Goal: Task Accomplishment & Management: Manage account settings

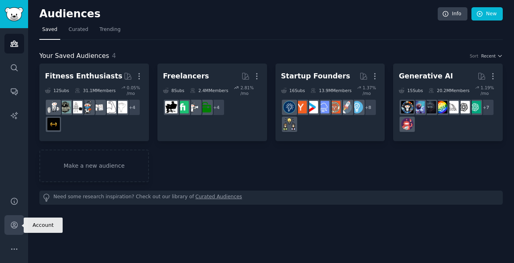
click at [14, 225] on icon "Sidebar" at bounding box center [14, 225] width 6 height 6
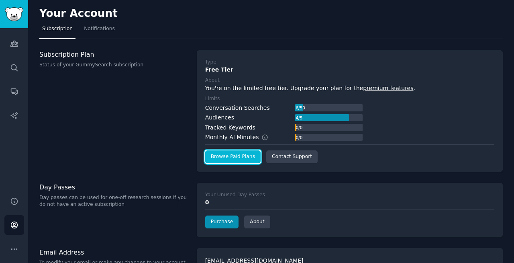
click at [227, 158] on link "Browse Paid Plans" at bounding box center [232, 156] width 55 height 13
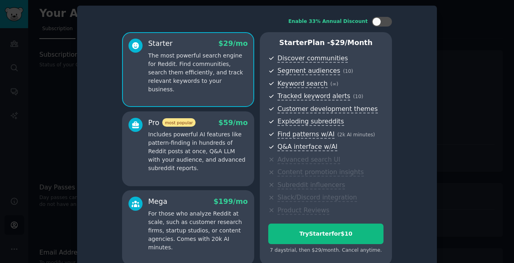
click at [178, 149] on p "Includes powerful AI features like pattern-finding in hundreds of Reddit posts …" at bounding box center [198, 151] width 100 height 42
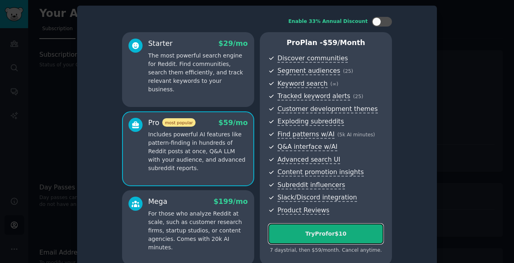
click at [306, 233] on div "Try Pro for $10" at bounding box center [326, 233] width 114 height 8
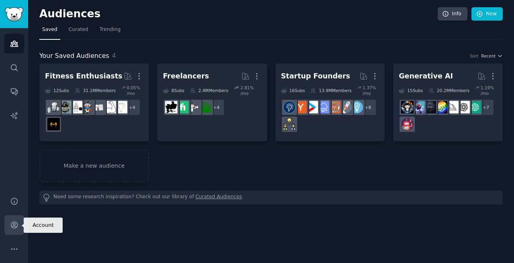
click at [12, 221] on icon "Sidebar" at bounding box center [14, 224] width 8 height 8
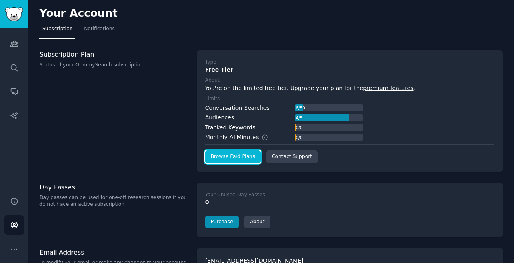
click at [237, 160] on link "Browse Paid Plans" at bounding box center [232, 156] width 55 height 13
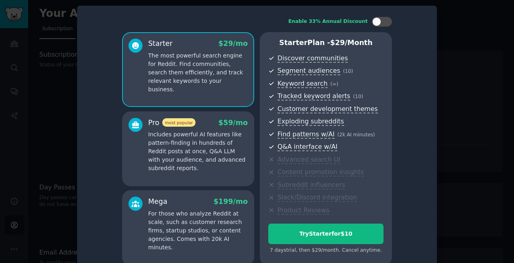
click at [198, 149] on p "Includes powerful AI features like pattern-finding in hundreds of Reddit posts …" at bounding box center [198, 151] width 100 height 42
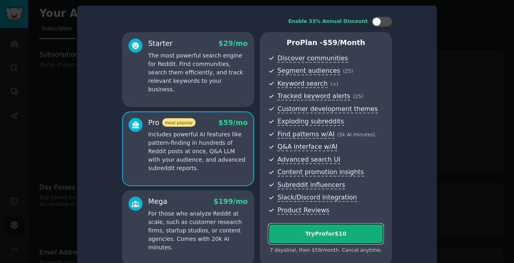
click at [314, 234] on div "Try Pro for $10" at bounding box center [326, 233] width 114 height 8
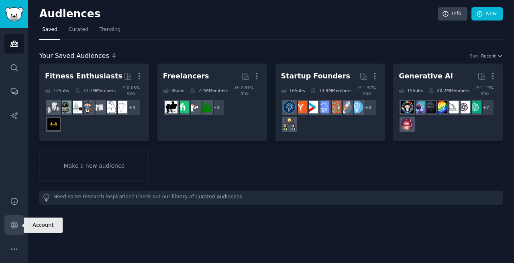
click at [16, 222] on icon "Sidebar" at bounding box center [14, 225] width 6 height 6
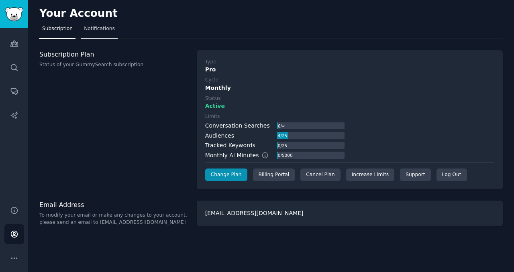
click at [101, 30] on span "Notifications" at bounding box center [99, 28] width 31 height 7
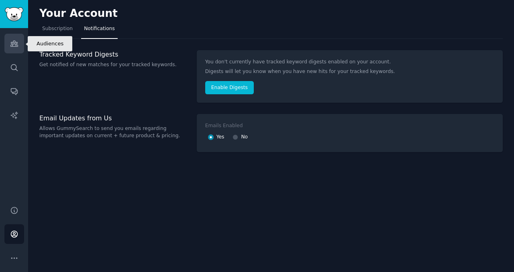
click at [11, 43] on icon "Sidebar" at bounding box center [13, 44] width 7 height 6
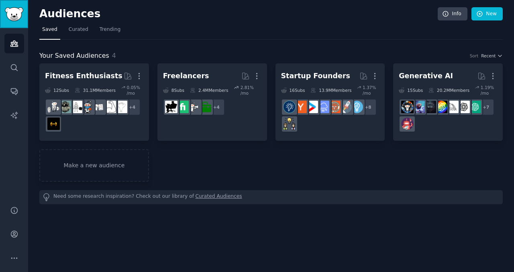
click at [10, 12] on img "Sidebar" at bounding box center [14, 14] width 18 height 14
click at [15, 44] on icon "Sidebar" at bounding box center [13, 44] width 7 height 6
click at [16, 66] on icon "Sidebar" at bounding box center [14, 67] width 8 height 8
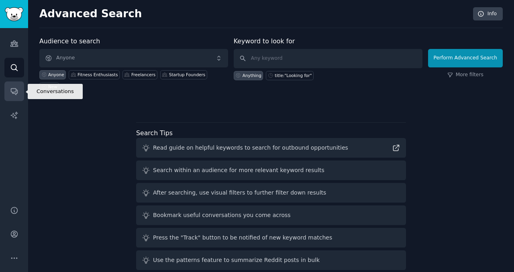
click at [13, 87] on icon "Sidebar" at bounding box center [14, 91] width 8 height 8
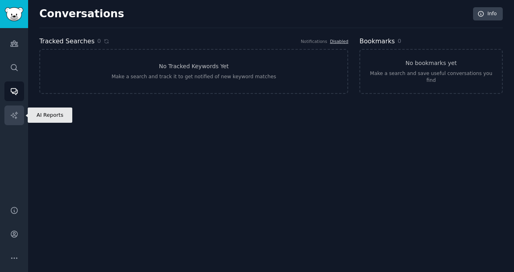
click at [14, 115] on icon "Sidebar" at bounding box center [13, 115] width 7 height 7
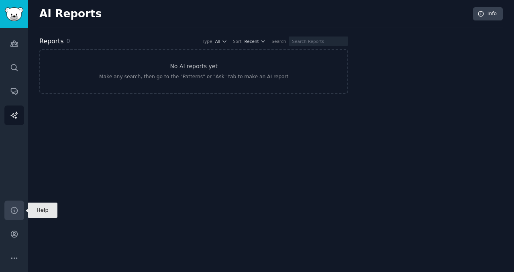
click at [15, 211] on icon "Sidebar" at bounding box center [14, 210] width 8 height 8
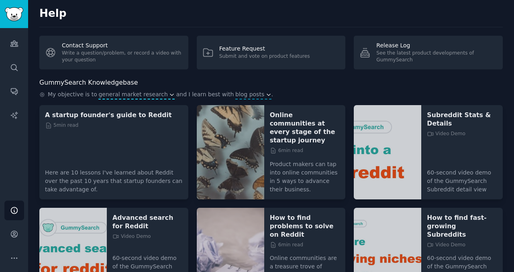
click at [127, 96] on span "general market research" at bounding box center [132, 94] width 69 height 8
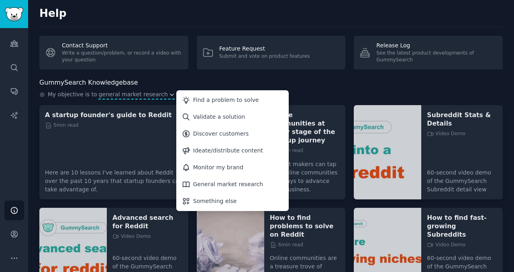
click at [127, 96] on span "general market research" at bounding box center [132, 94] width 69 height 8
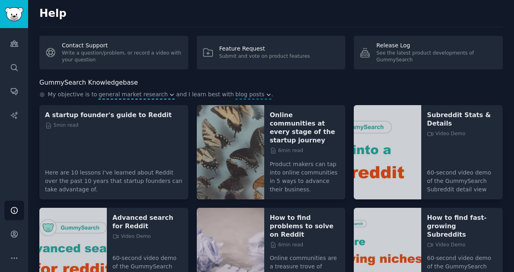
click at [127, 96] on span "general market research" at bounding box center [132, 94] width 69 height 8
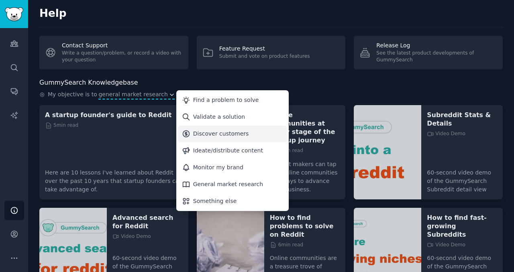
click at [210, 135] on div "Discover customers" at bounding box center [221, 134] width 56 height 8
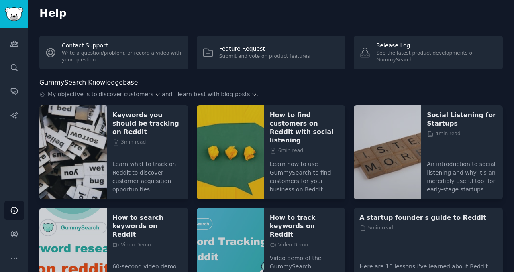
click at [224, 95] on span "blog posts" at bounding box center [235, 94] width 29 height 8
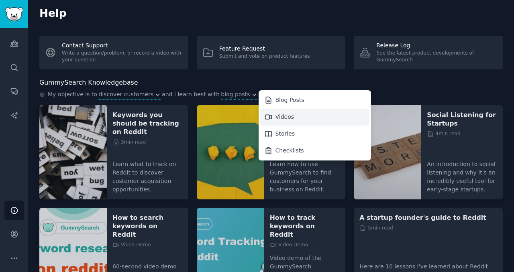
click at [275, 114] on div "Videos" at bounding box center [284, 117] width 19 height 8
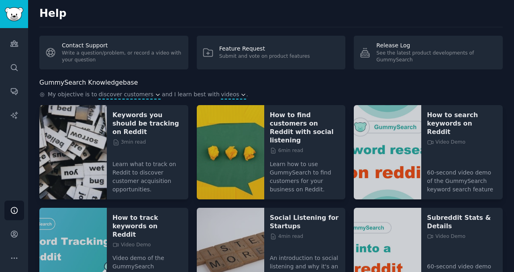
click at [221, 93] on span "videos" at bounding box center [230, 94] width 18 height 8
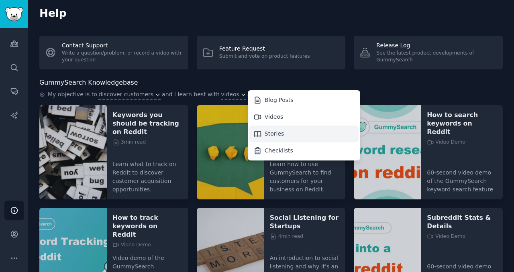
click at [262, 139] on div "Stories" at bounding box center [304, 134] width 110 height 17
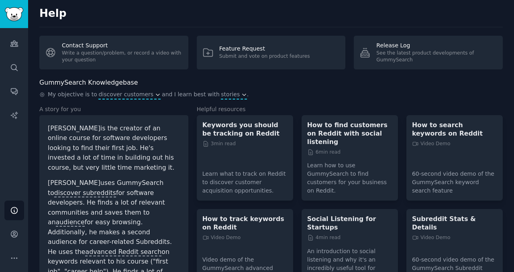
click at [221, 97] on span "stories" at bounding box center [230, 94] width 19 height 8
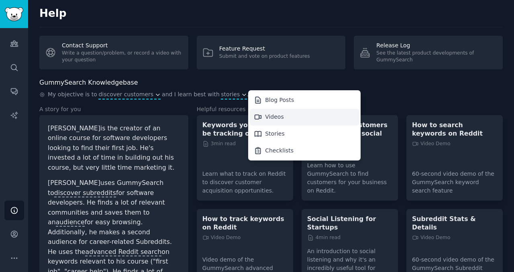
click at [267, 118] on div "Videos" at bounding box center [274, 117] width 19 height 8
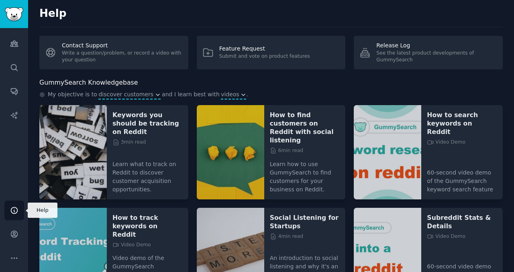
click at [16, 209] on icon "Sidebar" at bounding box center [14, 210] width 8 height 8
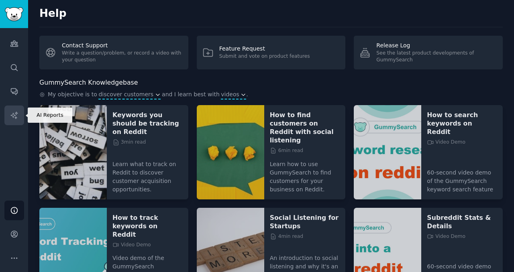
click at [10, 114] on icon "Sidebar" at bounding box center [14, 115] width 8 height 8
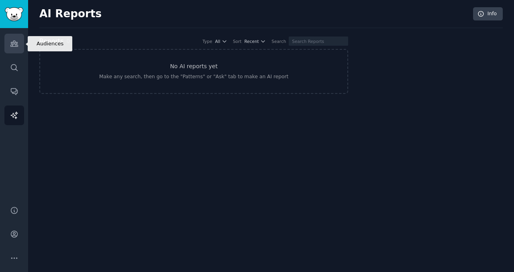
click at [12, 39] on icon "Sidebar" at bounding box center [14, 43] width 8 height 8
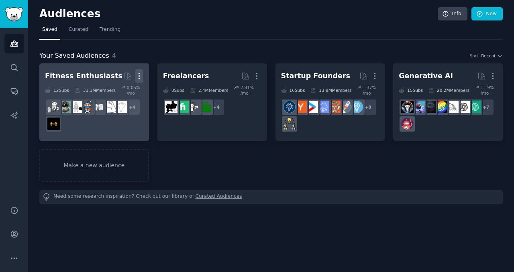
click at [140, 74] on icon "button" at bounding box center [139, 76] width 8 height 8
click at [118, 92] on p "Delete" at bounding box center [117, 93] width 18 height 8
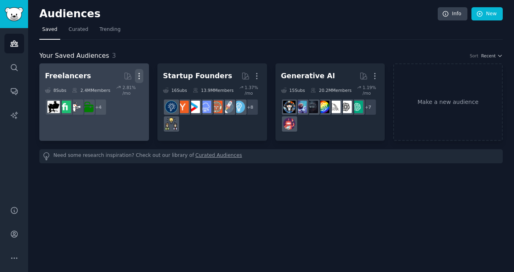
click at [140, 76] on icon "button" at bounding box center [139, 76] width 8 height 8
click at [125, 92] on p "Delete" at bounding box center [117, 93] width 18 height 8
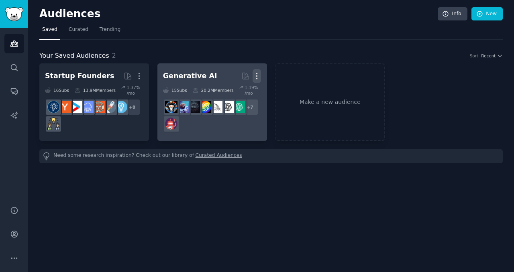
click at [257, 74] on icon "button" at bounding box center [257, 76] width 1 height 6
click at [235, 93] on p "Delete" at bounding box center [235, 93] width 18 height 8
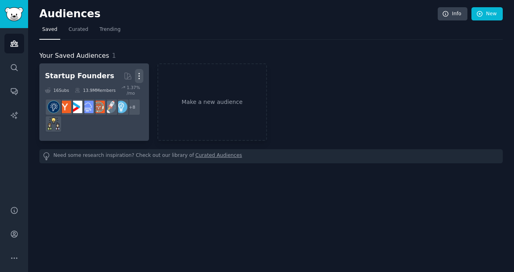
click at [141, 75] on icon "button" at bounding box center [139, 76] width 8 height 8
click at [117, 90] on p "Delete" at bounding box center [117, 93] width 18 height 8
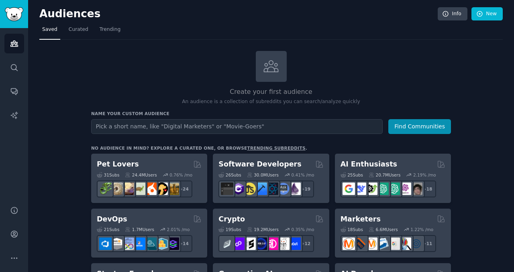
click at [226, 127] on input "text" at bounding box center [237, 126] width 292 height 15
type input ""indie hackers""
click at [428, 130] on button "Find Communities" at bounding box center [419, 126] width 63 height 15
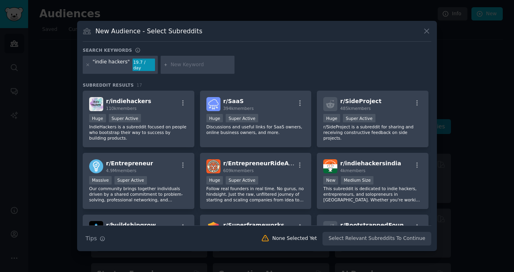
click at [427, 35] on icon at bounding box center [426, 31] width 8 height 8
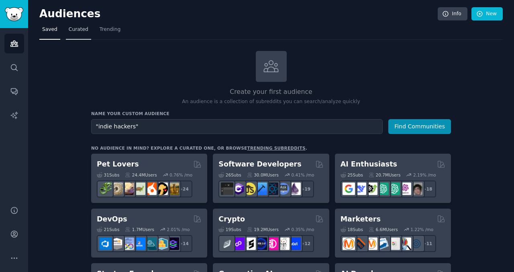
click at [75, 29] on span "Curated" at bounding box center [79, 29] width 20 height 7
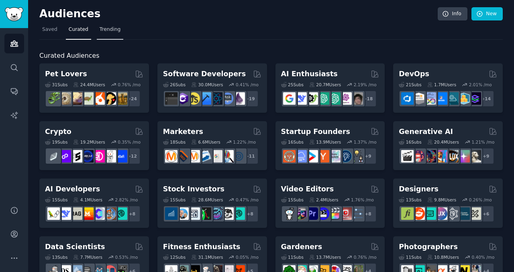
click at [112, 28] on span "Trending" at bounding box center [110, 29] width 21 height 7
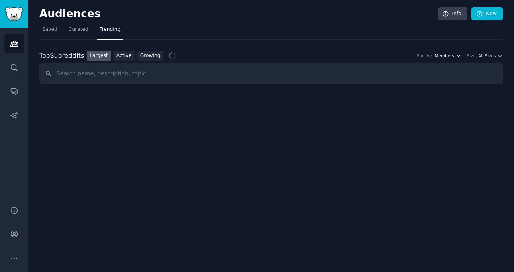
click at [451, 53] on span "Members" at bounding box center [445, 56] width 20 height 6
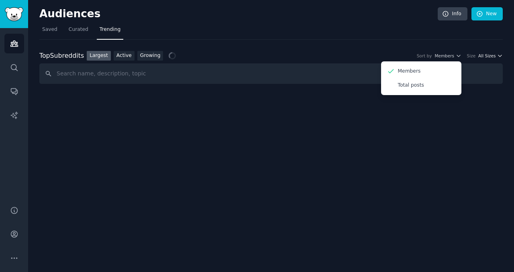
click at [490, 53] on span "All Sizes" at bounding box center [486, 56] width 17 height 6
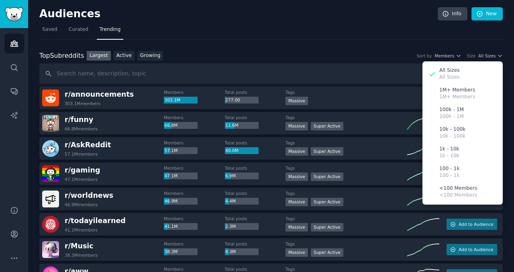
click at [313, 51] on div "Top Subreddits Top Subreddits Largest Active Growing Sort by Members Size All S…" at bounding box center [270, 56] width 463 height 10
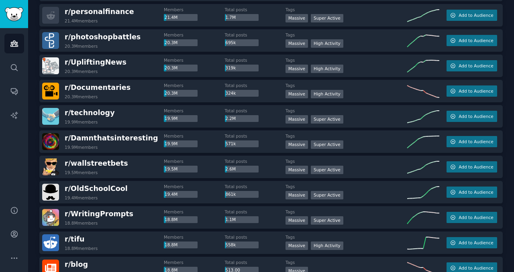
scroll to position [1131, 0]
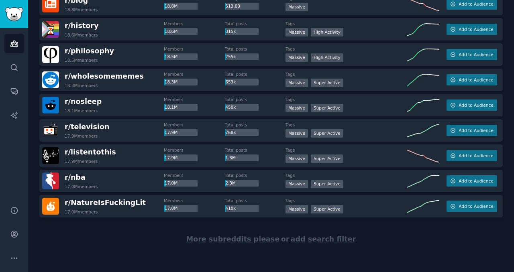
click at [245, 241] on span "More subreddits please" at bounding box center [232, 239] width 93 height 8
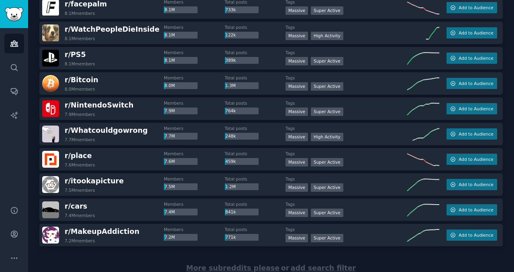
scroll to position [2396, 0]
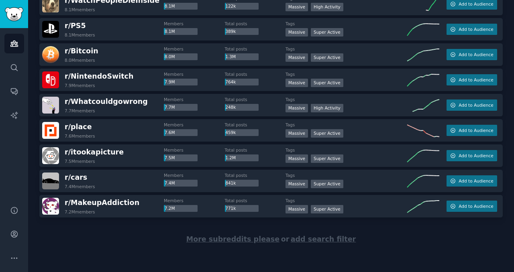
click at [229, 238] on span "More subreddits please" at bounding box center [232, 239] width 93 height 8
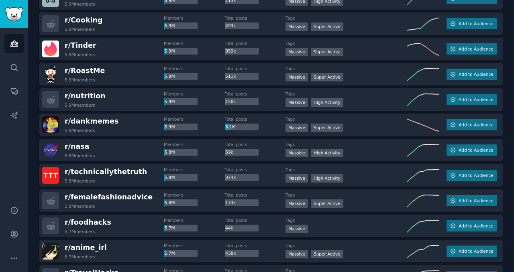
scroll to position [3661, 0]
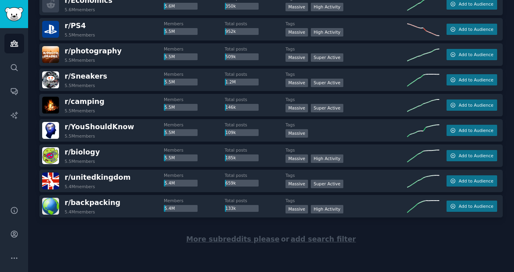
click at [238, 239] on span "More subreddits please" at bounding box center [232, 239] width 93 height 8
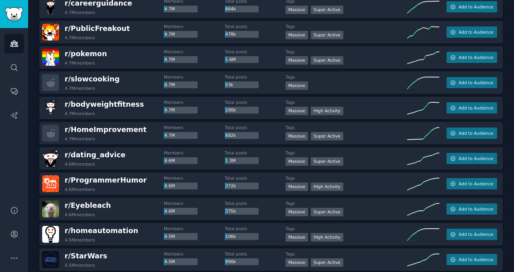
scroll to position [4926, 0]
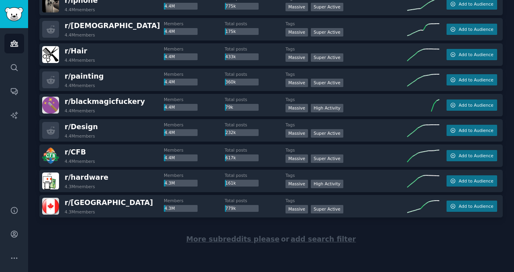
click at [215, 238] on span "More subreddits please" at bounding box center [232, 239] width 93 height 8
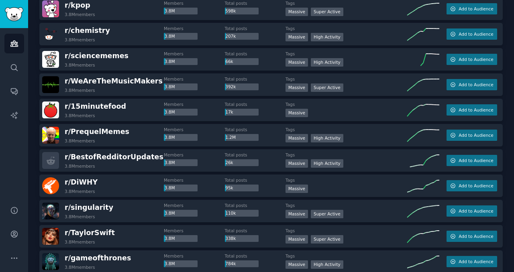
scroll to position [6191, 0]
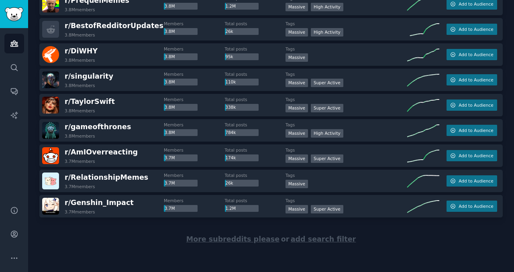
click at [217, 240] on span "More subreddits please" at bounding box center [232, 239] width 93 height 8
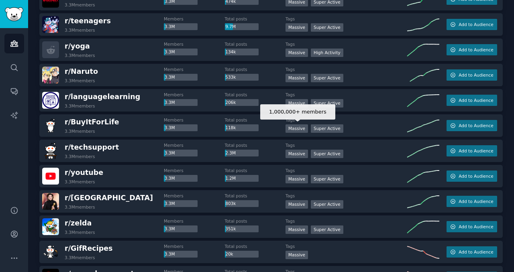
scroll to position [7456, 0]
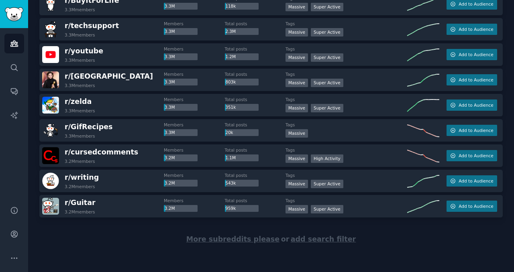
click at [245, 240] on span "More subreddits please" at bounding box center [232, 239] width 93 height 8
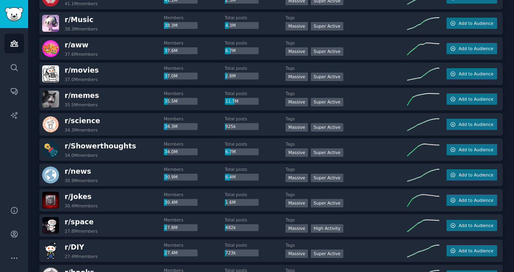
scroll to position [0, 0]
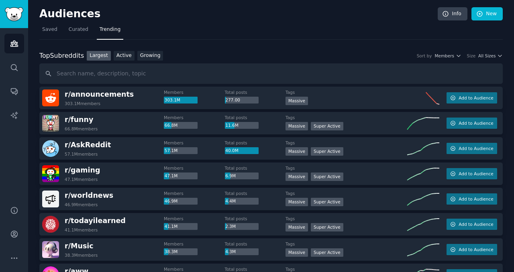
click at [93, 55] on link "Largest" at bounding box center [99, 56] width 24 height 10
click at [128, 55] on link "Active" at bounding box center [124, 56] width 21 height 10
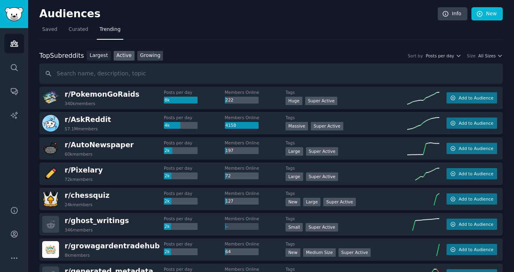
click at [148, 57] on link "Growing" at bounding box center [150, 56] width 26 height 10
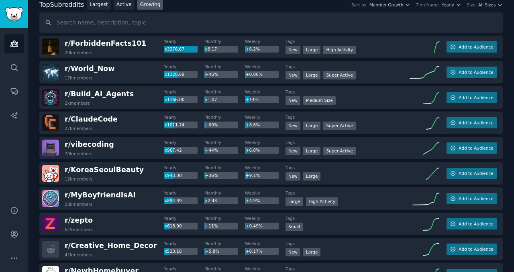
scroll to position [63, 0]
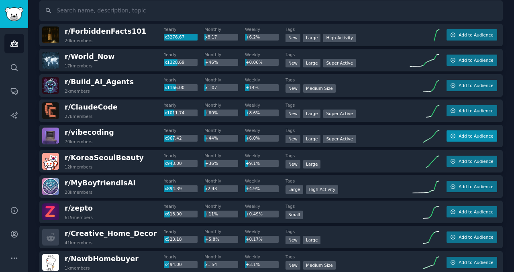
click at [473, 137] on span "Add to Audience" at bounding box center [476, 136] width 35 height 6
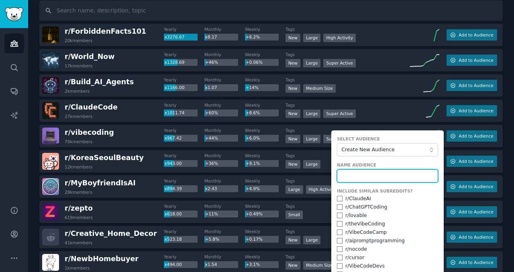
click at [372, 173] on input "text" at bounding box center [387, 176] width 101 height 14
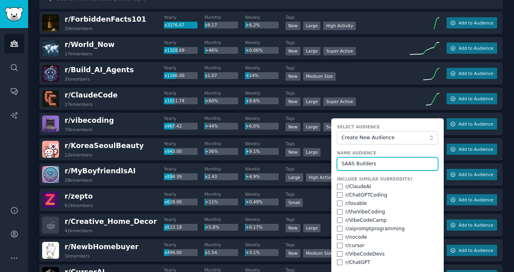
scroll to position [70, 0]
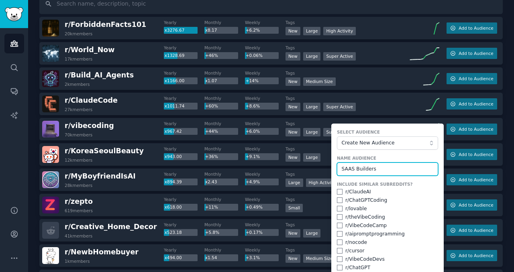
type input "SAAS Builders"
click at [338, 209] on input "checkbox" at bounding box center [340, 209] width 6 height 6
checkbox input "true"
click at [337, 216] on input "checkbox" at bounding box center [340, 217] width 6 height 6
checkbox input "true"
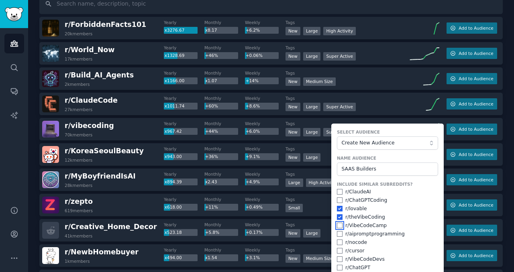
click at [337, 224] on input "checkbox" at bounding box center [340, 226] width 6 height 6
checkbox input "true"
click at [339, 233] on input "checkbox" at bounding box center [340, 234] width 6 height 6
checkbox input "true"
click at [338, 243] on input "checkbox" at bounding box center [340, 243] width 6 height 6
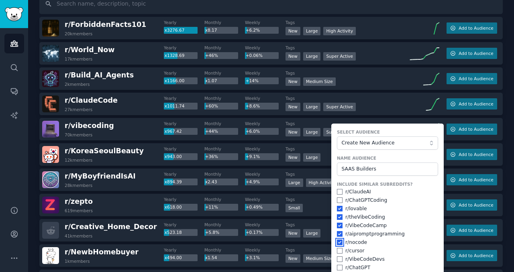
checkbox input "true"
click at [339, 251] on input "checkbox" at bounding box center [340, 251] width 6 height 6
checkbox input "true"
click at [339, 258] on input "checkbox" at bounding box center [340, 260] width 6 height 6
checkbox input "true"
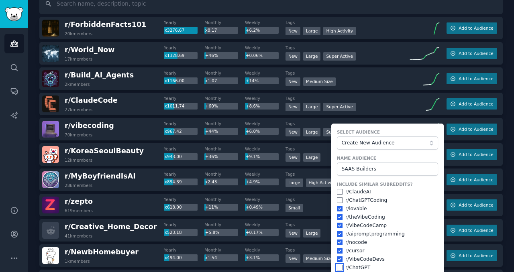
click at [339, 262] on input "checkbox" at bounding box center [340, 268] width 6 height 6
checkbox input "true"
click at [337, 201] on input "checkbox" at bounding box center [340, 201] width 6 height 6
checkbox input "true"
click at [338, 189] on input "checkbox" at bounding box center [340, 192] width 6 height 6
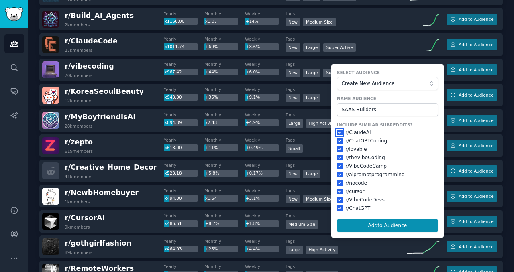
scroll to position [158, 0]
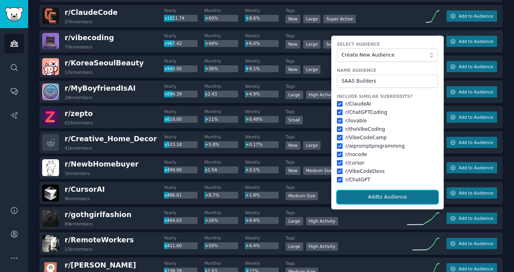
click at [371, 197] on button "Add to Audience" at bounding box center [387, 198] width 101 height 14
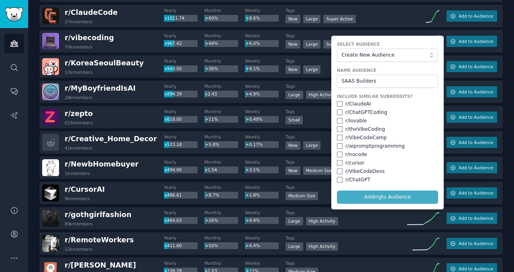
checkbox input "false"
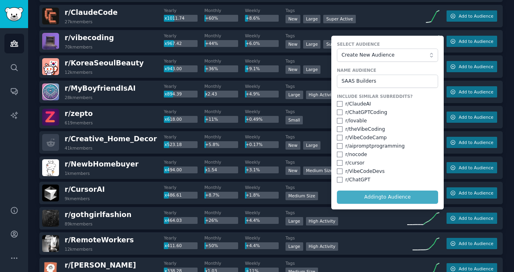
checkbox input "false"
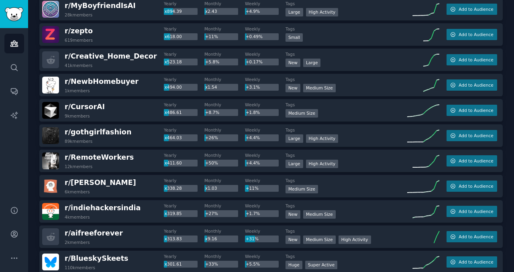
scroll to position [245, 0]
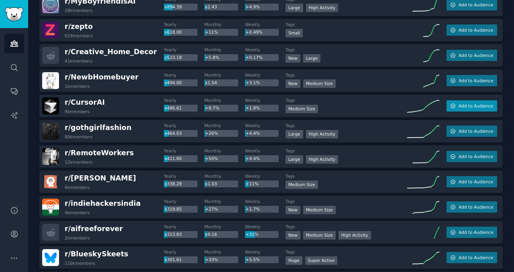
click at [478, 105] on span "Add to Audience" at bounding box center [476, 106] width 35 height 6
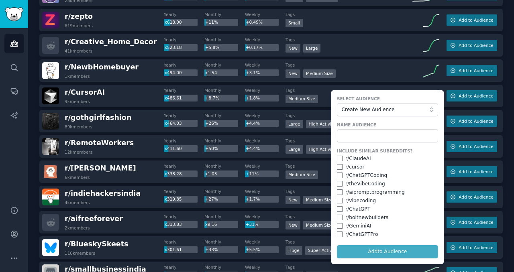
scroll to position [256, 0]
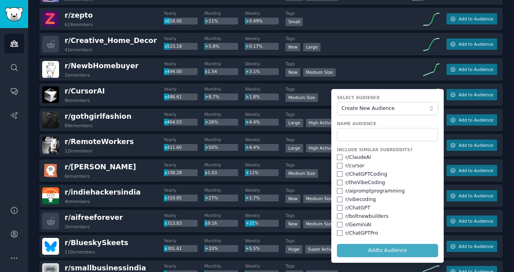
click at [370, 249] on form "Select Audience Create New Audience Name Audience Include Similar Subreddits? r…" at bounding box center [387, 176] width 112 height 174
click at [357, 134] on input "text" at bounding box center [387, 135] width 101 height 14
click at [369, 108] on span "Create New Audience" at bounding box center [386, 108] width 88 height 7
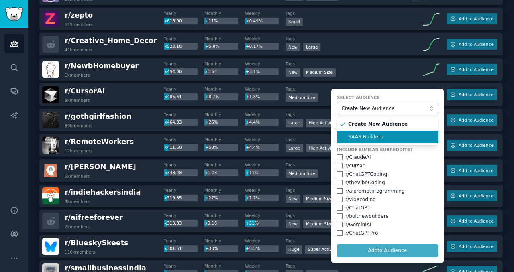
click at [365, 136] on span "SAAS Builders" at bounding box center [390, 137] width 84 height 7
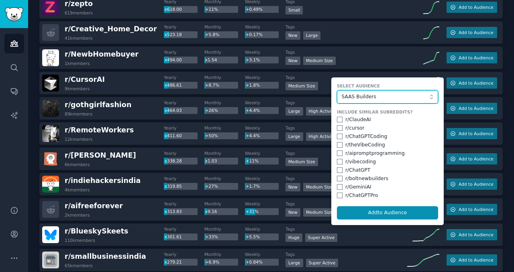
scroll to position [271, 0]
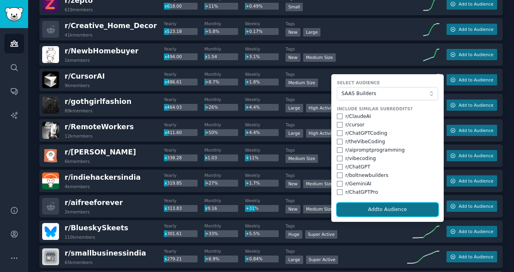
click at [391, 210] on button "Add to Audience" at bounding box center [387, 210] width 101 height 14
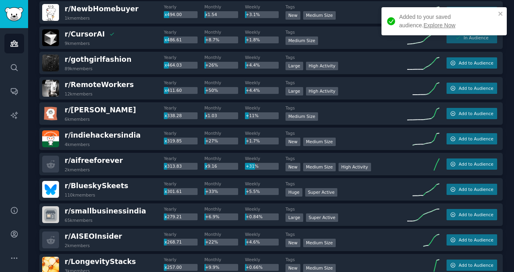
scroll to position [315, 0]
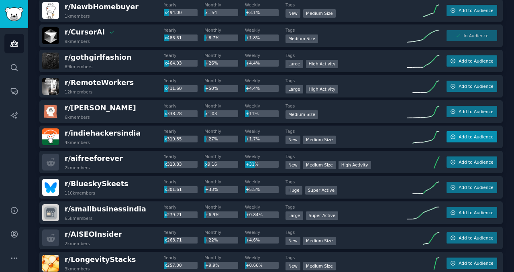
click at [471, 139] on span "Add to Audience" at bounding box center [476, 137] width 35 height 6
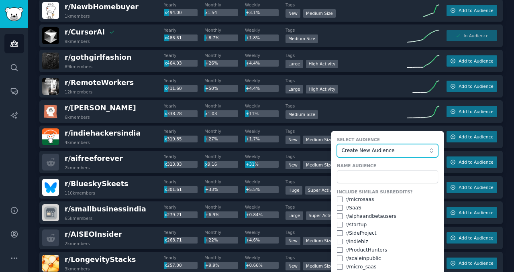
click at [388, 151] on span "Create New Audience" at bounding box center [386, 150] width 88 height 7
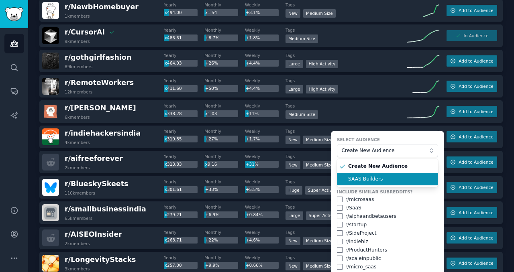
click at [364, 179] on span "SAAS Builders" at bounding box center [390, 179] width 84 height 7
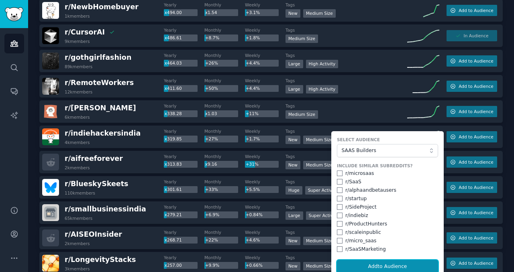
drag, startPoint x: 375, startPoint y: 265, endPoint x: 393, endPoint y: 247, distance: 25.6
click at [393, 247] on form "Select Audience SAAS Builders Include Similar Subreddits? r/ microsaas r/ SaaS …" at bounding box center [387, 205] width 112 height 148
click at [337, 174] on input "checkbox" at bounding box center [340, 174] width 6 height 6
checkbox input "true"
click at [338, 182] on input "checkbox" at bounding box center [340, 182] width 6 height 6
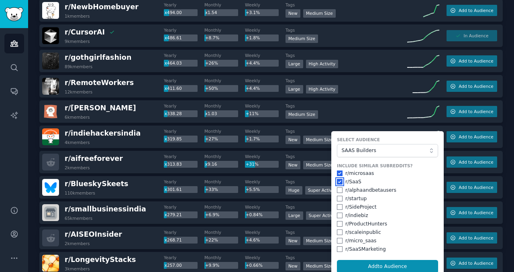
checkbox input "true"
click at [339, 190] on input "checkbox" at bounding box center [340, 191] width 6 height 6
checkbox input "true"
click at [338, 198] on input "checkbox" at bounding box center [340, 199] width 6 height 6
checkbox input "true"
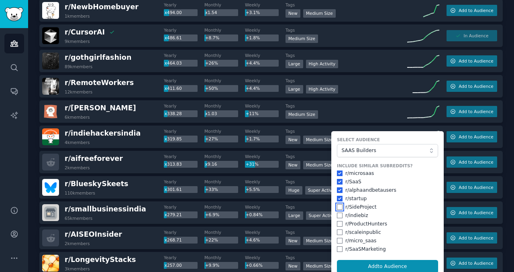
click at [337, 207] on input "checkbox" at bounding box center [340, 207] width 6 height 6
checkbox input "true"
click at [337, 216] on input "checkbox" at bounding box center [340, 216] width 6 height 6
checkbox input "true"
click at [337, 223] on input "checkbox" at bounding box center [340, 224] width 6 height 6
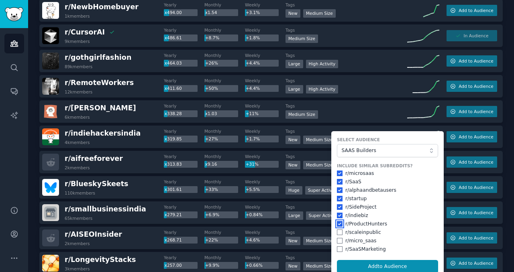
checkbox input "true"
click at [337, 233] on input "checkbox" at bounding box center [340, 233] width 6 height 6
checkbox input "true"
click at [337, 240] on input "checkbox" at bounding box center [340, 241] width 6 height 6
checkbox input "true"
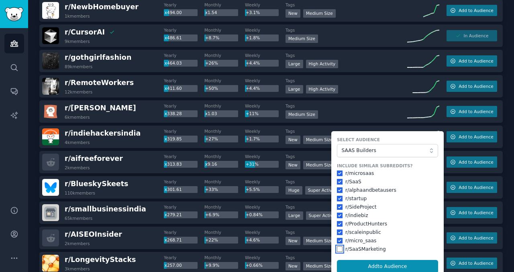
click at [338, 250] on input "checkbox" at bounding box center [340, 250] width 6 height 6
checkbox input "true"
click at [374, 262] on button "Add to Audience" at bounding box center [387, 267] width 101 height 14
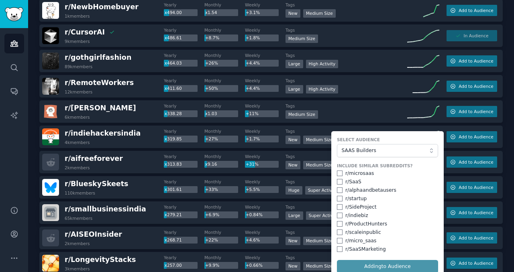
checkbox input "false"
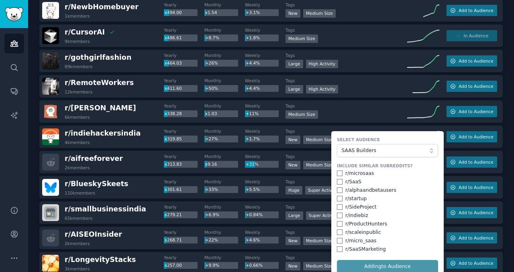
checkbox input "false"
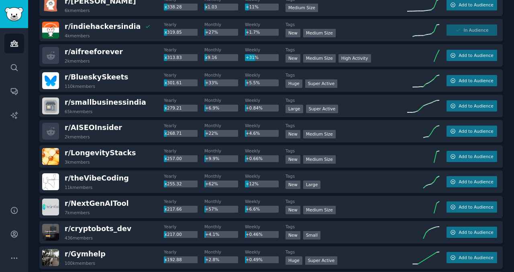
scroll to position [424, 0]
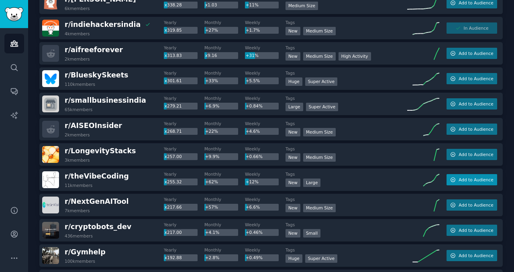
click at [450, 183] on button "Add to Audience" at bounding box center [472, 179] width 51 height 11
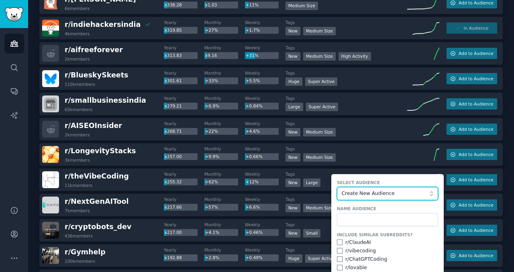
click at [389, 194] on span "Create New Audience" at bounding box center [386, 193] width 88 height 7
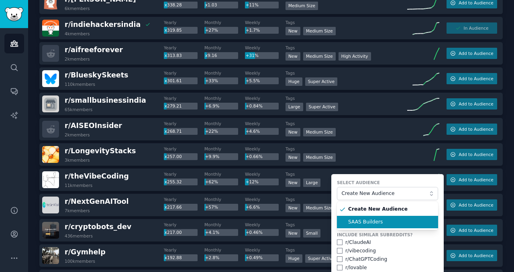
click at [360, 220] on span "SAAS Builders" at bounding box center [390, 222] width 84 height 7
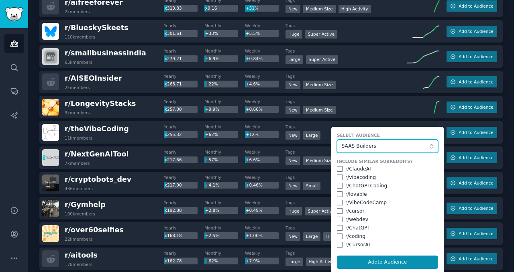
scroll to position [478, 0]
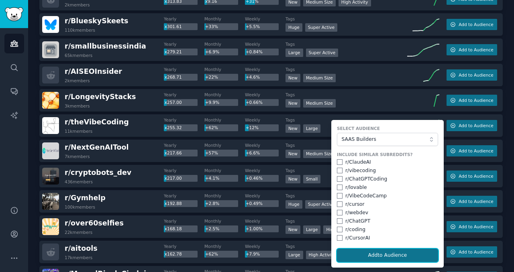
click at [381, 255] on button "Add to Audience" at bounding box center [387, 256] width 101 height 14
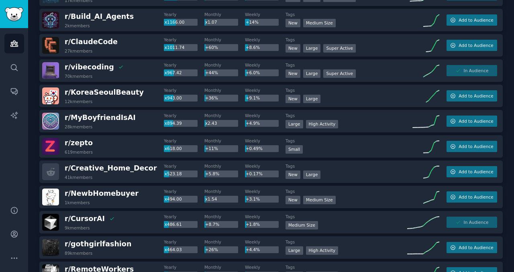
scroll to position [0, 0]
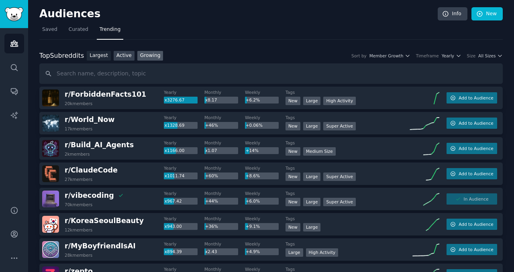
click at [124, 55] on link "Active" at bounding box center [124, 56] width 21 height 10
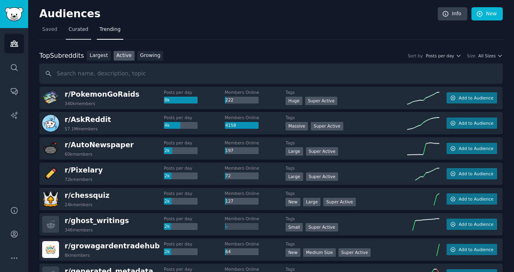
click at [80, 32] on span "Curated" at bounding box center [79, 29] width 20 height 7
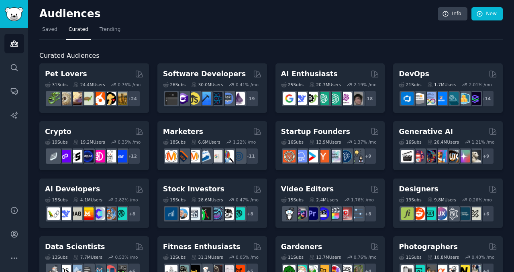
scroll to position [370, 0]
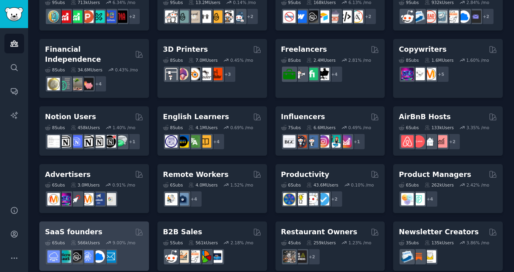
click at [68, 227] on h2 "SaaS founders" at bounding box center [73, 232] width 57 height 10
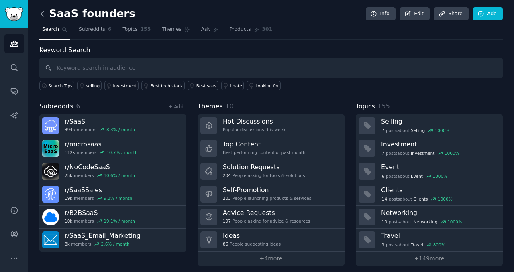
click at [40, 15] on icon at bounding box center [42, 14] width 8 height 8
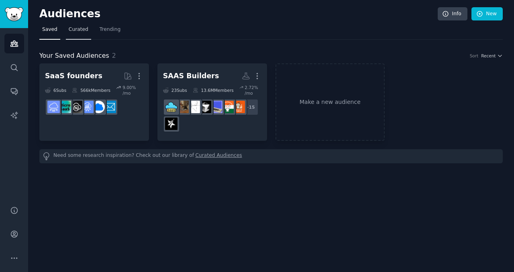
click at [77, 31] on span "Curated" at bounding box center [79, 29] width 20 height 7
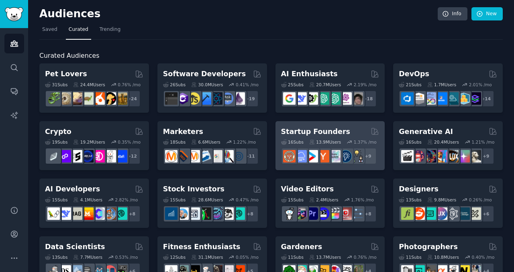
click at [320, 130] on h2 "Startup Founders" at bounding box center [315, 132] width 69 height 10
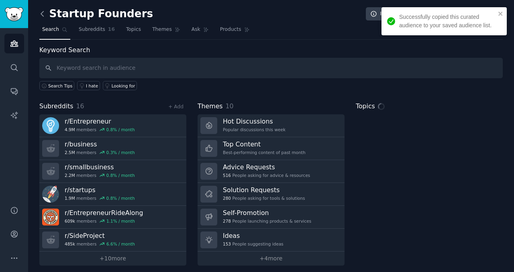
click at [42, 13] on icon at bounding box center [42, 14] width 8 height 8
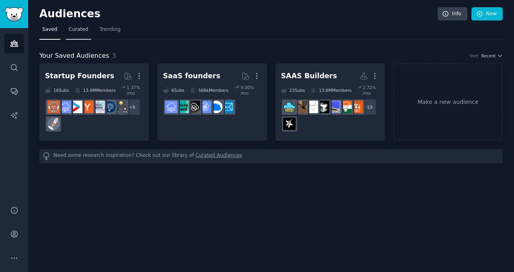
click at [77, 28] on span "Curated" at bounding box center [79, 29] width 20 height 7
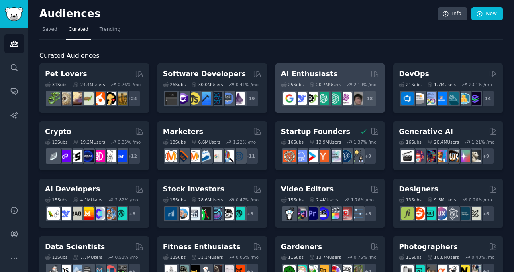
click at [306, 77] on h2 "AI Enthusiasts" at bounding box center [309, 74] width 57 height 10
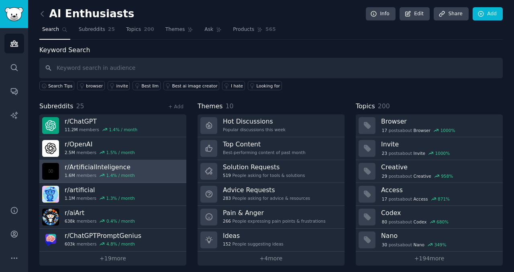
scroll to position [4, 0]
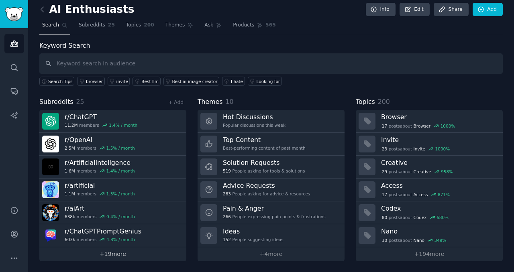
click at [116, 253] on link "+ 19 more" at bounding box center [112, 254] width 147 height 14
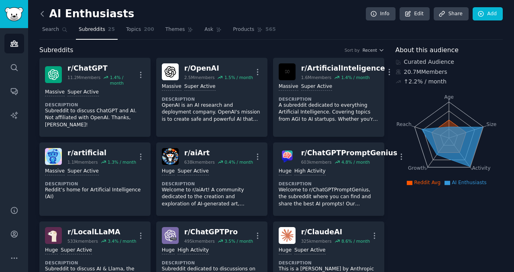
click at [41, 15] on icon at bounding box center [42, 14] width 8 height 8
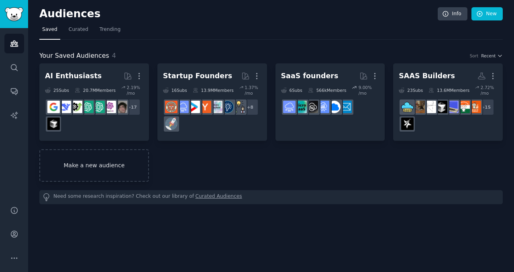
click at [93, 168] on link "Make a new audience" at bounding box center [94, 165] width 110 height 33
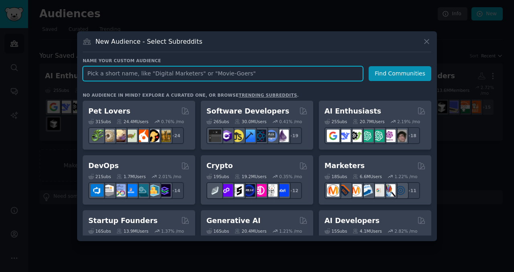
click at [167, 78] on input "text" at bounding box center [223, 73] width 280 height 15
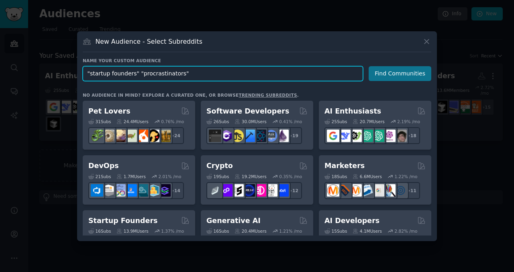
type input ""startup founders" "procrastinators""
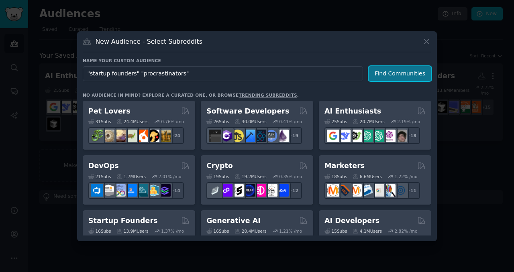
click at [385, 76] on button "Find Communities" at bounding box center [400, 73] width 63 height 15
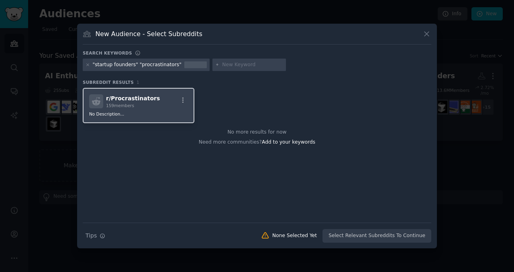
click at [128, 98] on span "r/ Procrastinators" at bounding box center [133, 98] width 54 height 6
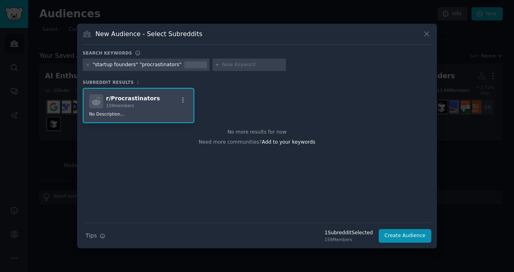
click at [128, 98] on span "r/ Procrastinators" at bounding box center [133, 98] width 54 height 6
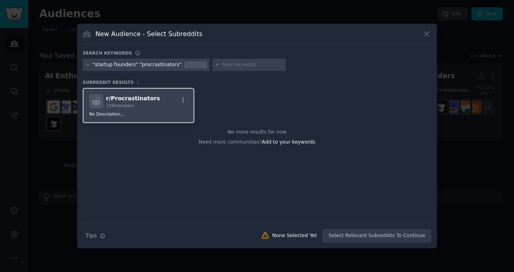
click at [128, 98] on span "r/ Procrastinators" at bounding box center [133, 98] width 54 height 6
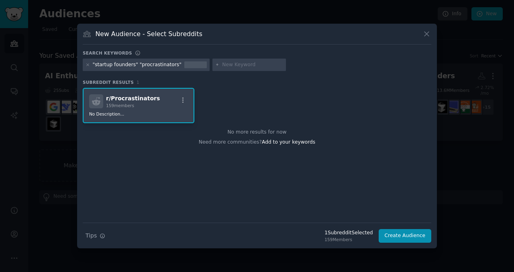
click at [339, 233] on div "1 Subreddit Selected" at bounding box center [348, 233] width 48 height 7
click at [284, 143] on span "Add to your keywords" at bounding box center [288, 142] width 53 height 6
click at [87, 66] on icon at bounding box center [88, 65] width 4 height 4
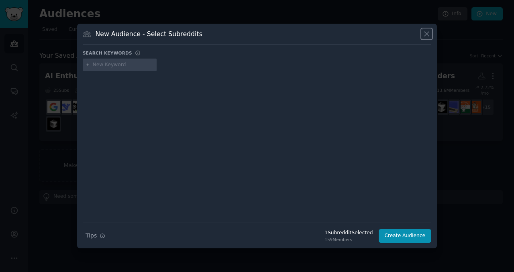
click at [426, 33] on icon at bounding box center [426, 34] width 8 height 8
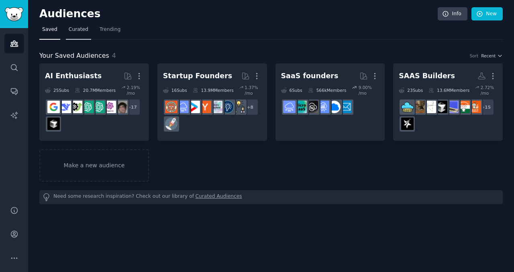
click at [80, 34] on link "Curated" at bounding box center [78, 31] width 25 height 16
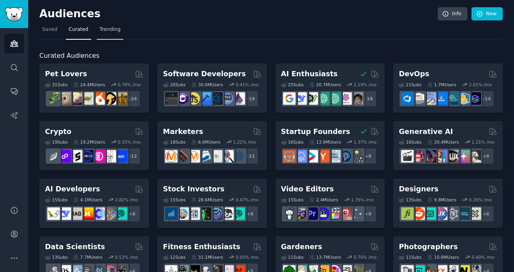
click at [116, 33] on link "Trending" at bounding box center [110, 31] width 27 height 16
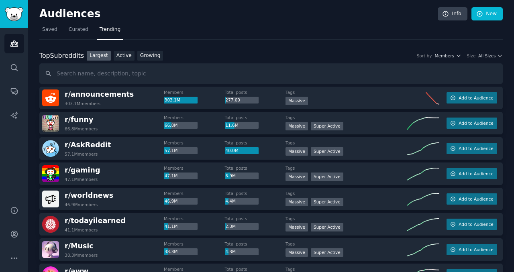
click at [101, 77] on input "text" at bounding box center [270, 73] width 463 height 20
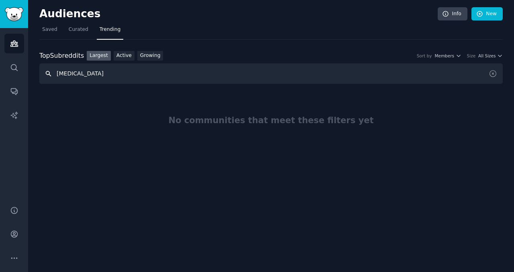
click at [109, 79] on input "[MEDICAL_DATA]" at bounding box center [270, 73] width 463 height 20
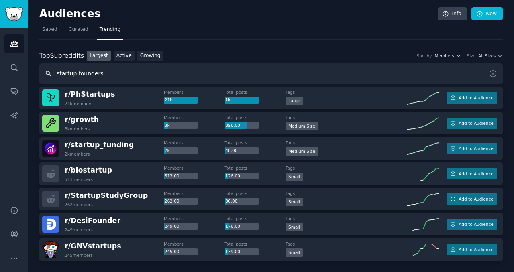
click at [98, 72] on input "startup founders" at bounding box center [270, 73] width 463 height 20
type input "startup"
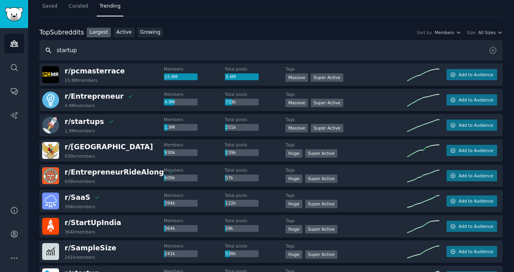
scroll to position [24, 0]
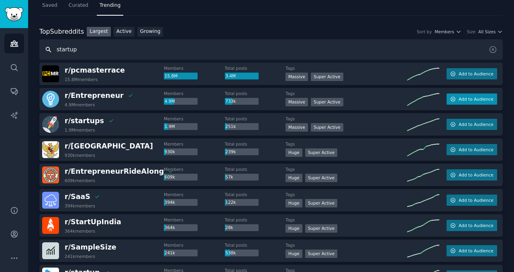
click at [472, 98] on span "Add to Audience" at bounding box center [476, 99] width 35 height 6
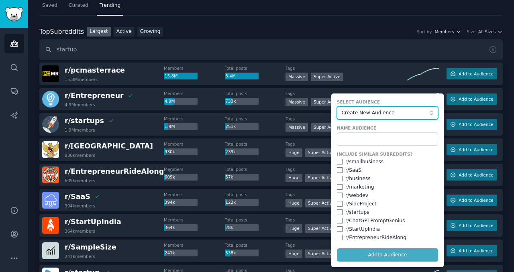
click at [368, 113] on span "Create New Audience" at bounding box center [386, 113] width 88 height 7
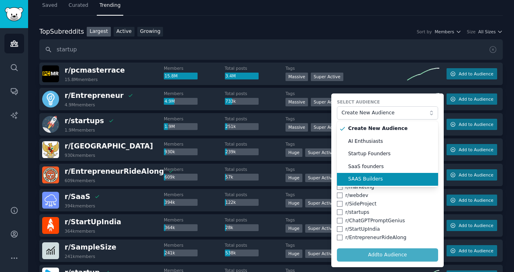
click at [359, 182] on span "SAAS Builders" at bounding box center [390, 179] width 84 height 7
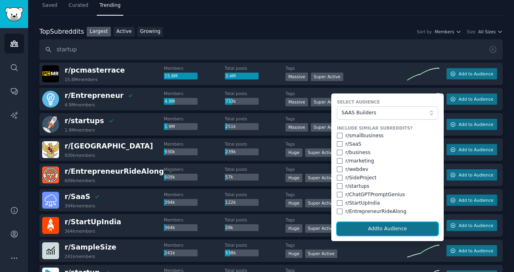
click at [384, 231] on button "Add to Audience" at bounding box center [387, 229] width 101 height 14
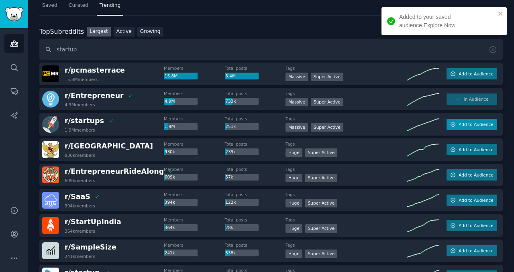
click at [455, 125] on button "Add to Audience" at bounding box center [472, 124] width 51 height 11
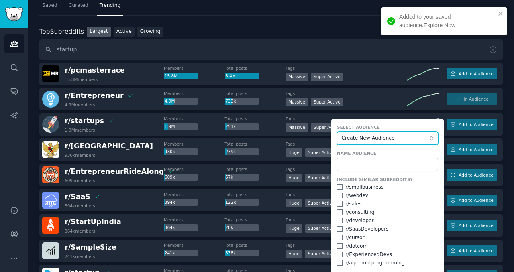
click at [364, 138] on span "Create New Audience" at bounding box center [386, 138] width 88 height 7
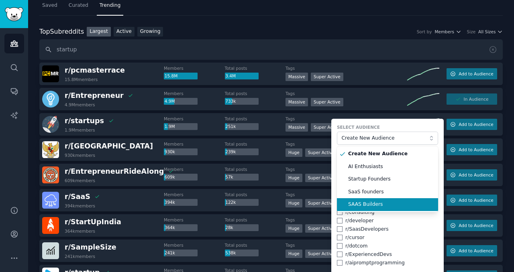
click at [377, 205] on span "SAAS Builders" at bounding box center [390, 204] width 84 height 7
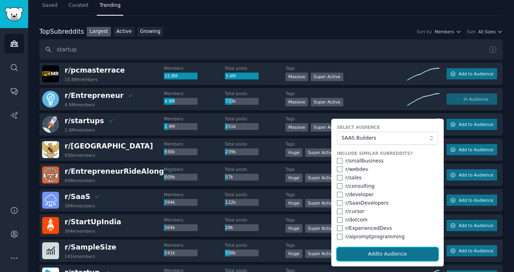
click at [371, 253] on button "Add to Audience" at bounding box center [387, 255] width 101 height 14
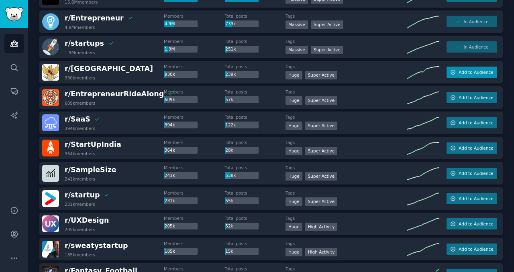
scroll to position [104, 0]
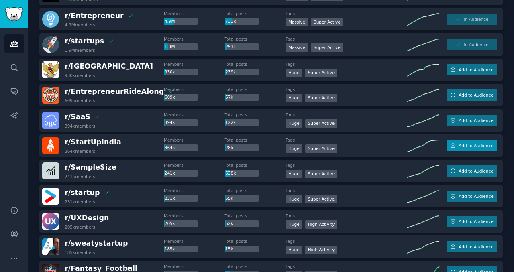
click at [461, 149] on button "Add to Audience" at bounding box center [472, 145] width 51 height 11
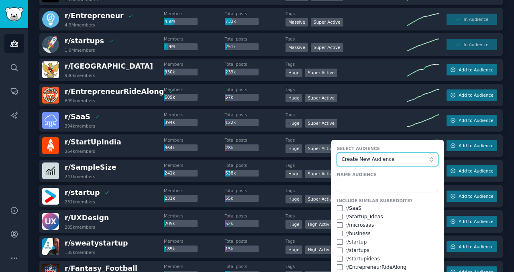
click at [375, 156] on span "Create New Audience" at bounding box center [386, 159] width 88 height 7
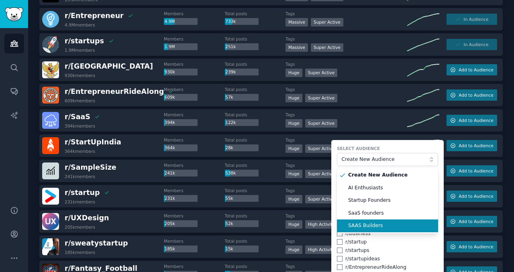
click at [378, 223] on span "SAAS Builders" at bounding box center [390, 225] width 84 height 7
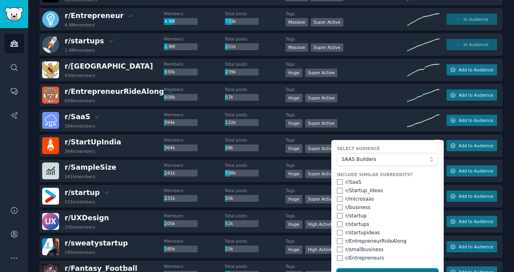
click at [384, 262] on button "Add to Audience" at bounding box center [387, 276] width 101 height 14
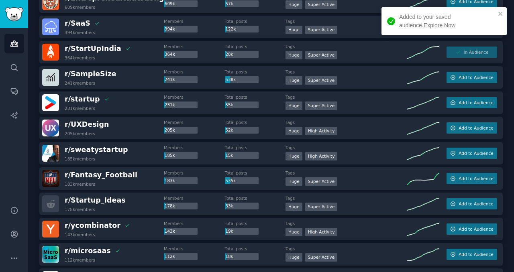
scroll to position [200, 0]
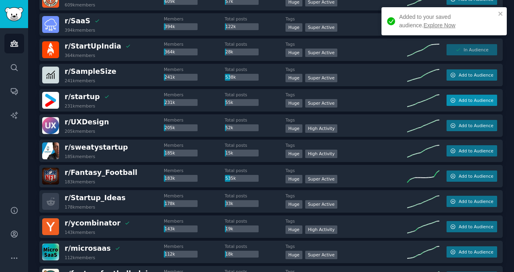
click at [477, 102] on span "Add to Audience" at bounding box center [476, 101] width 35 height 6
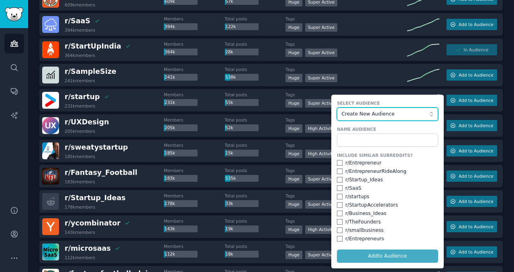
click at [375, 116] on span "Create New Audience" at bounding box center [386, 114] width 88 height 7
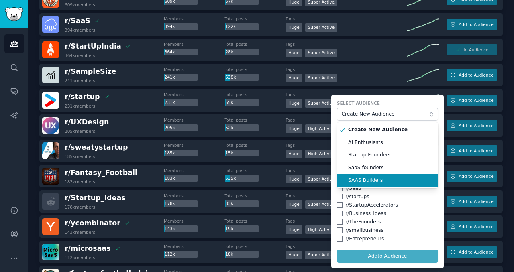
click at [366, 180] on span "SAAS Builders" at bounding box center [390, 180] width 84 height 7
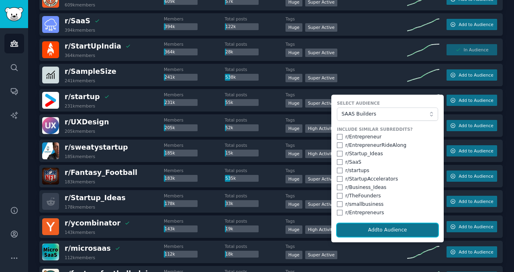
click at [379, 229] on button "Add to Audience" at bounding box center [387, 231] width 101 height 14
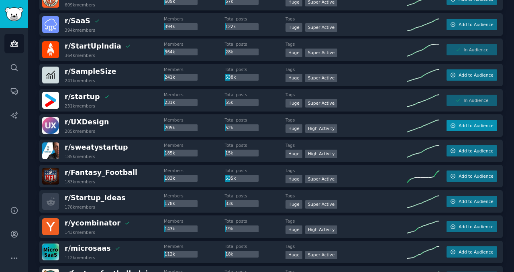
click at [459, 130] on button "Add to Audience" at bounding box center [472, 125] width 51 height 11
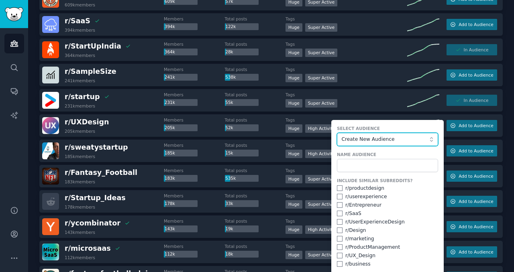
click at [373, 139] on span "Create New Audience" at bounding box center [386, 139] width 88 height 7
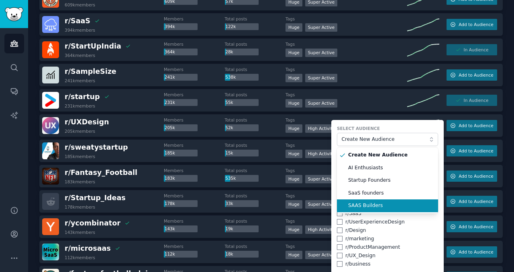
click at [369, 207] on span "SAAS Builders" at bounding box center [390, 205] width 84 height 7
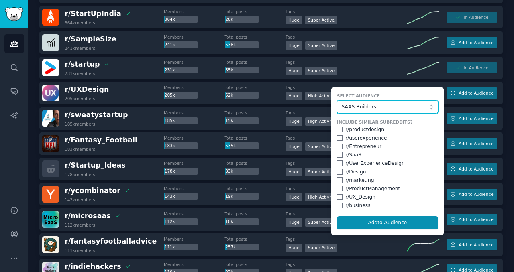
scroll to position [234, 0]
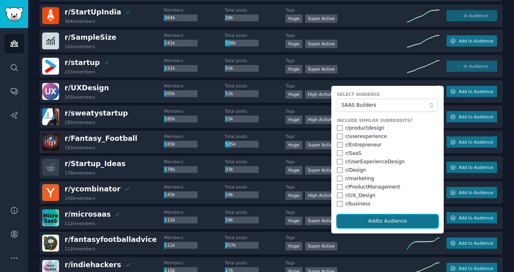
click at [370, 224] on button "Add to Audience" at bounding box center [387, 222] width 101 height 14
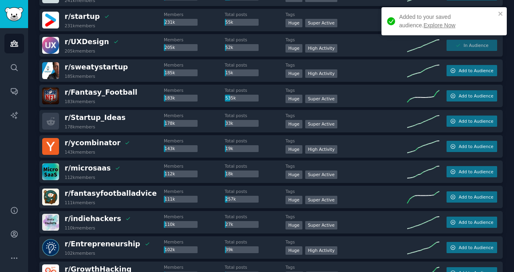
scroll to position [282, 0]
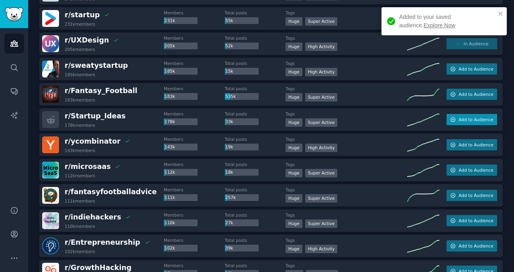
click at [460, 121] on span "Add to Audience" at bounding box center [476, 120] width 35 height 6
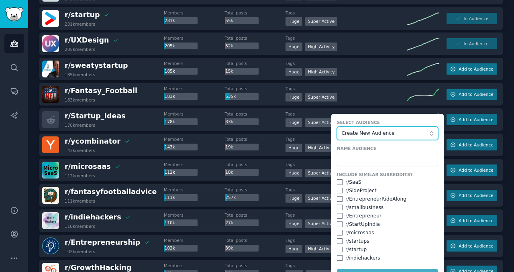
click at [359, 137] on span "Create New Audience" at bounding box center [386, 133] width 88 height 7
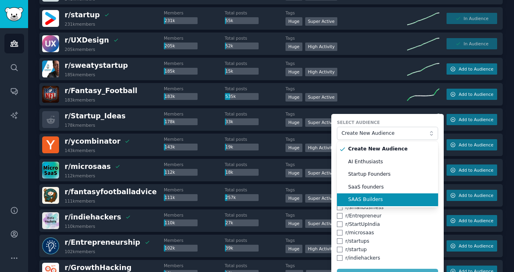
click at [367, 200] on span "SAAS Builders" at bounding box center [390, 199] width 84 height 7
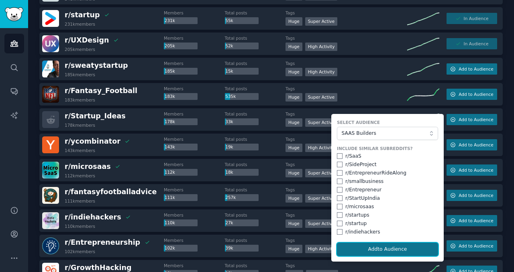
click at [365, 249] on button "Add to Audience" at bounding box center [387, 250] width 101 height 14
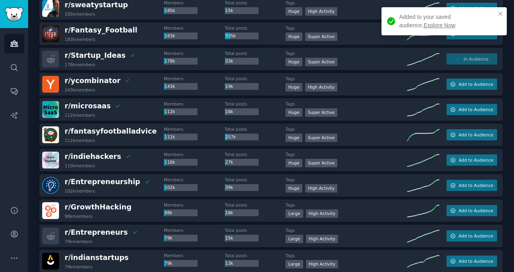
scroll to position [345, 0]
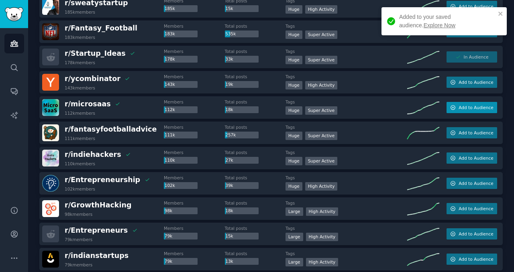
click at [456, 109] on button "Add to Audience" at bounding box center [472, 107] width 51 height 11
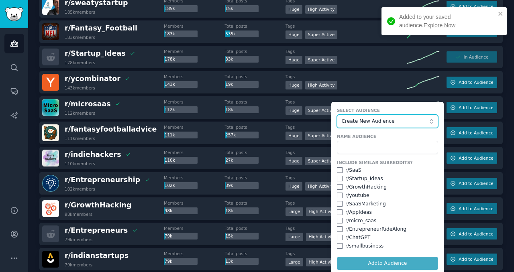
click at [351, 119] on span "Create New Audience" at bounding box center [386, 121] width 88 height 7
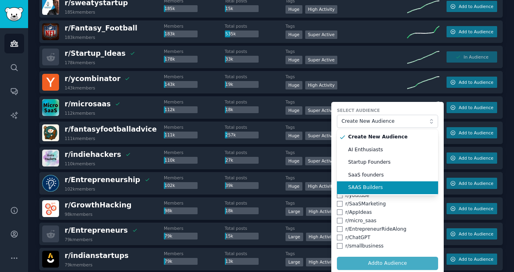
click at [351, 190] on span "SAAS Builders" at bounding box center [390, 187] width 84 height 7
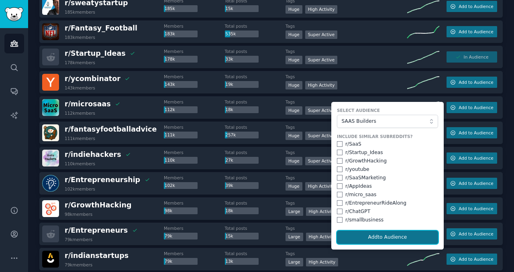
click at [376, 235] on button "Add to Audience" at bounding box center [387, 238] width 101 height 14
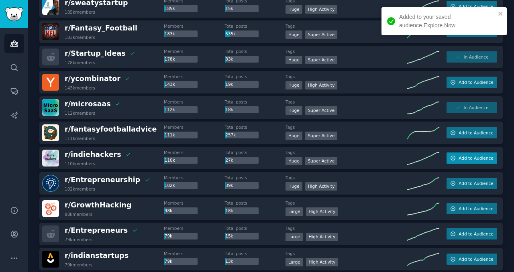
click at [470, 159] on span "Add to Audience" at bounding box center [476, 158] width 35 height 6
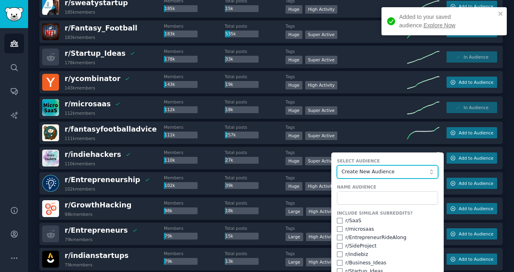
click at [377, 172] on span "Create New Audience" at bounding box center [386, 172] width 88 height 7
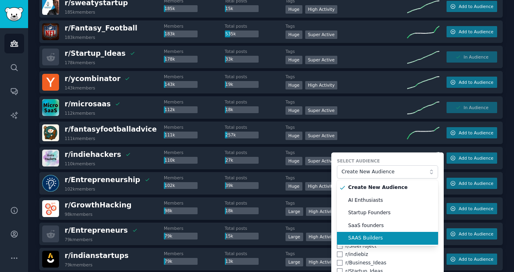
click at [377, 235] on span "SAAS Builders" at bounding box center [390, 238] width 84 height 7
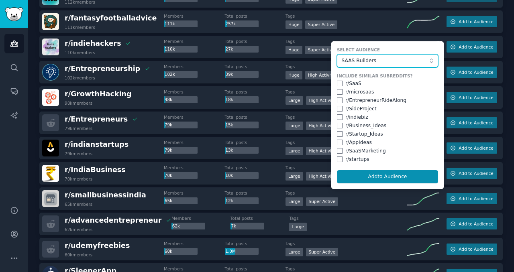
scroll to position [457, 0]
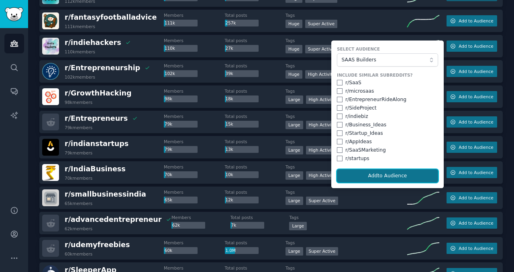
click at [368, 173] on button "Add to Audience" at bounding box center [387, 176] width 101 height 14
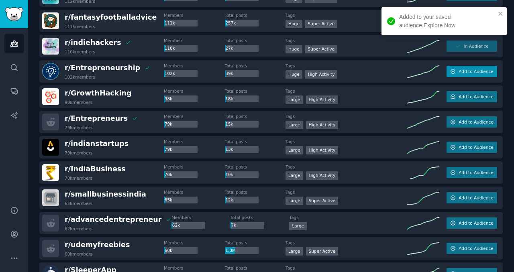
click at [462, 73] on span "Add to Audience" at bounding box center [476, 72] width 35 height 6
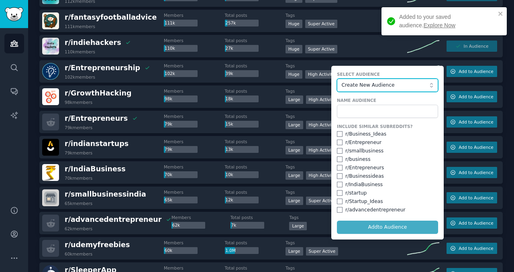
click at [365, 86] on span "Create New Audience" at bounding box center [386, 85] width 88 height 7
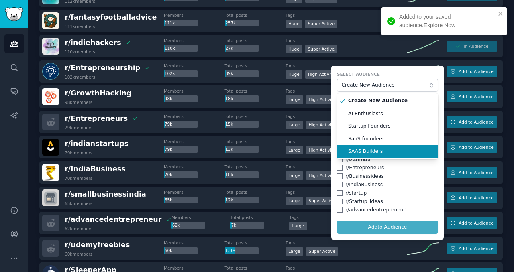
click at [364, 150] on span "SAAS Builders" at bounding box center [390, 151] width 84 height 7
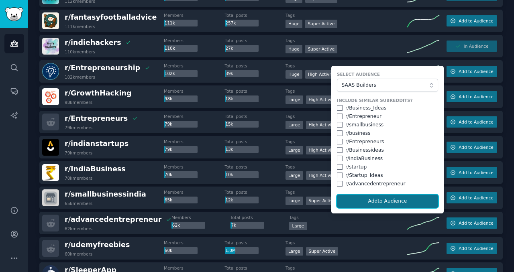
click at [381, 200] on button "Add to Audience" at bounding box center [387, 202] width 101 height 14
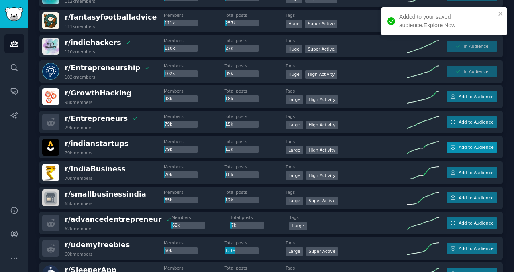
click at [461, 147] on span "Add to Audience" at bounding box center [476, 148] width 35 height 6
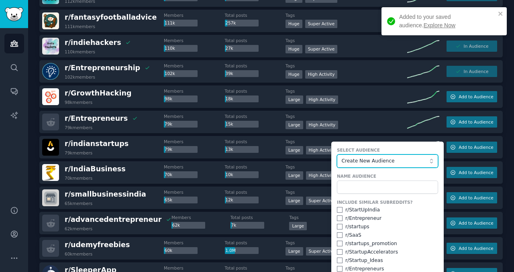
click at [365, 159] on span "Create New Audience" at bounding box center [386, 161] width 88 height 7
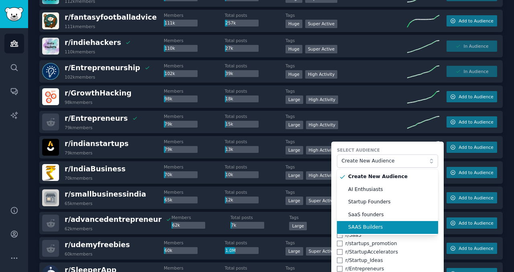
click at [366, 227] on span "SAAS Builders" at bounding box center [390, 227] width 84 height 7
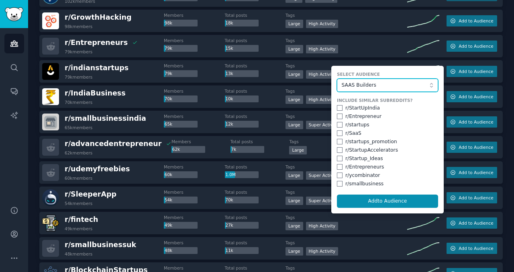
scroll to position [533, 0]
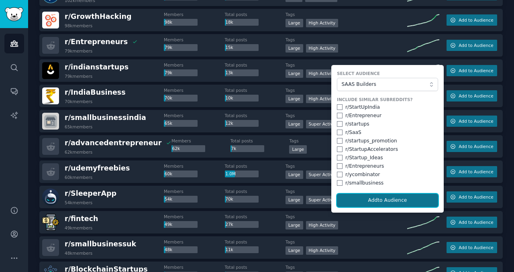
click at [376, 197] on button "Add to Audience" at bounding box center [387, 201] width 101 height 14
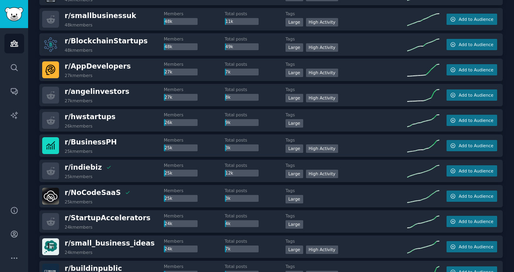
scroll to position [816, 0]
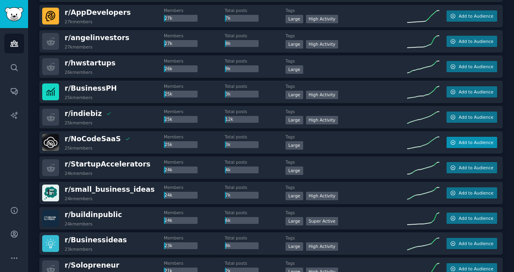
click at [480, 146] on button "Add to Audience" at bounding box center [472, 142] width 51 height 11
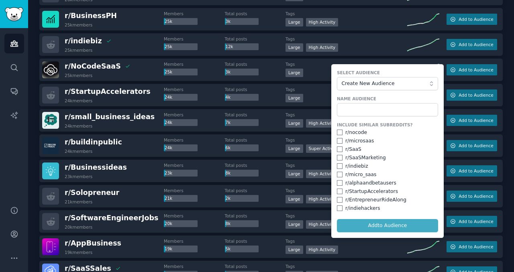
scroll to position [889, 0]
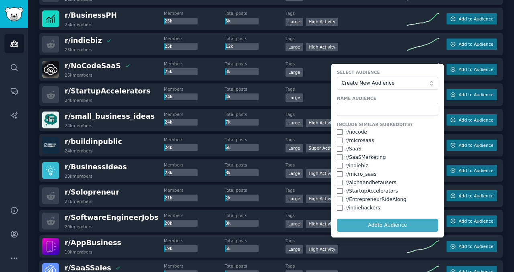
click at [380, 228] on form "Select Audience Create New Audience Name Audience Include Similar Subreddits? r…" at bounding box center [387, 151] width 112 height 174
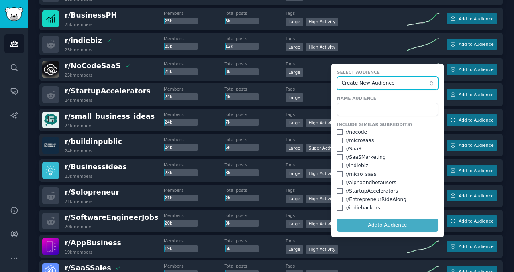
click at [371, 81] on span "Create New Audience" at bounding box center [386, 83] width 88 height 7
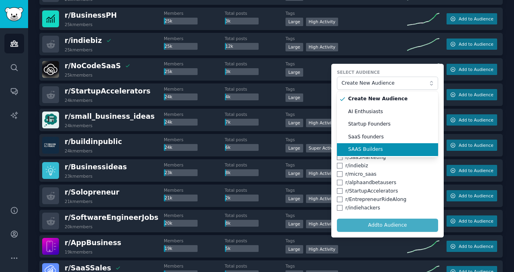
click at [358, 151] on span "SAAS Builders" at bounding box center [390, 149] width 84 height 7
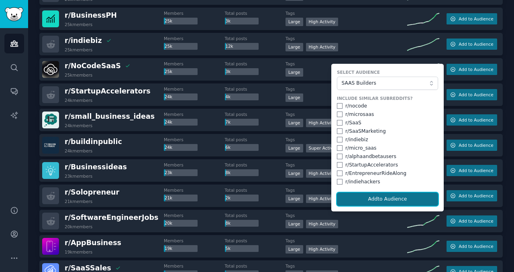
click at [384, 201] on button "Add to Audience" at bounding box center [387, 200] width 101 height 14
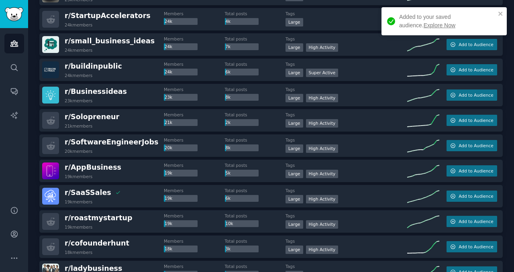
scroll to position [965, 0]
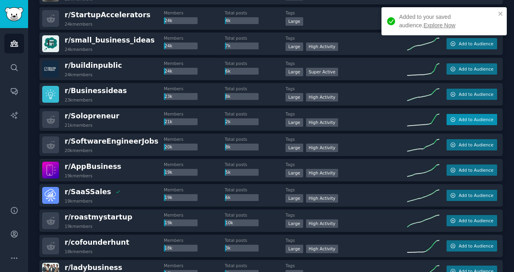
click at [466, 120] on span "Add to Audience" at bounding box center [476, 120] width 35 height 6
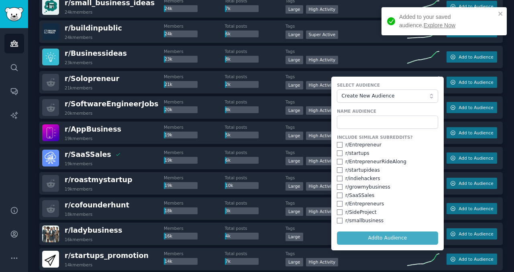
scroll to position [1003, 0]
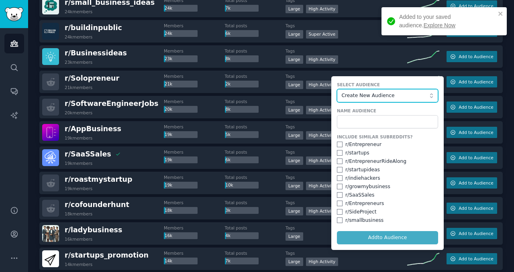
click at [389, 96] on span "Create New Audience" at bounding box center [386, 95] width 88 height 7
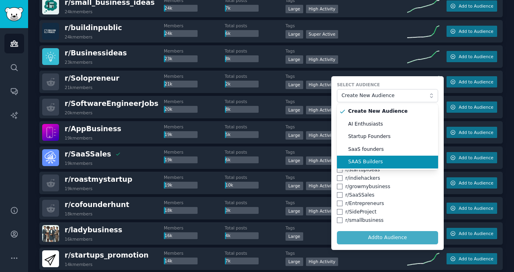
click at [359, 163] on span "SAAS Builders" at bounding box center [390, 162] width 84 height 7
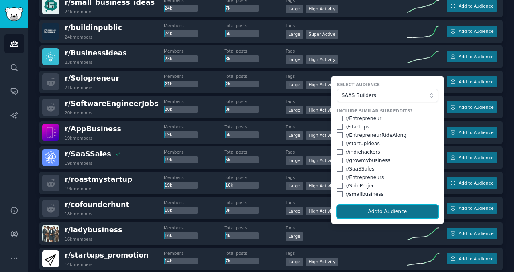
click at [377, 211] on button "Add to Audience" at bounding box center [387, 212] width 101 height 14
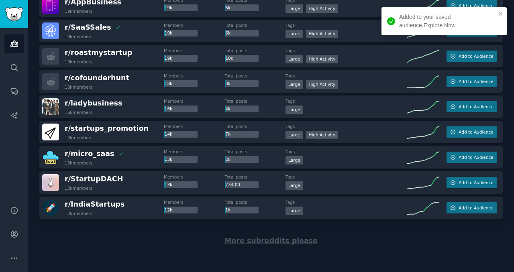
scroll to position [1131, 0]
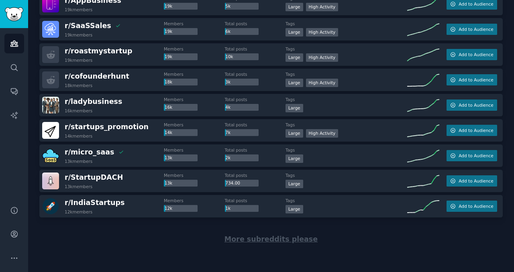
click at [281, 241] on span "More subreddits please" at bounding box center [270, 239] width 93 height 8
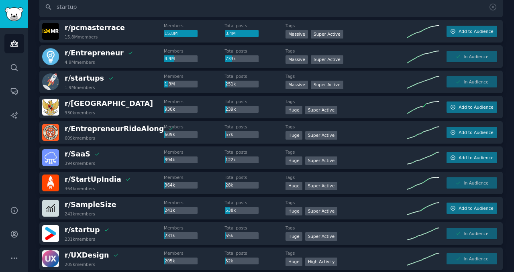
scroll to position [0, 0]
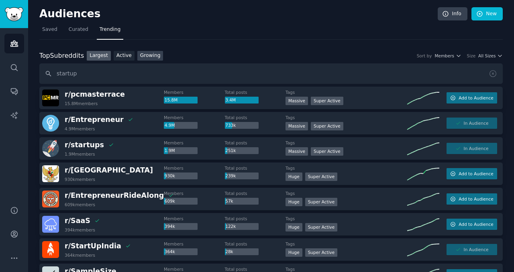
click at [152, 57] on link "Growing" at bounding box center [150, 56] width 26 height 10
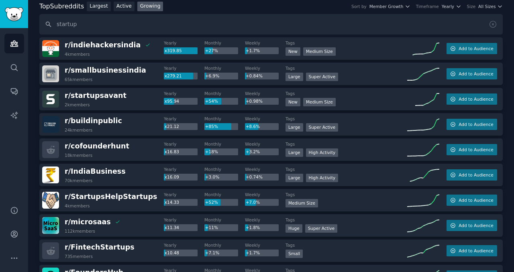
scroll to position [53, 0]
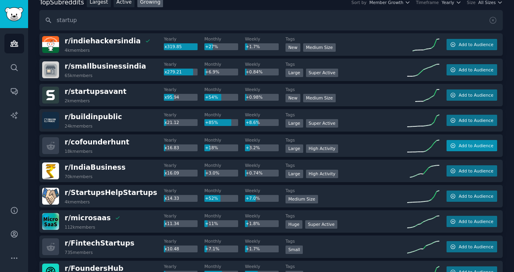
click at [464, 145] on span "Add to Audience" at bounding box center [476, 146] width 35 height 6
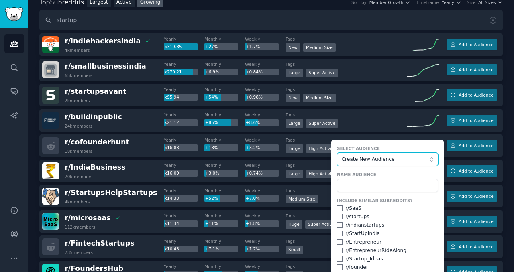
click at [379, 161] on span "Create New Audience" at bounding box center [386, 159] width 88 height 7
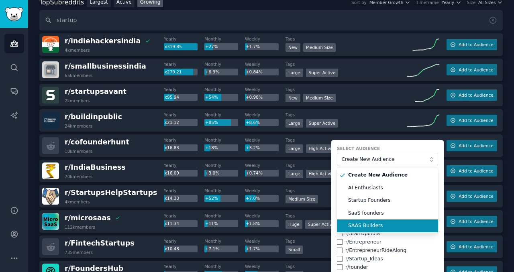
click at [355, 224] on span "SAAS Builders" at bounding box center [390, 225] width 84 height 7
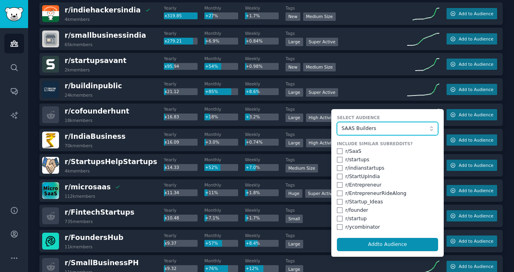
scroll to position [92, 0]
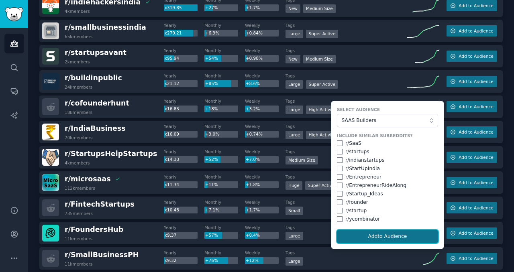
click at [359, 238] on button "Add to Audience" at bounding box center [387, 237] width 101 height 14
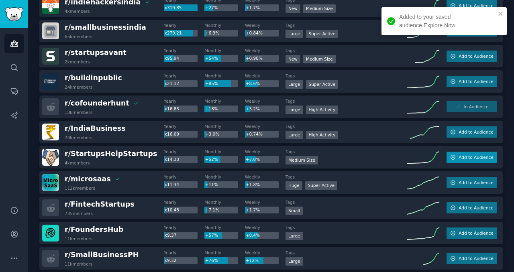
click at [459, 157] on span "Add to Audience" at bounding box center [476, 158] width 35 height 6
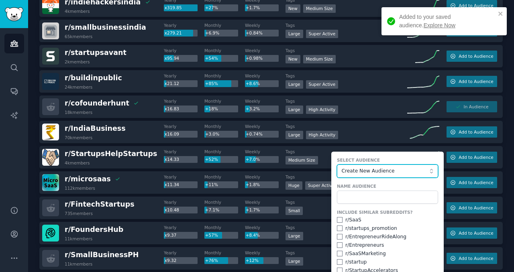
click at [365, 171] on span "Create New Audience" at bounding box center [386, 171] width 88 height 7
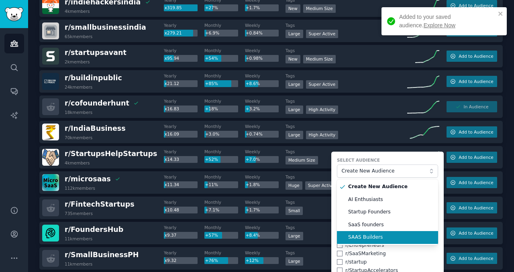
click at [359, 235] on span "SAAS Builders" at bounding box center [390, 237] width 84 height 7
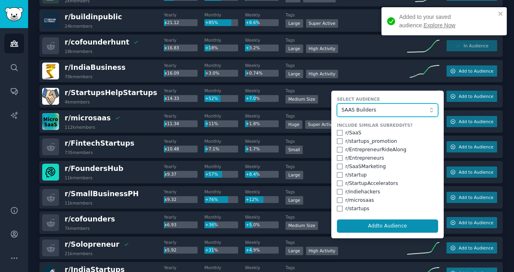
scroll to position [153, 0]
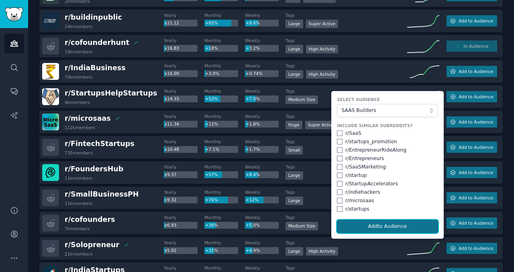
click at [373, 230] on button "Add to Audience" at bounding box center [387, 227] width 101 height 14
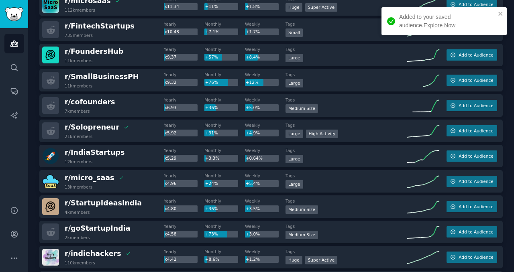
scroll to position [271, 0]
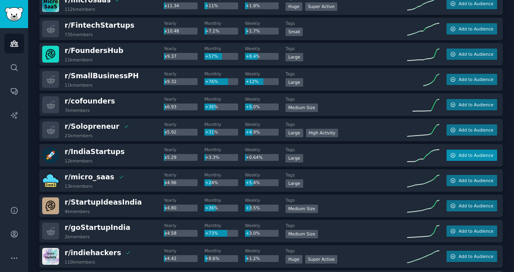
click at [455, 157] on button "Add to Audience" at bounding box center [472, 155] width 51 height 11
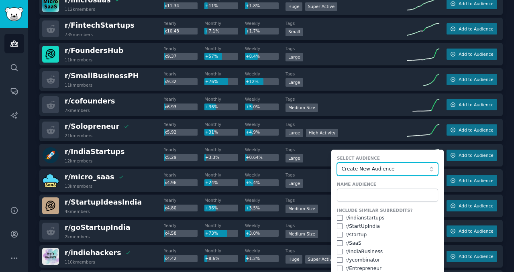
click at [397, 173] on button "Create New Audience" at bounding box center [387, 170] width 101 height 14
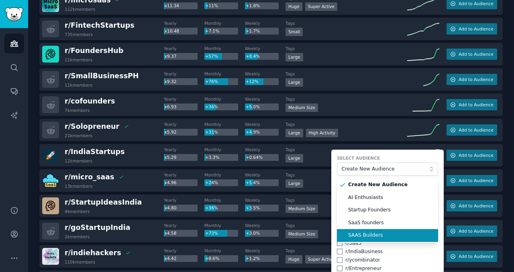
click at [371, 235] on span "SAAS Builders" at bounding box center [390, 235] width 84 height 7
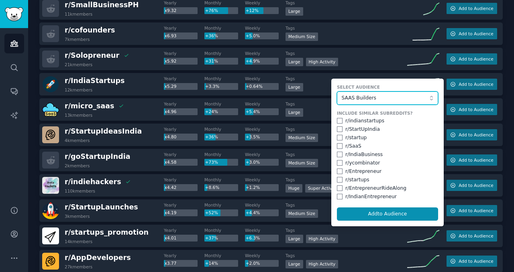
scroll to position [345, 0]
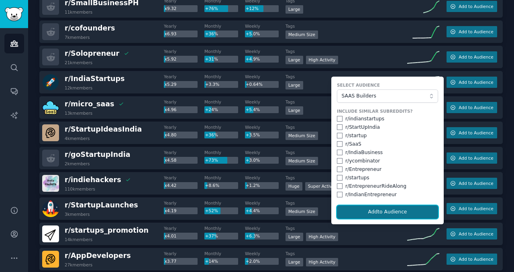
click at [367, 212] on button "Add to Audience" at bounding box center [387, 213] width 101 height 14
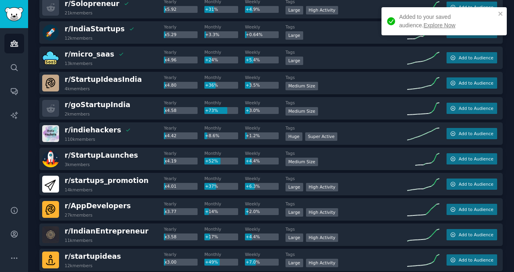
scroll to position [397, 0]
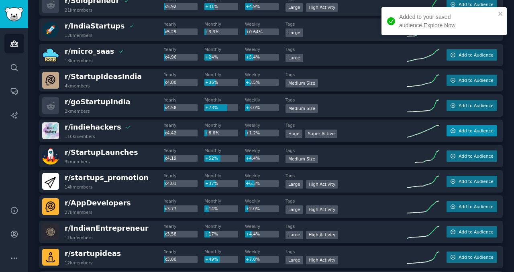
click at [456, 131] on button "Add to Audience" at bounding box center [472, 130] width 51 height 11
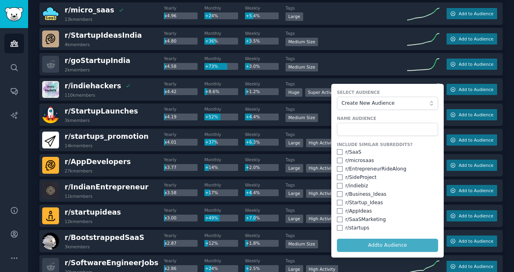
scroll to position [457, 0]
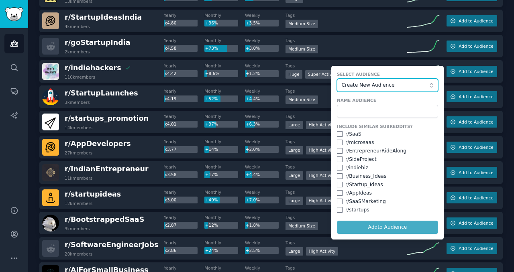
click at [381, 82] on span "Create New Audience" at bounding box center [386, 85] width 88 height 7
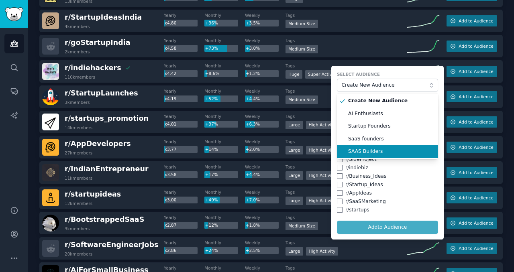
click at [362, 150] on span "SAAS Builders" at bounding box center [390, 151] width 84 height 7
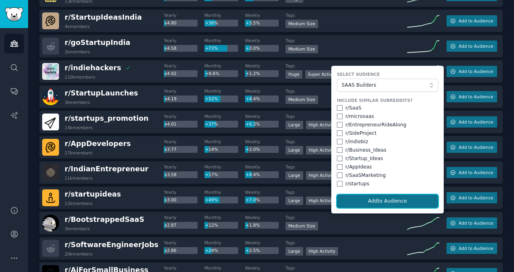
click at [372, 199] on button "Add to Audience" at bounding box center [387, 202] width 101 height 14
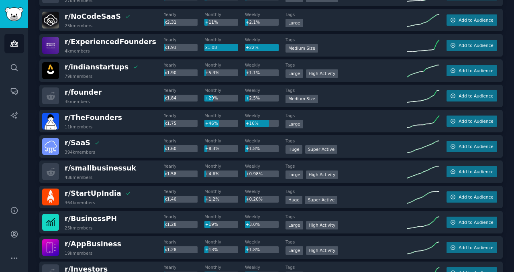
scroll to position [764, 0]
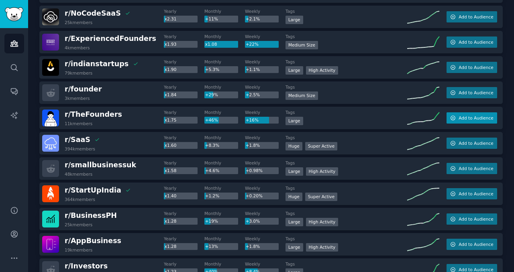
click at [463, 119] on span "Add to Audience" at bounding box center [476, 118] width 35 height 6
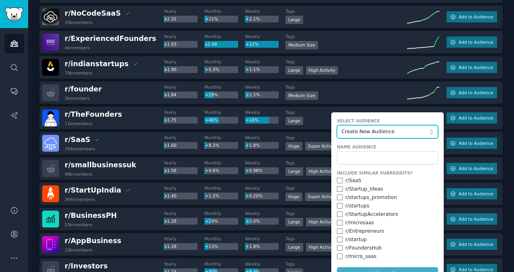
click at [386, 130] on span "Create New Audience" at bounding box center [386, 132] width 88 height 7
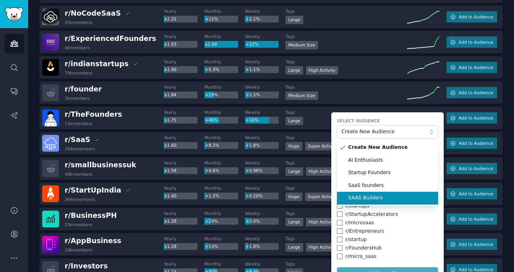
click at [365, 201] on span "SAAS Builders" at bounding box center [390, 198] width 84 height 7
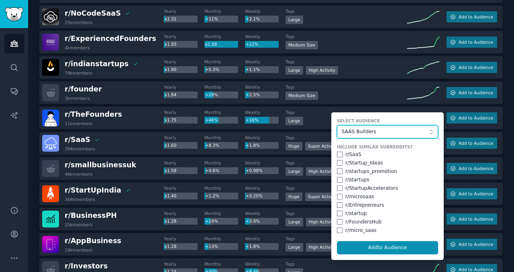
scroll to position [779, 0]
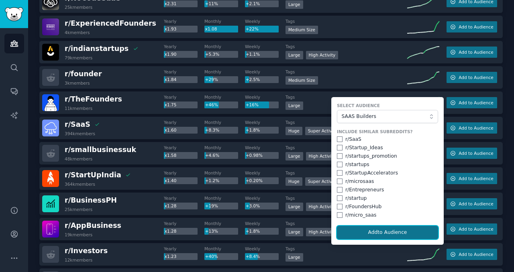
click at [370, 235] on button "Add to Audience" at bounding box center [387, 233] width 101 height 14
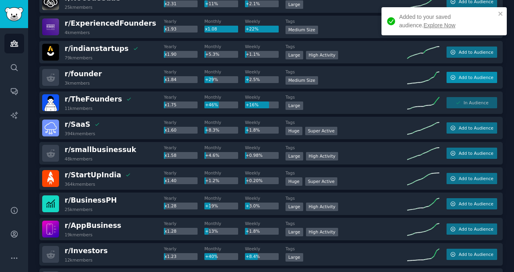
click at [461, 80] on span "Add to Audience" at bounding box center [476, 78] width 35 height 6
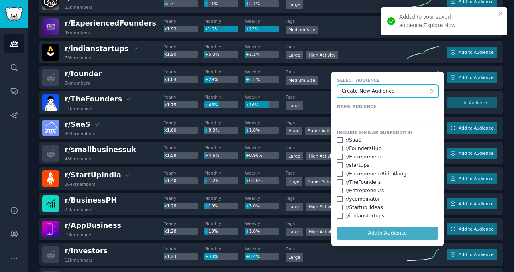
click at [371, 88] on span "Create New Audience" at bounding box center [386, 91] width 88 height 7
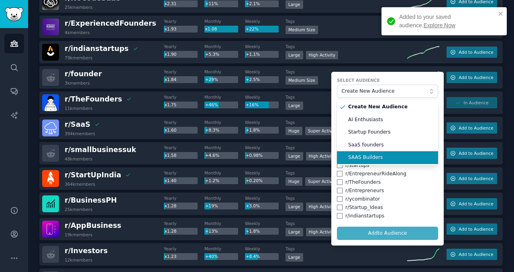
click at [358, 157] on span "SAAS Builders" at bounding box center [390, 157] width 84 height 7
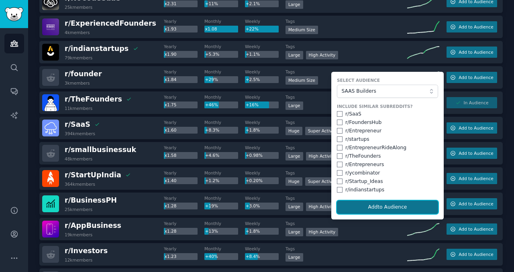
click at [383, 206] on button "Add to Audience" at bounding box center [387, 208] width 101 height 14
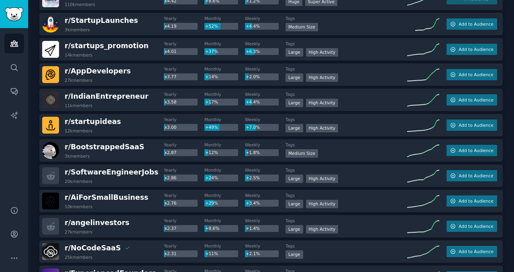
scroll to position [0, 0]
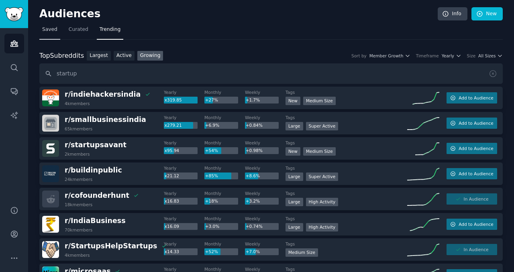
click at [53, 30] on span "Saved" at bounding box center [49, 29] width 15 height 7
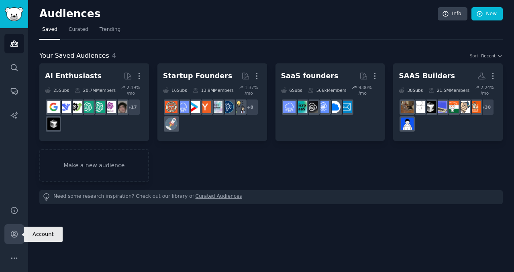
click at [14, 234] on icon "Sidebar" at bounding box center [14, 234] width 8 height 8
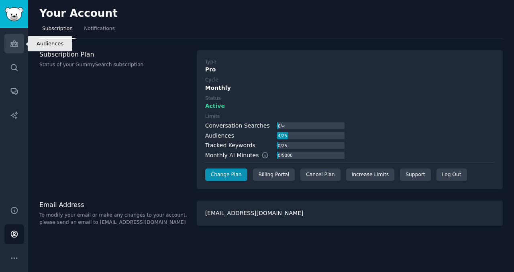
click at [16, 47] on icon "Sidebar" at bounding box center [14, 43] width 8 height 8
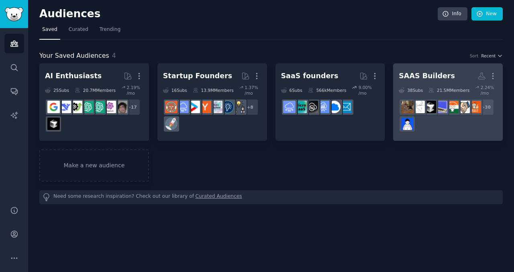
click at [418, 80] on div "SAAS Builders" at bounding box center [427, 76] width 56 height 10
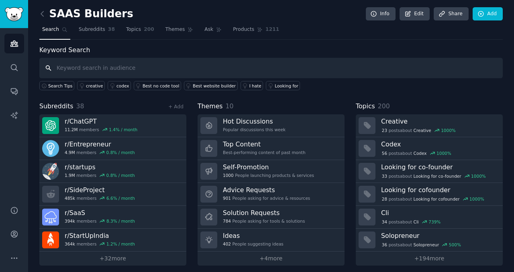
scroll to position [4, 0]
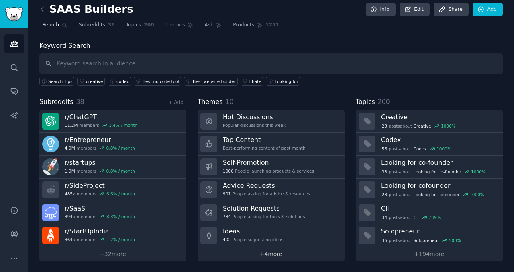
click at [271, 255] on link "+ 4 more" at bounding box center [271, 254] width 147 height 14
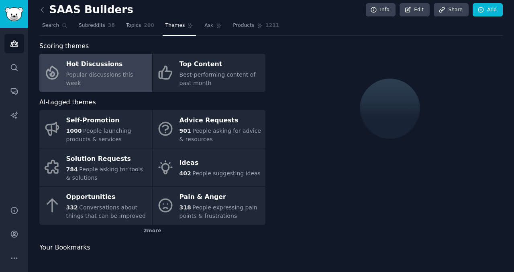
scroll to position [4, 0]
click at [49, 27] on span "Search" at bounding box center [50, 25] width 17 height 7
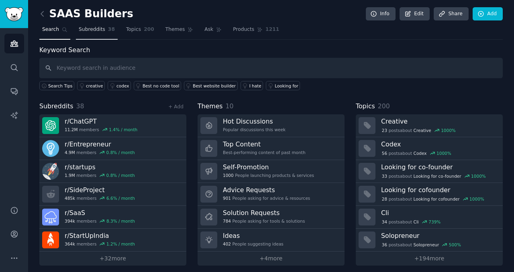
click at [93, 30] on span "Subreddits" at bounding box center [92, 29] width 27 height 7
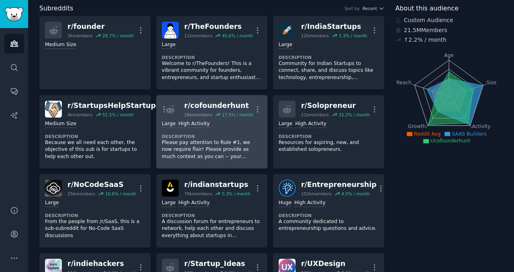
scroll to position [43, 0]
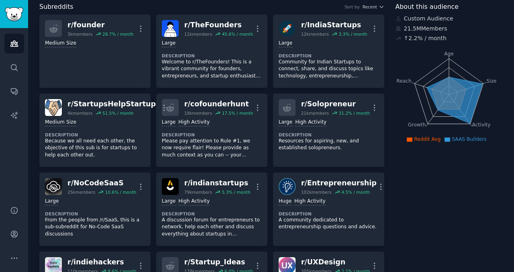
click at [422, 139] on span "Reddit Avg" at bounding box center [427, 140] width 27 height 6
click at [466, 139] on span "SAAS Builders" at bounding box center [469, 140] width 35 height 6
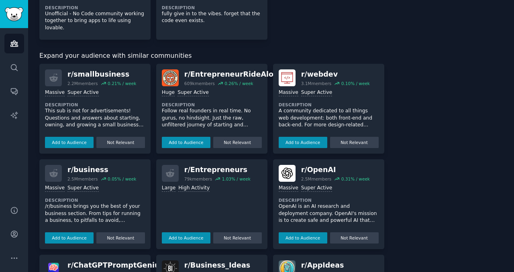
scroll to position [1049, 0]
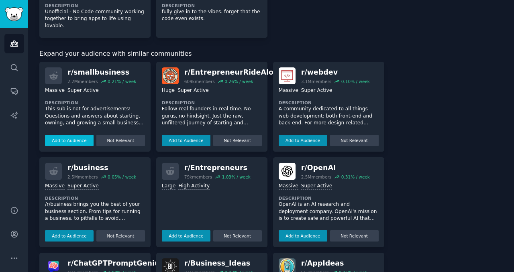
click at [70, 137] on button "Add to Audience" at bounding box center [69, 140] width 49 height 11
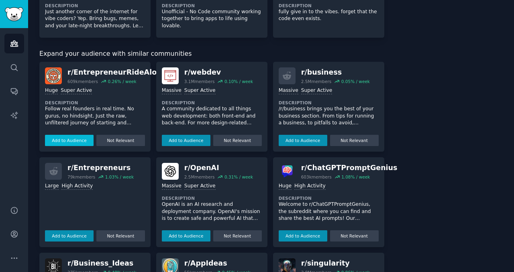
click at [72, 139] on button "Add to Audience" at bounding box center [69, 140] width 49 height 11
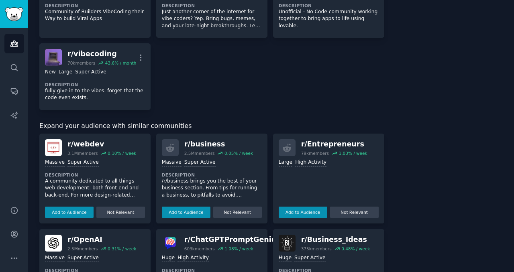
click at [72, 139] on div "r/ webdev" at bounding box center [101, 144] width 69 height 10
click at [70, 211] on button "Add to Audience" at bounding box center [69, 212] width 49 height 11
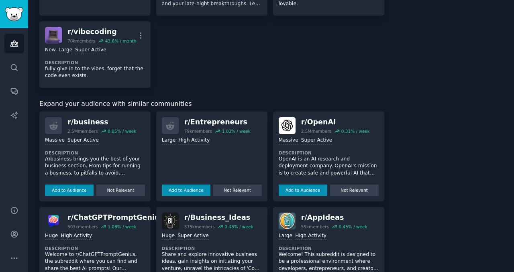
scroll to position [1071, 0]
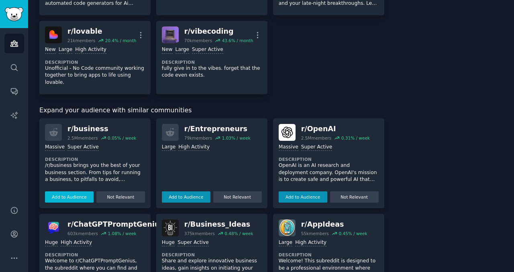
click at [70, 192] on button "Add to Audience" at bounding box center [69, 197] width 49 height 11
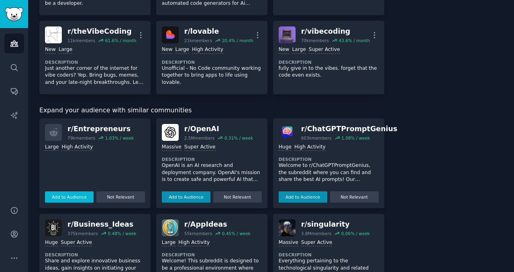
click at [74, 198] on button "Add to Audience" at bounding box center [69, 197] width 49 height 11
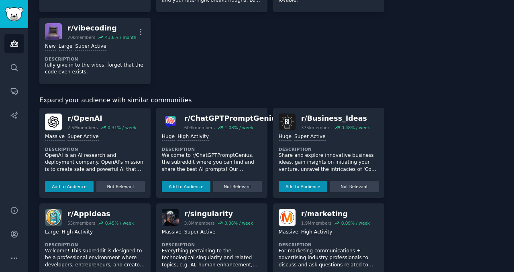
scroll to position [1155, 0]
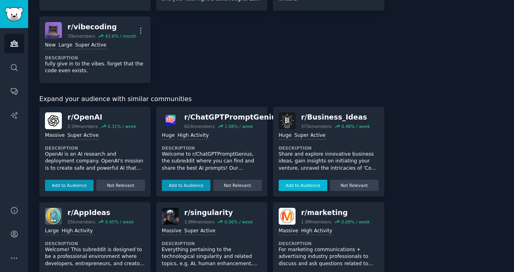
click at [295, 185] on button "Add to Audience" at bounding box center [303, 185] width 49 height 11
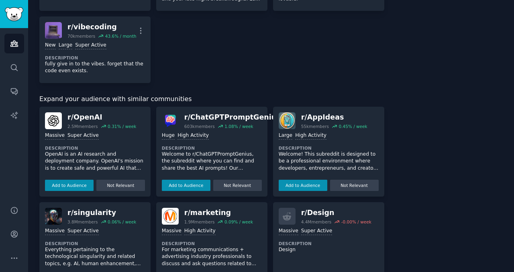
scroll to position [1186, 0]
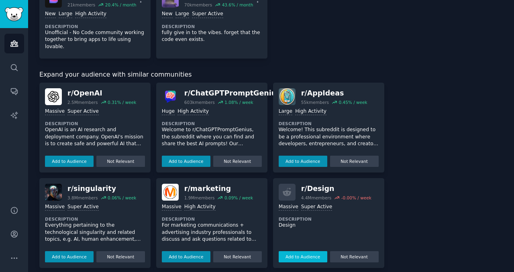
click at [298, 251] on button "Add to Audience" at bounding box center [303, 256] width 49 height 11
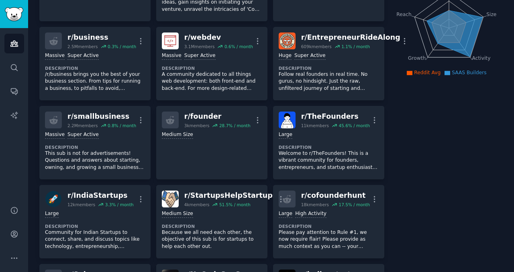
scroll to position [0, 0]
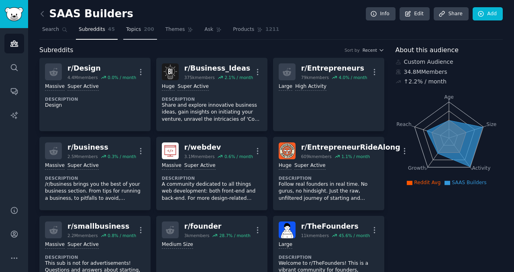
click at [134, 32] on span "Topics" at bounding box center [133, 29] width 15 height 7
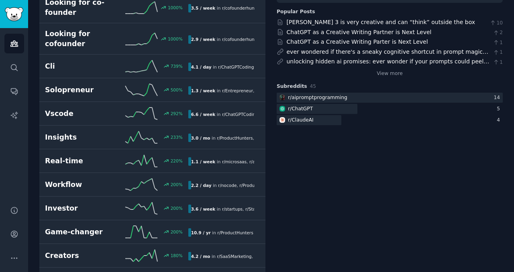
scroll to position [143, 0]
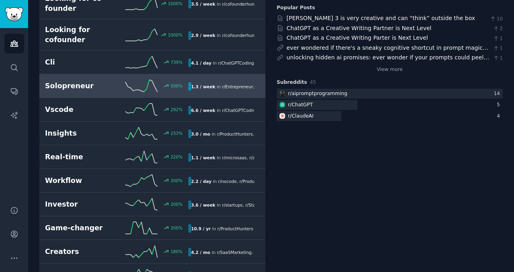
click at [66, 86] on h2 "Solopreneur" at bounding box center [80, 86] width 71 height 10
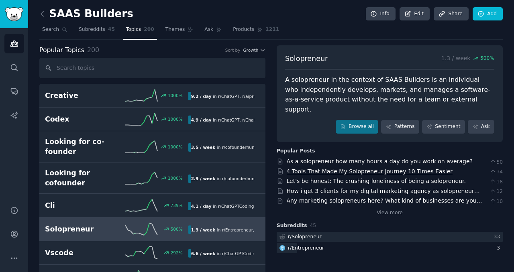
click at [339, 168] on link "4 Tools That Made My Solopreneur Journey 10 Times Easier" at bounding box center [370, 171] width 166 height 6
click at [406, 120] on link "Patterns" at bounding box center [400, 127] width 38 height 14
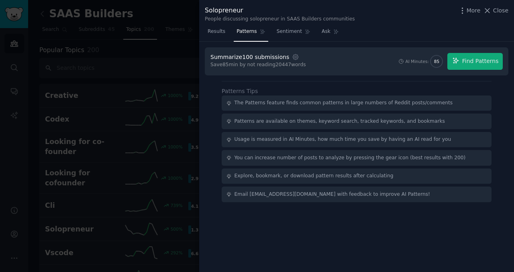
click at [262, 59] on div "Summarize 100 submissions" at bounding box center [249, 57] width 79 height 8
click at [295, 35] on span "Sentiment" at bounding box center [289, 31] width 25 height 7
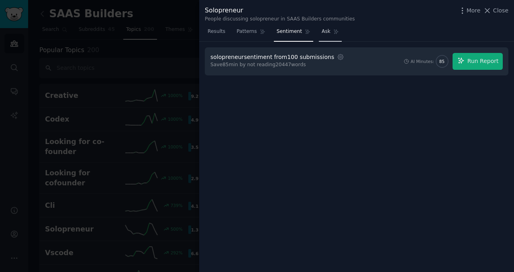
click at [323, 32] on span "Ask" at bounding box center [326, 31] width 9 height 7
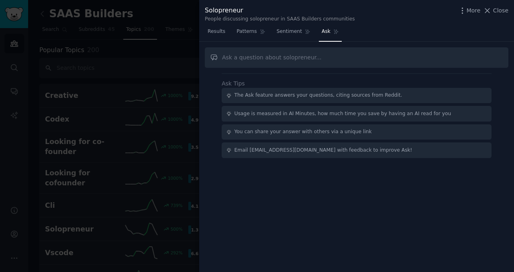
click at [161, 63] on div at bounding box center [257, 136] width 514 height 272
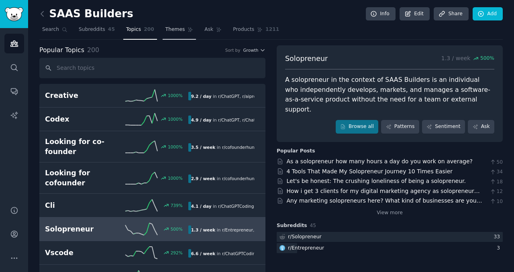
click at [171, 33] on link "Themes" at bounding box center [180, 31] width 34 height 16
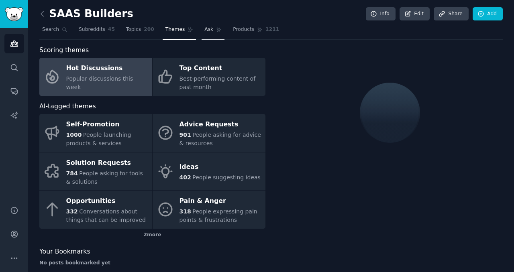
click at [206, 26] on span "Ask" at bounding box center [208, 29] width 9 height 7
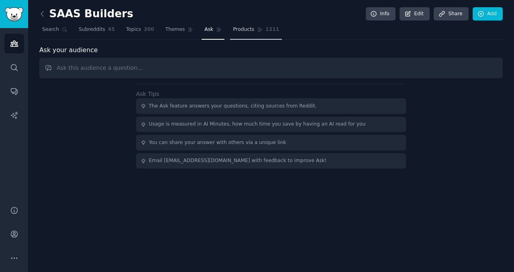
click at [248, 27] on span "Products" at bounding box center [243, 29] width 21 height 7
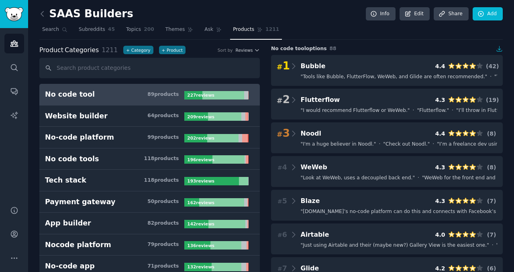
click at [115, 91] on h3 "No code tool 89 product s" at bounding box center [114, 95] width 139 height 10
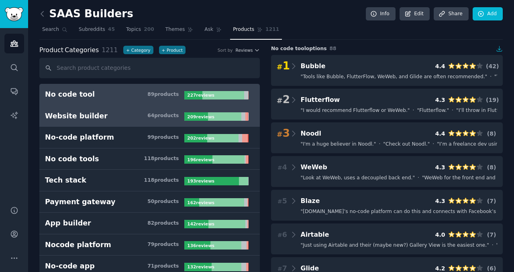
click at [82, 112] on div "Website builder" at bounding box center [76, 116] width 63 height 10
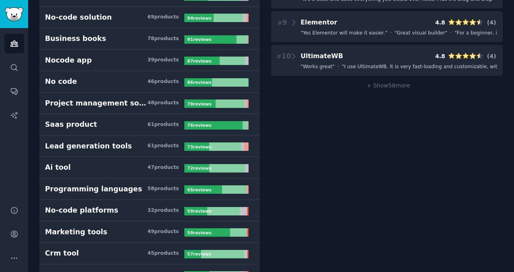
scroll to position [314, 0]
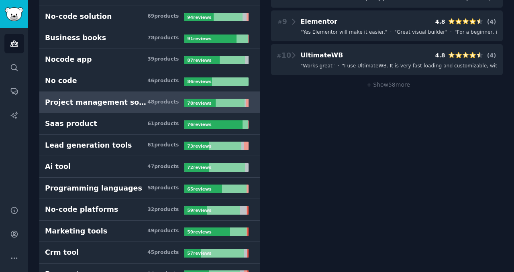
click at [83, 100] on div "Project management software" at bounding box center [96, 103] width 102 height 10
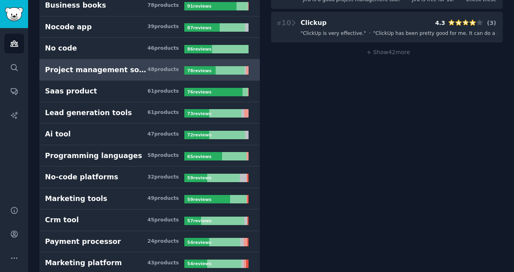
scroll to position [348, 0]
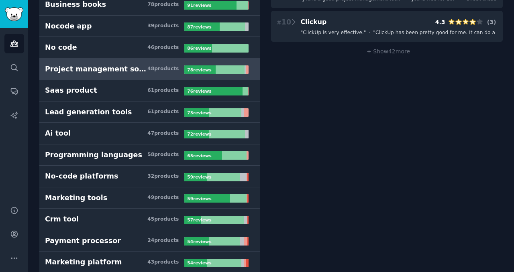
click at [88, 89] on h3 "Saas product 61 product s" at bounding box center [114, 91] width 139 height 10
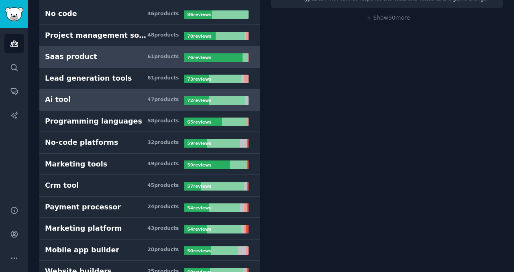
scroll to position [380, 0]
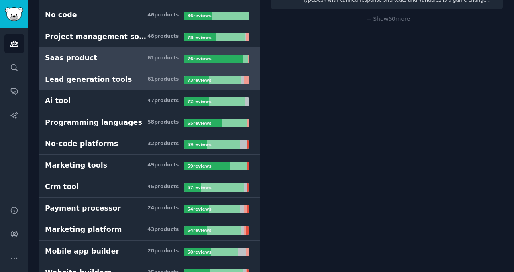
click at [91, 73] on link "Lead generation tools 61 product s 73 review s" at bounding box center [149, 80] width 220 height 22
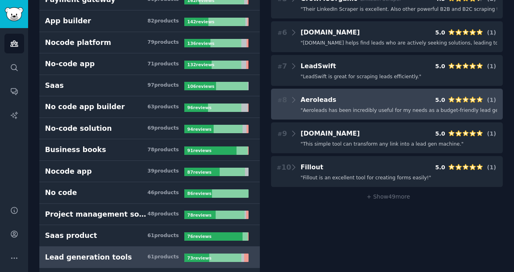
scroll to position [203, 0]
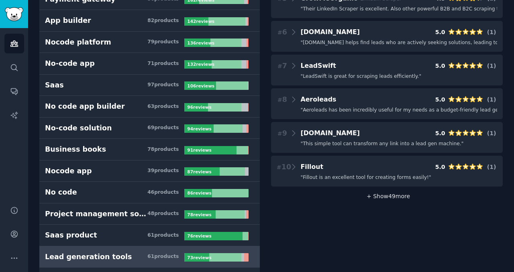
click at [383, 195] on span "+ Show 49 more" at bounding box center [387, 196] width 46 height 6
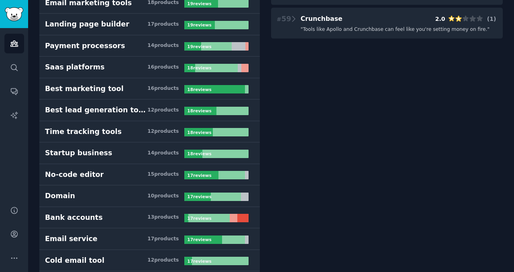
scroll to position [2007, 0]
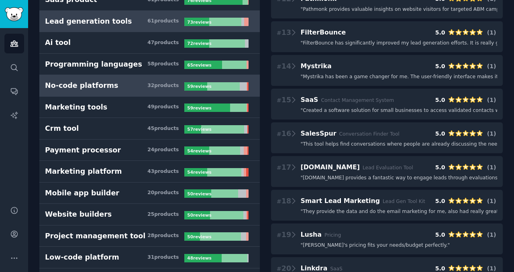
scroll to position [438, 0]
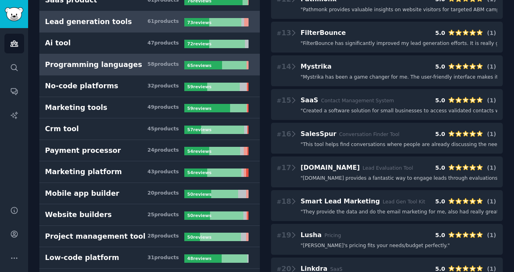
click at [116, 65] on div "Programming languages" at bounding box center [93, 65] width 97 height 10
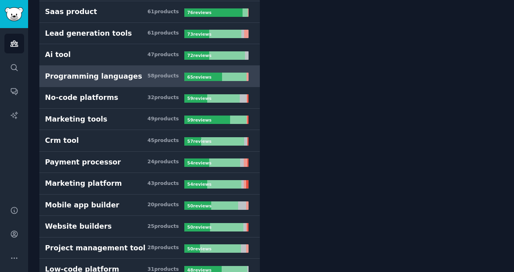
scroll to position [428, 0]
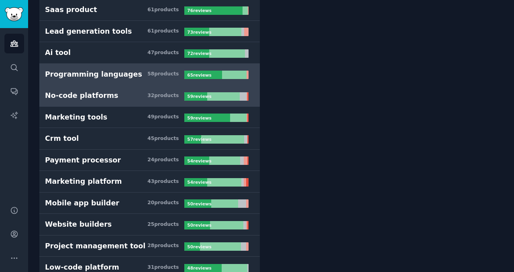
click at [125, 98] on h3 "No-code platforms 32 product s" at bounding box center [114, 96] width 139 height 10
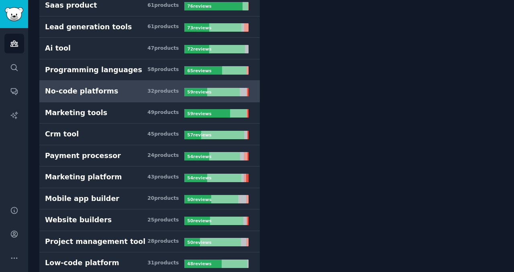
scroll to position [435, 0]
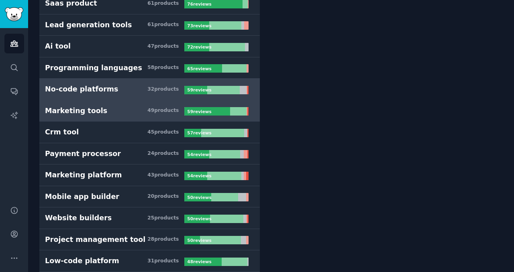
click at [138, 111] on h3 "Marketing tools 49 product s" at bounding box center [114, 111] width 139 height 10
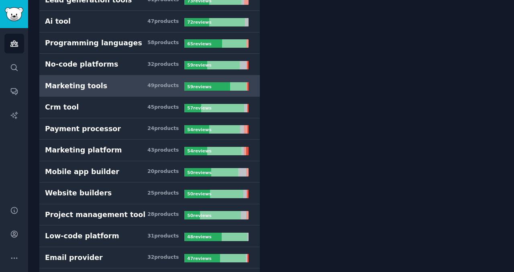
scroll to position [460, 0]
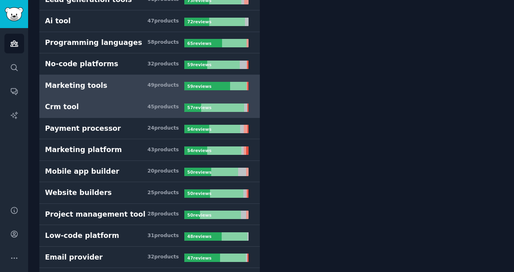
click at [72, 110] on div "Crm tool" at bounding box center [62, 107] width 34 height 10
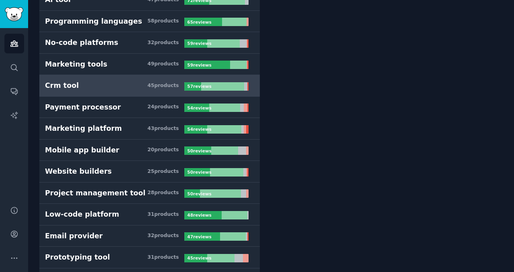
scroll to position [484, 0]
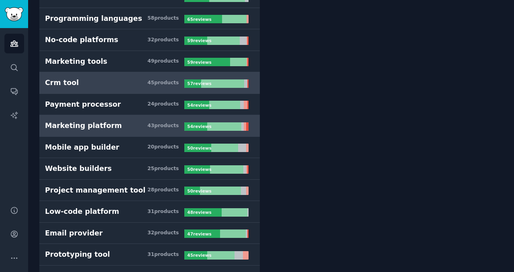
click at [114, 124] on h3 "Marketing platform 43 product s" at bounding box center [114, 126] width 139 height 10
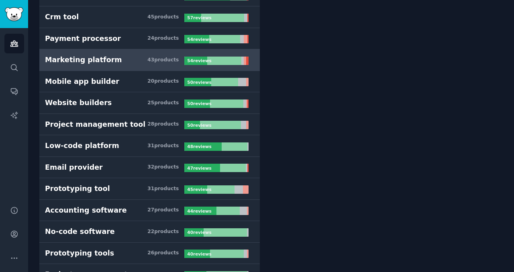
scroll to position [563, 0]
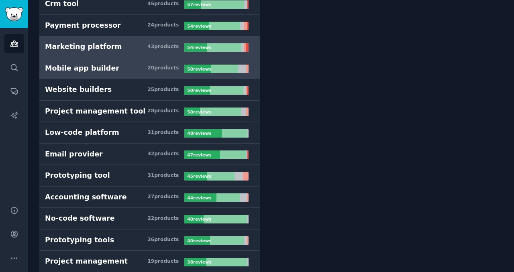
click at [154, 70] on div "20 product s" at bounding box center [162, 68] width 31 height 7
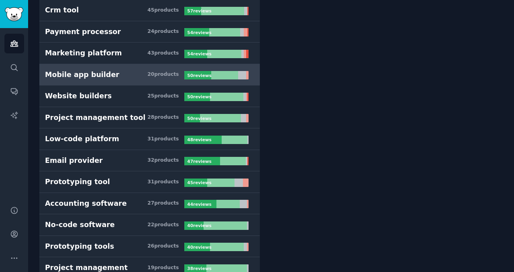
scroll to position [559, 0]
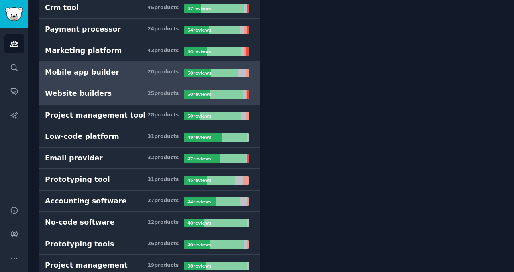
click at [142, 94] on h3 "Website builders 25 product s" at bounding box center [114, 94] width 139 height 10
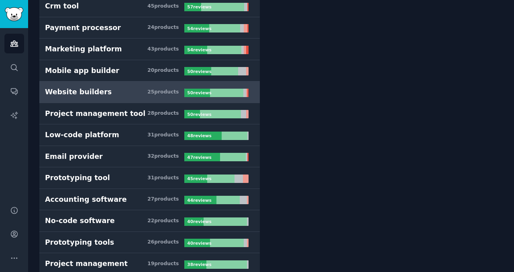
scroll to position [562, 0]
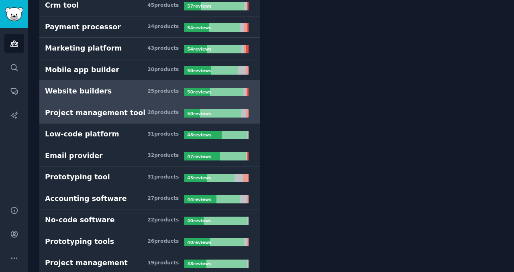
click at [128, 113] on h3 "Project management tool 28 product s" at bounding box center [114, 113] width 139 height 10
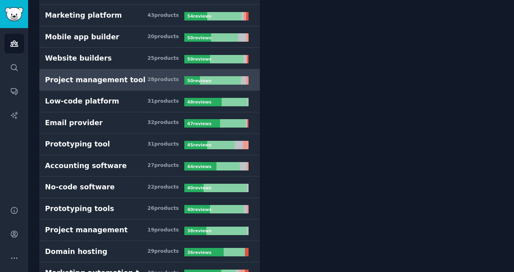
scroll to position [596, 0]
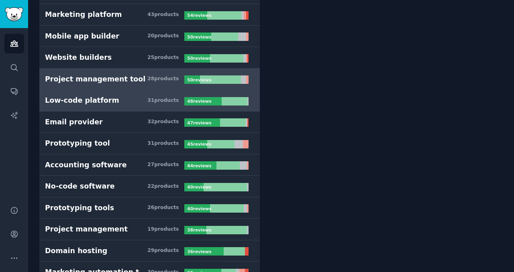
click at [102, 99] on div "Low-code platform" at bounding box center [82, 101] width 74 height 10
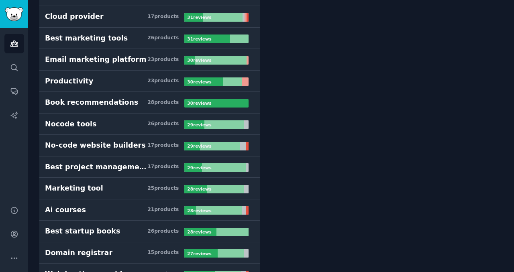
scroll to position [942, 0]
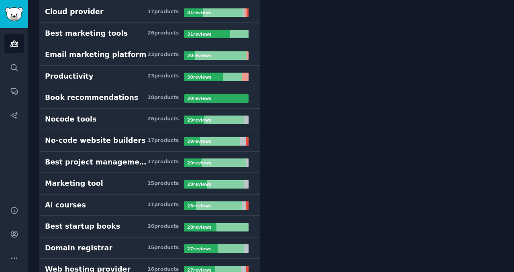
click at [108, 71] on h3 "Productivity 23 product s" at bounding box center [114, 76] width 139 height 10
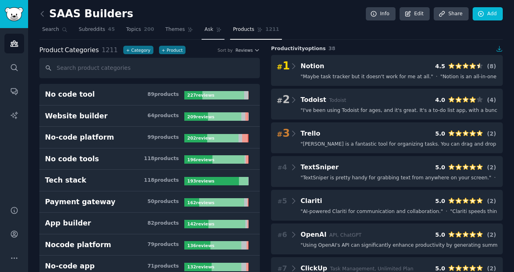
click at [212, 28] on link "Ask" at bounding box center [213, 31] width 23 height 16
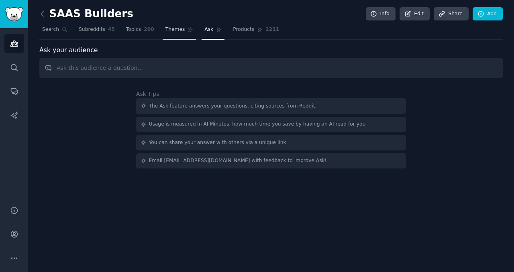
click at [180, 26] on span "Themes" at bounding box center [175, 29] width 20 height 7
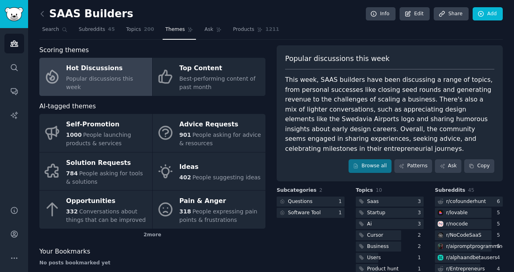
click at [89, 71] on div "Hot Discussions" at bounding box center [107, 68] width 82 height 13
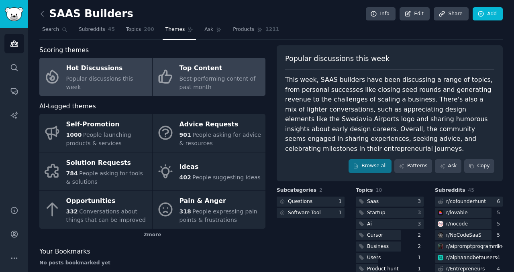
click at [198, 73] on div "Top Content" at bounding box center [221, 68] width 82 height 13
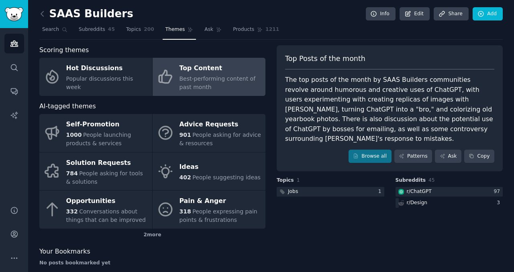
click at [210, 73] on div "Top Content" at bounding box center [221, 68] width 82 height 13
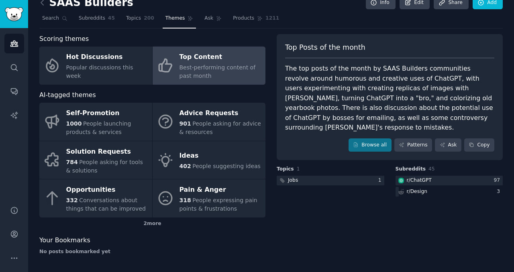
scroll to position [9, 0]
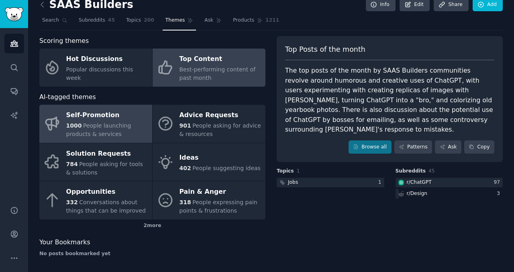
click at [108, 126] on span "People launching products & services" at bounding box center [98, 129] width 65 height 15
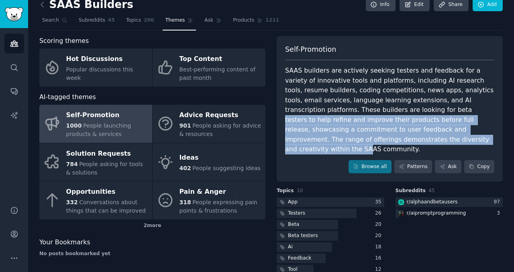
drag, startPoint x: 385, startPoint y: 109, endPoint x: 386, endPoint y: 140, distance: 30.5
click at [386, 140] on div "SAAS builders are actively seeking testers and feedback for a variety of innova…" at bounding box center [389, 110] width 209 height 89
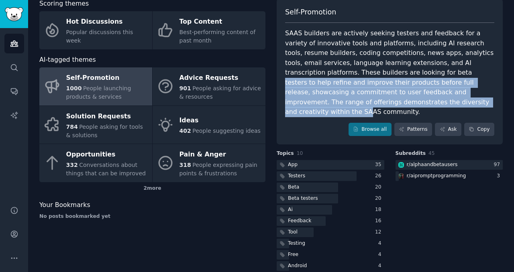
scroll to position [48, 0]
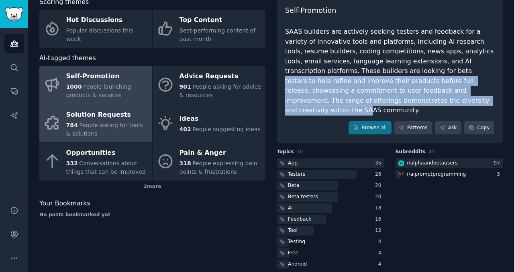
click at [107, 127] on span "People asking for tools & solutions" at bounding box center [104, 129] width 77 height 15
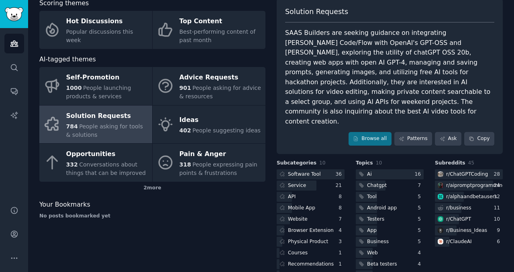
scroll to position [48, 0]
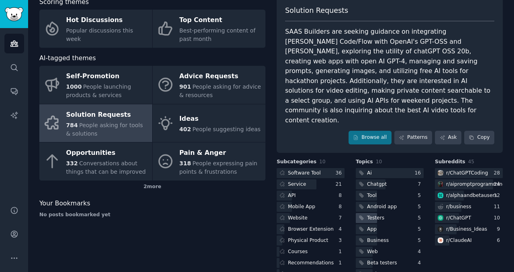
click at [375, 215] on div "Testers" at bounding box center [375, 218] width 17 height 7
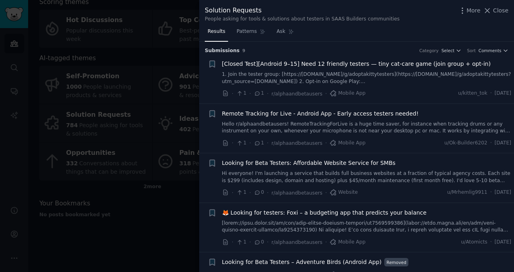
click at [264, 163] on span "Looking for Beta Testers: Affordable Website Service for SMBs" at bounding box center [308, 163] width 173 height 8
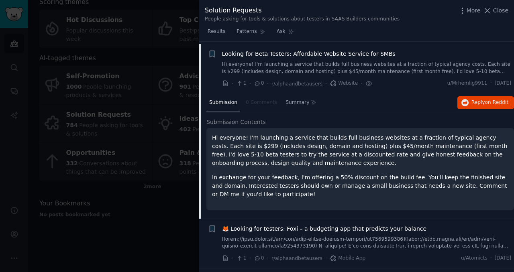
scroll to position [112, 0]
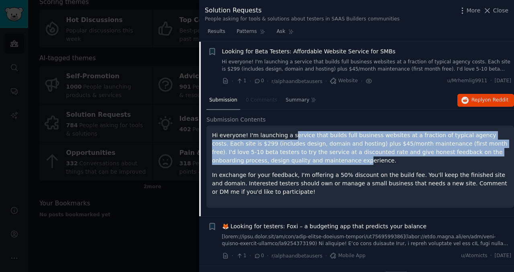
drag, startPoint x: 289, startPoint y: 134, endPoint x: 288, endPoint y: 160, distance: 26.1
click at [288, 160] on p "Hi everyone! I'm launching a service that builds full business websites at a fr…" at bounding box center [360, 148] width 296 height 34
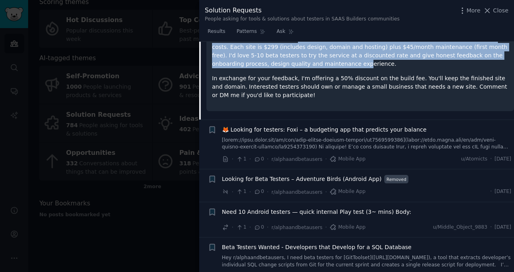
scroll to position [210, 0]
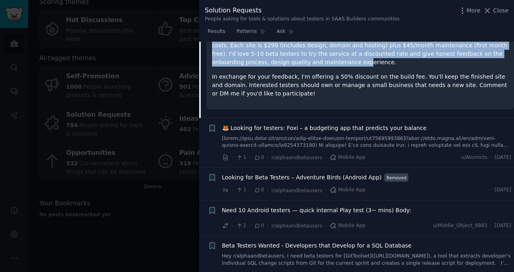
click at [328, 139] on link at bounding box center [367, 142] width 290 height 14
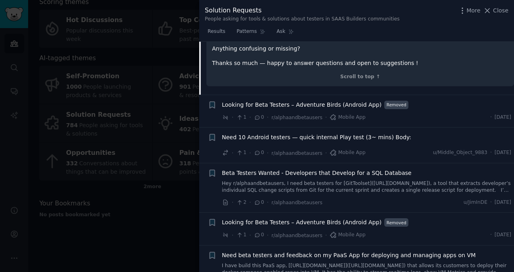
scroll to position [443, 0]
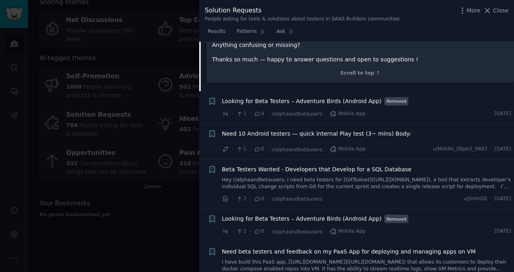
click at [306, 141] on div "Need 10 Android testers — quick internal Play test (3~ mins) Body:" at bounding box center [367, 135] width 290 height 11
click at [308, 135] on span "Need 10 Android testers — quick internal Play test (3~ mins) Body:" at bounding box center [317, 134] width 190 height 8
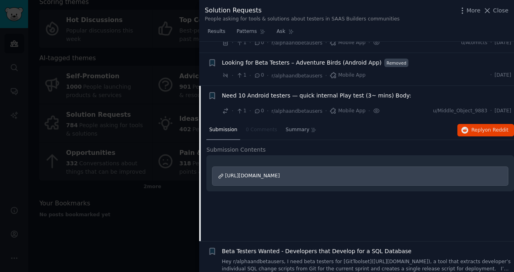
scroll to position [199, 0]
click at [289, 97] on span "Need 10 Android testers — quick internal Play test (3~ mins) Body:" at bounding box center [317, 96] width 190 height 8
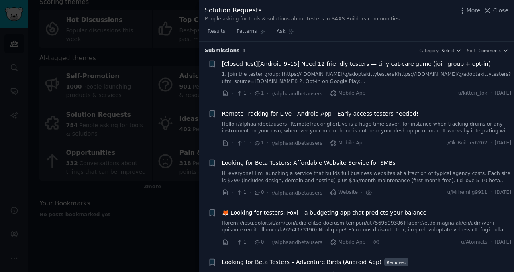
click at [292, 72] on link "1. Join the tester group: [https://[DOMAIN_NAME]/g/adoptakittytesters](https://…" at bounding box center [367, 78] width 290 height 14
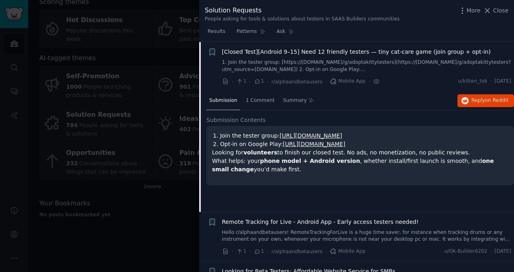
scroll to position [12, 0]
click at [260, 161] on strong "phone model + Android version" at bounding box center [310, 160] width 100 height 6
drag, startPoint x: 247, startPoint y: 159, endPoint x: 290, endPoint y: 166, distance: 43.9
click at [290, 166] on p "Looking for volunteers to finish our closed test. No ads, no monetization, no p…" at bounding box center [360, 160] width 296 height 25
click at [320, 135] on link "[URL][DOMAIN_NAME]" at bounding box center [311, 135] width 63 height 6
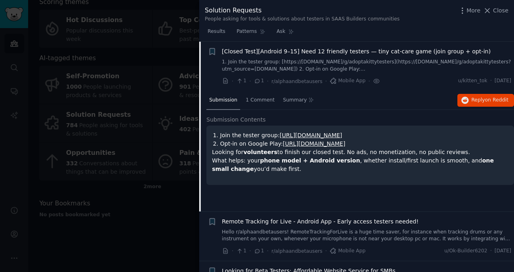
click at [343, 142] on link "[URL][DOMAIN_NAME]" at bounding box center [314, 144] width 63 height 6
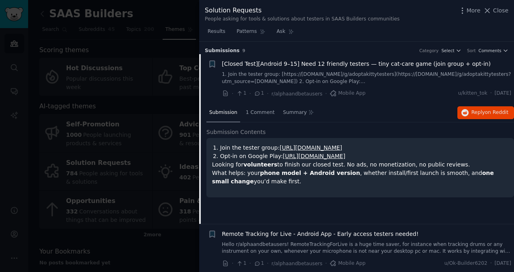
click at [118, 71] on div at bounding box center [257, 136] width 514 height 272
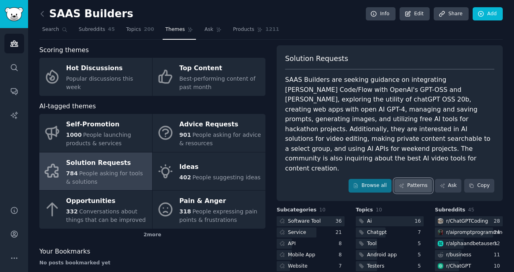
click at [412, 179] on link "Patterns" at bounding box center [413, 186] width 38 height 14
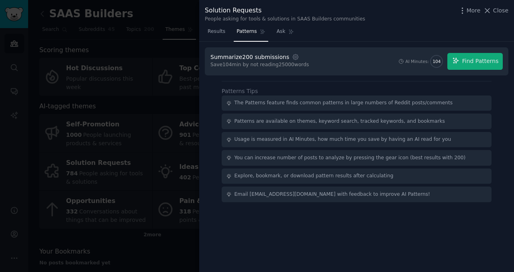
click at [136, 105] on div at bounding box center [257, 136] width 514 height 272
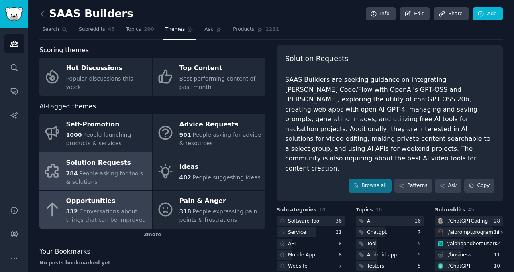
click at [95, 202] on div "Opportunities" at bounding box center [107, 201] width 82 height 13
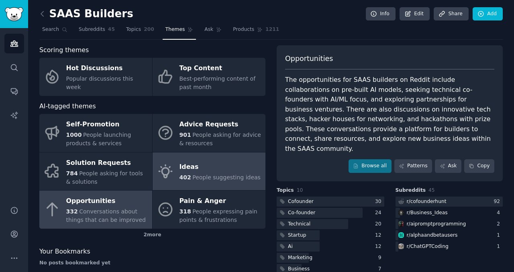
click at [199, 173] on div "402 People suggesting ideas" at bounding box center [220, 177] width 81 height 8
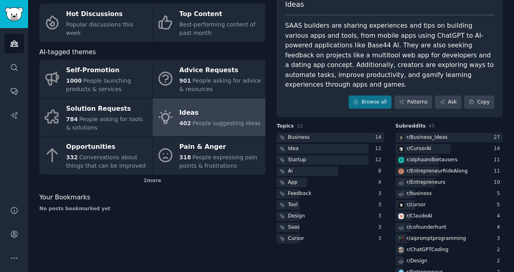
scroll to position [58, 0]
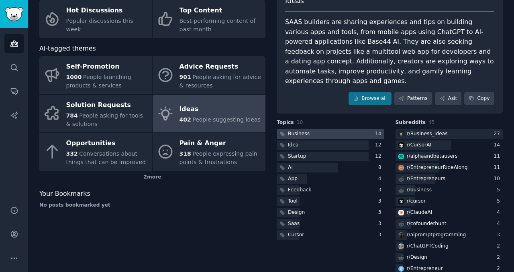
click at [326, 129] on div at bounding box center [331, 134] width 108 height 10
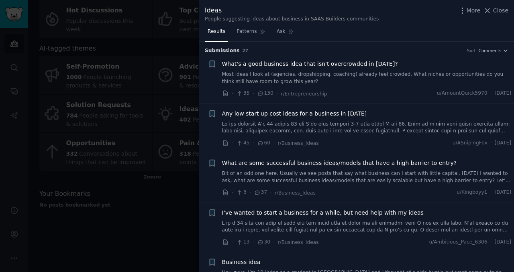
click at [349, 76] on link "Most ideas I look at (agencies, dropshipping, coaching) already feel crowded. W…" at bounding box center [367, 78] width 290 height 14
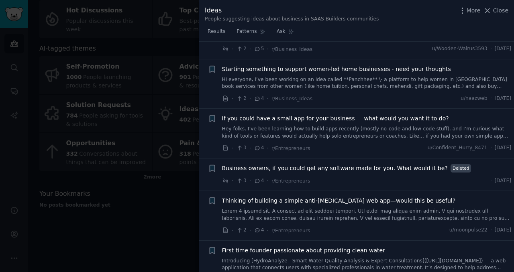
scroll to position [876, 0]
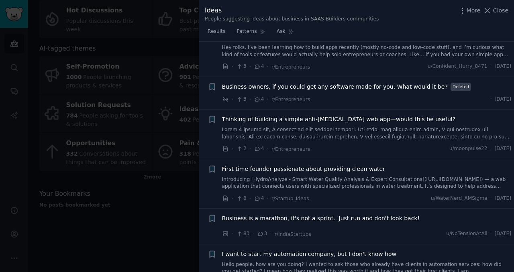
click at [271, 127] on link at bounding box center [367, 134] width 290 height 14
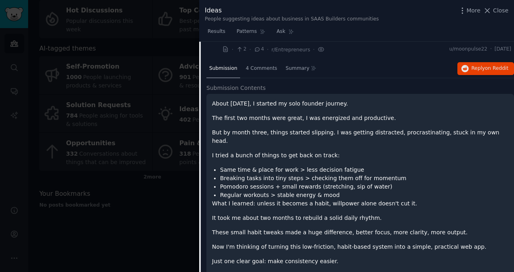
scroll to position [863, 0]
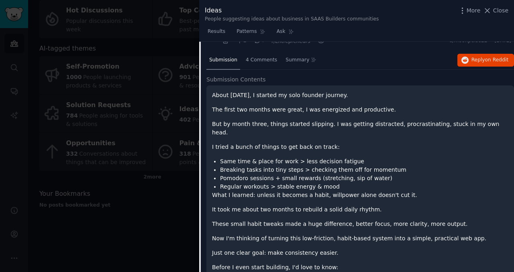
click at [263, 106] on p "The first two months were great, I was energized and productive." at bounding box center [360, 110] width 296 height 8
click at [268, 120] on p "But by month three, things started slipping. I was getting distracted, procrast…" at bounding box center [360, 128] width 296 height 17
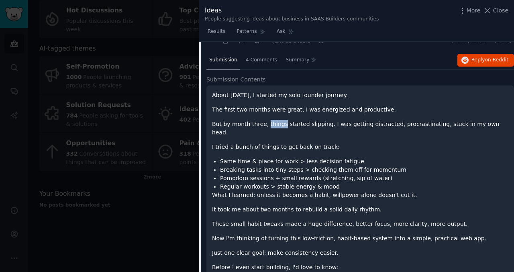
click at [268, 120] on p "But by month three, things started slipping. I was getting distracted, procrast…" at bounding box center [360, 128] width 296 height 17
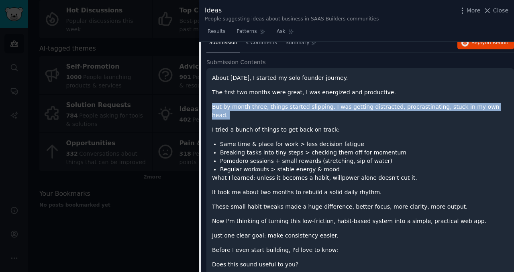
scroll to position [882, 0]
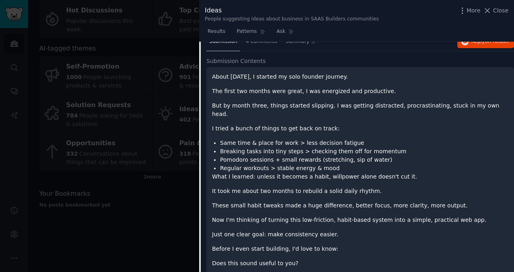
click at [257, 139] on li "Same time & place for work > less decision fatigue" at bounding box center [364, 143] width 288 height 8
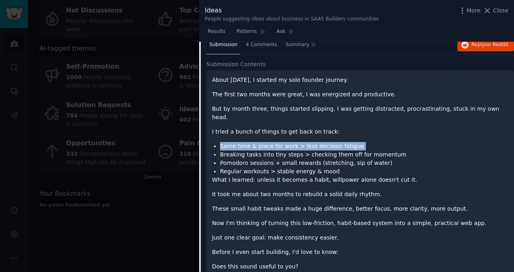
scroll to position [826, 0]
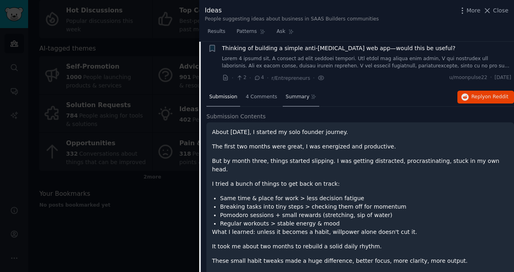
click at [293, 94] on span "Summary" at bounding box center [298, 97] width 24 height 7
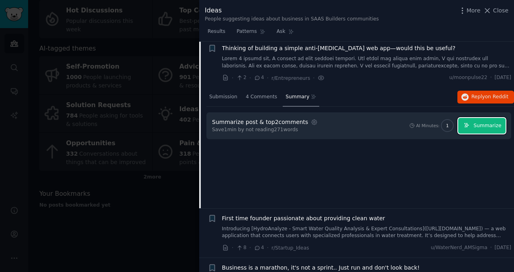
click at [487, 122] on span "Summarize" at bounding box center [487, 125] width 28 height 7
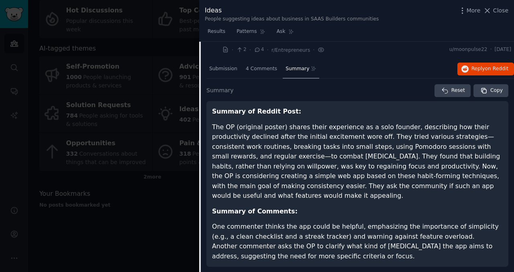
scroll to position [857, 0]
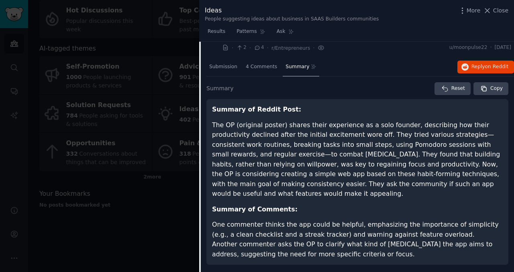
drag, startPoint x: 304, startPoint y: 119, endPoint x: 455, endPoint y: 166, distance: 158.9
click at [455, 166] on p "The OP (original poster) shares their experience as a solo founder, describing …" at bounding box center [357, 159] width 291 height 79
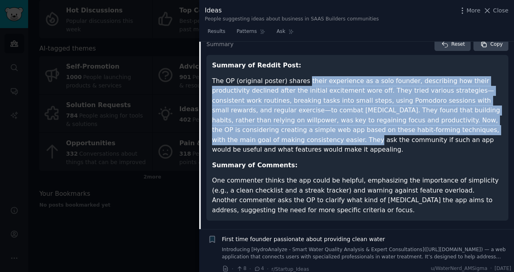
scroll to position [902, 0]
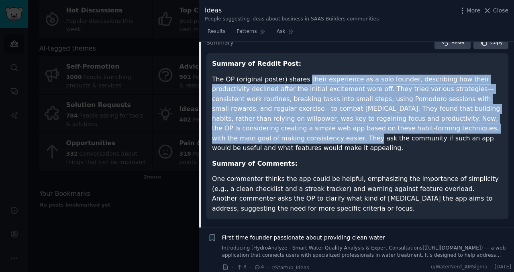
drag, startPoint x: 332, startPoint y: 160, endPoint x: 437, endPoint y: 191, distance: 109.0
click at [437, 191] on ul "One commenter thinks the app could be helpful, emphasizing the importance of si…" at bounding box center [357, 193] width 291 height 39
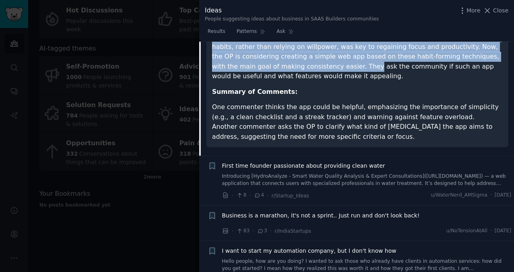
scroll to position [982, 0]
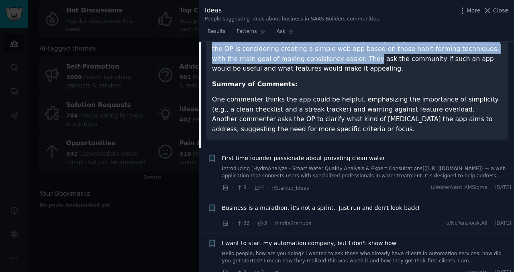
click at [372, 114] on li "Another commenter asks the OP to clarify what kind of procrastination the app a…" at bounding box center [357, 124] width 291 height 20
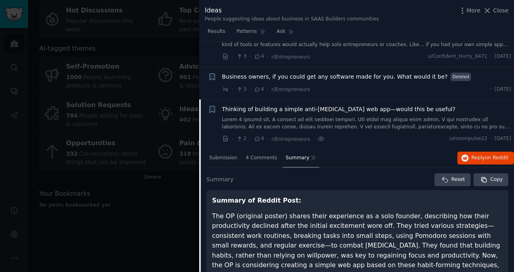
scroll to position [743, 0]
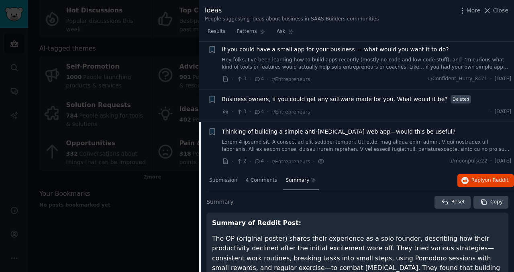
click at [137, 237] on div at bounding box center [257, 136] width 514 height 272
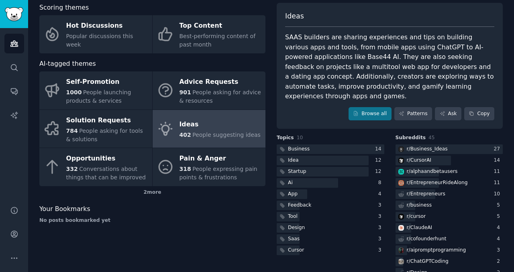
scroll to position [41, 0]
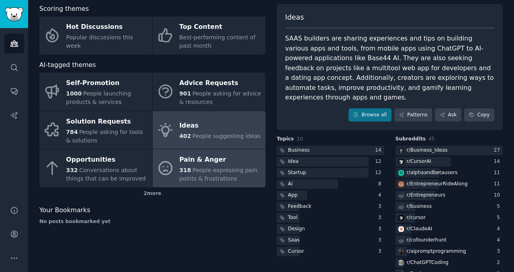
click at [207, 165] on div "Pain & Anger" at bounding box center [221, 160] width 82 height 13
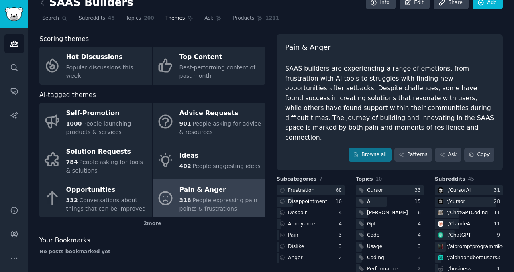
scroll to position [38, 0]
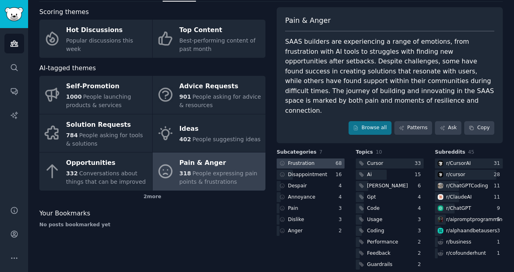
click at [312, 159] on div "Frustration" at bounding box center [296, 164] width 39 height 10
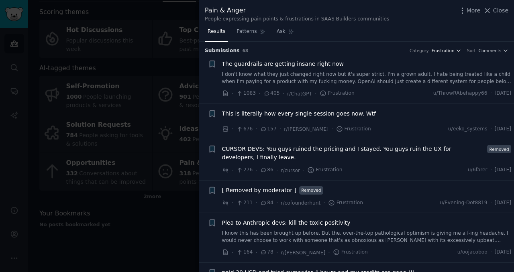
click at [456, 52] on icon "button" at bounding box center [459, 51] width 6 height 6
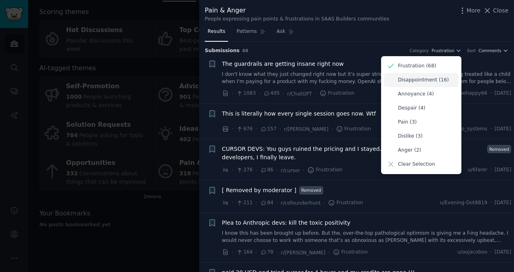
click at [424, 81] on p "Disappointment (16)" at bounding box center [423, 80] width 51 height 7
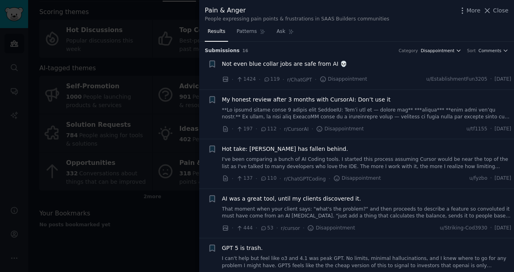
click at [446, 51] on span "Disappointment" at bounding box center [438, 51] width 34 height 6
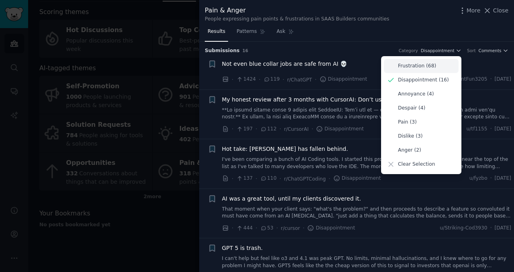
click at [424, 67] on p "Frustration (68)" at bounding box center [417, 66] width 38 height 7
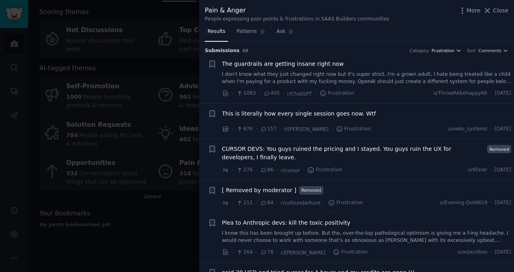
click at [443, 52] on span "Frustration" at bounding box center [443, 51] width 23 height 6
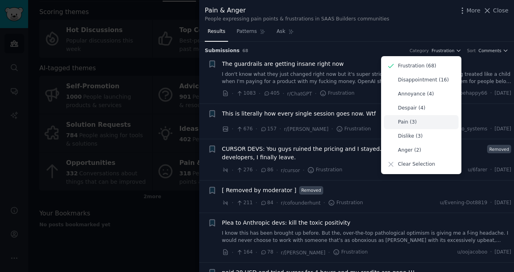
click at [412, 120] on p "Pain (3)" at bounding box center [407, 122] width 19 height 7
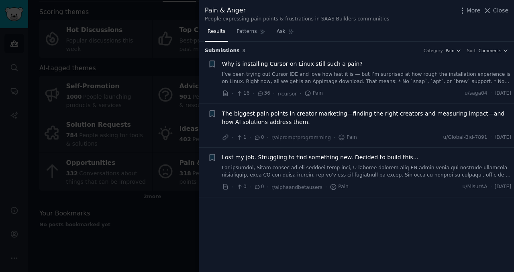
click at [458, 47] on h3 "Submission s 3 Category Pain Sort Comments" at bounding box center [357, 50] width 304 height 7
click at [451, 52] on span "Pain" at bounding box center [450, 51] width 9 height 6
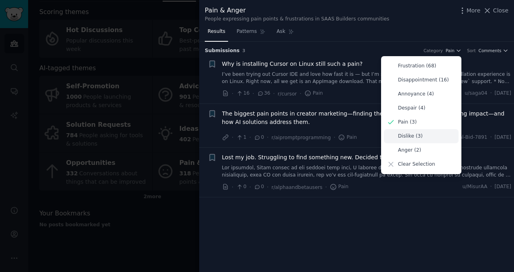
click at [412, 136] on p "Dislike (3)" at bounding box center [410, 136] width 24 height 7
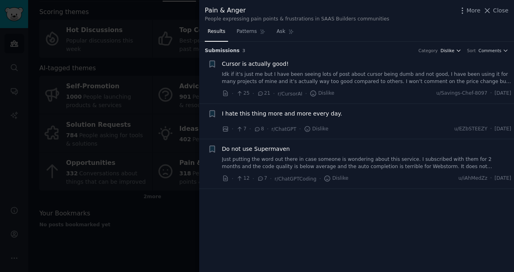
click at [451, 52] on span "Dislike" at bounding box center [448, 51] width 14 height 6
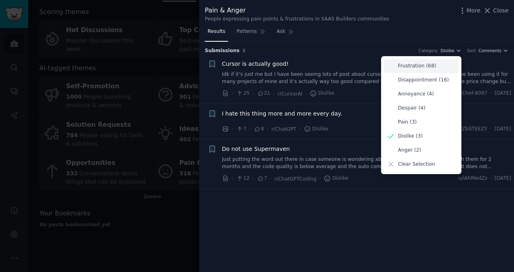
click at [425, 70] on div "Frustration (68)" at bounding box center [421, 66] width 75 height 14
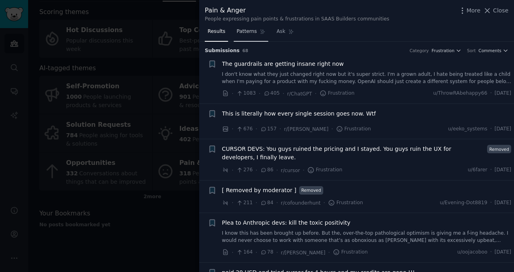
click at [245, 30] on span "Patterns" at bounding box center [247, 31] width 20 height 7
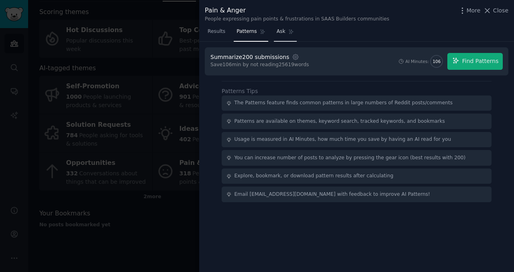
click at [280, 31] on span "Ask" at bounding box center [281, 31] width 9 height 7
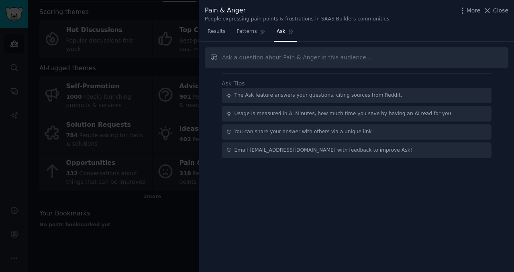
click at [182, 129] on div at bounding box center [257, 136] width 514 height 272
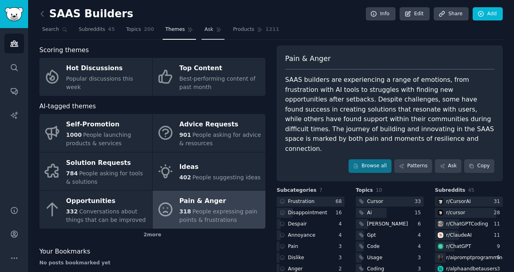
click at [208, 31] on span "Ask" at bounding box center [208, 29] width 9 height 7
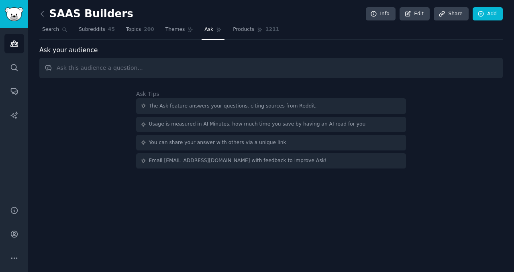
click at [208, 67] on input "text" at bounding box center [270, 68] width 463 height 20
click at [137, 68] on input "anti procastination web app or progress tracker" at bounding box center [270, 68] width 463 height 20
click at [206, 67] on input "anti procastination web app or progress tracker" at bounding box center [270, 68] width 463 height 20
type input "anti procastination web app or progress tracker webapp"
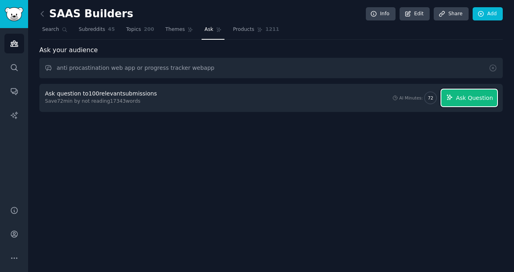
click at [470, 99] on span "Ask Question" at bounding box center [474, 98] width 37 height 8
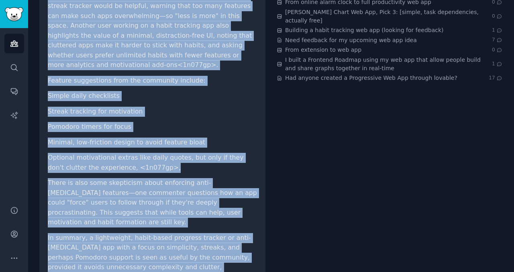
scroll to position [173, 0]
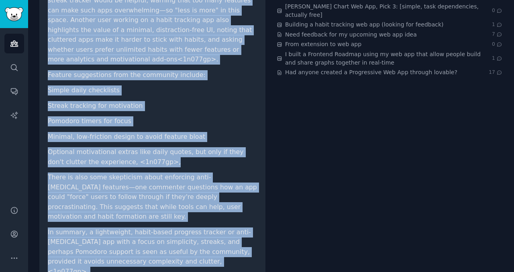
drag, startPoint x: 49, startPoint y: 81, endPoint x: 216, endPoint y: 239, distance: 229.5
click at [216, 239] on div "anti procastination web app or progress tracker webapp Share Based on the Reddi…" at bounding box center [152, 103] width 226 height 374
copy div "anti procastination web app or progress tracker webapp Share Based on the Reddi…"
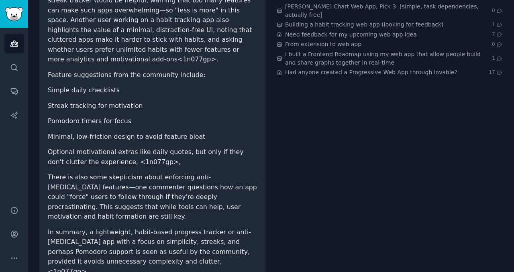
click at [194, 105] on ul "Simple daily checklists Streak tracking for motivation Pomodoro timers for focu…" at bounding box center [152, 127] width 209 height 82
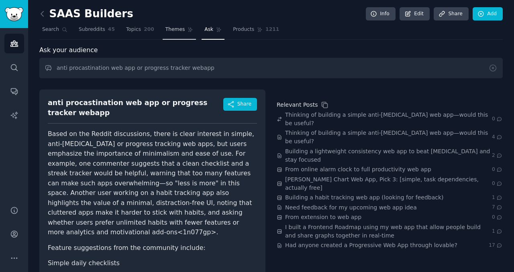
click at [175, 31] on span "Themes" at bounding box center [175, 29] width 20 height 7
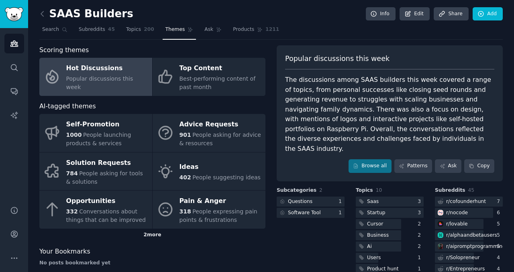
click at [151, 235] on div "2 more" at bounding box center [152, 235] width 226 height 13
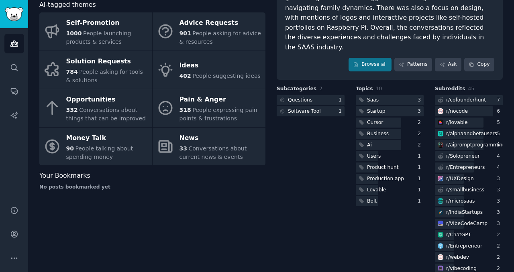
scroll to position [102, 0]
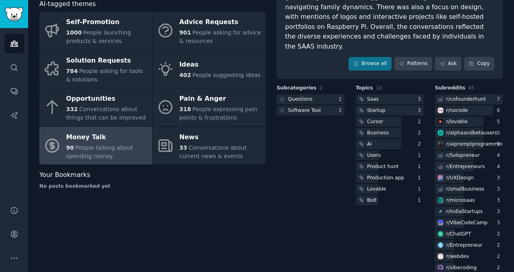
click at [94, 143] on div "Money Talk" at bounding box center [107, 137] width 82 height 13
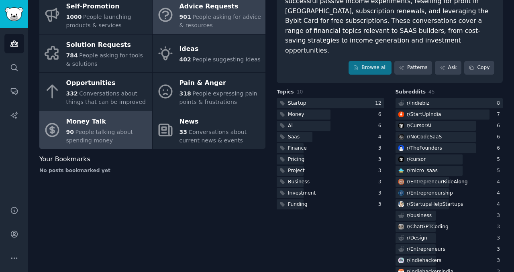
scroll to position [118, 0]
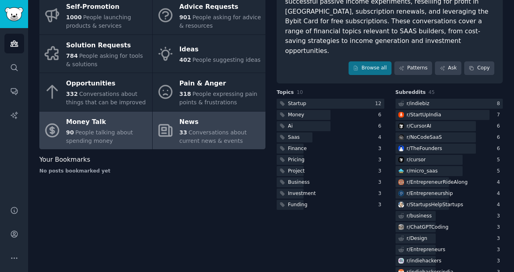
click at [214, 128] on div "News" at bounding box center [221, 122] width 82 height 13
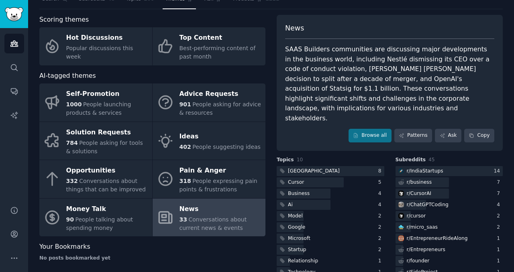
scroll to position [33, 0]
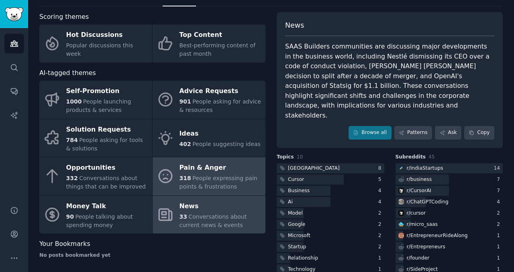
click at [192, 175] on span "People expressing pain points & frustrations" at bounding box center [219, 182] width 78 height 15
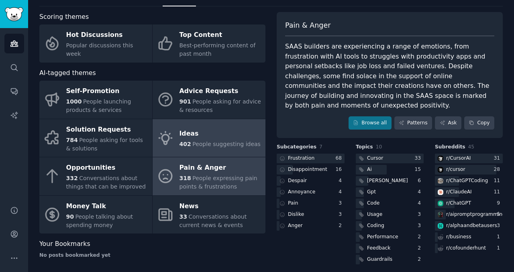
click at [201, 147] on span "People suggesting ideas" at bounding box center [226, 144] width 68 height 6
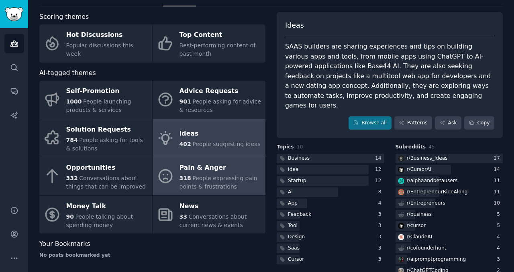
click at [196, 178] on span "People expressing pain points & frustrations" at bounding box center [219, 182] width 78 height 15
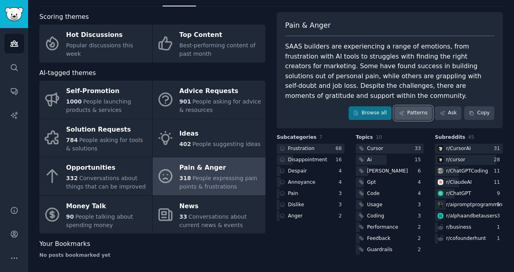
click at [414, 117] on link "Patterns" at bounding box center [413, 113] width 38 height 14
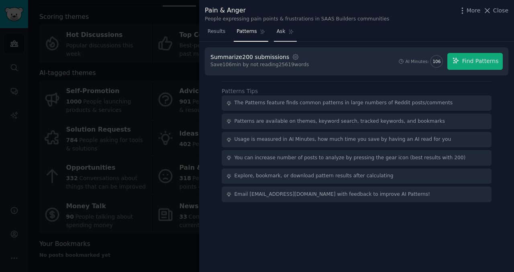
click at [281, 31] on span "Ask" at bounding box center [281, 31] width 9 height 7
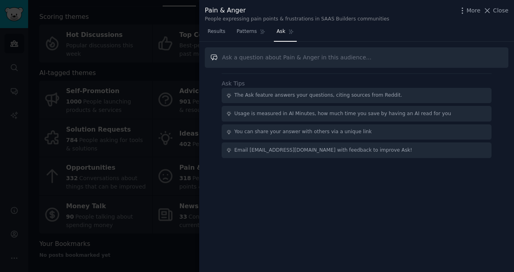
click at [253, 58] on input "text" at bounding box center [357, 57] width 304 height 20
paste input "Do you struggle to stay consistent when working on your startup or side project?"
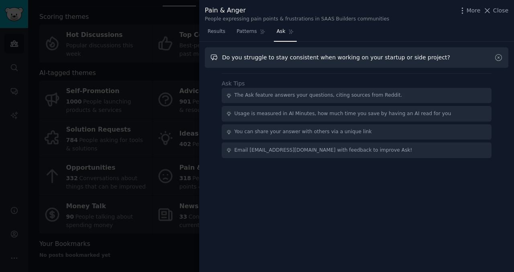
type input "Do you struggle to stay consistent when working on your startup or side project?"
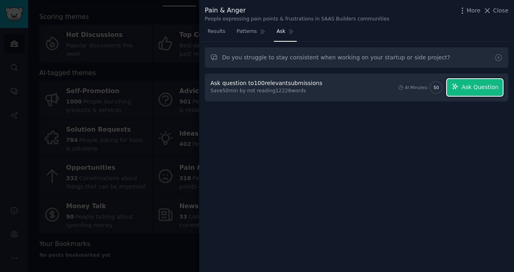
click at [477, 86] on span "Ask Question" at bounding box center [479, 87] width 37 height 8
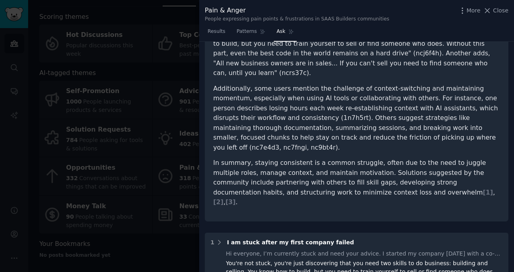
scroll to position [135, 0]
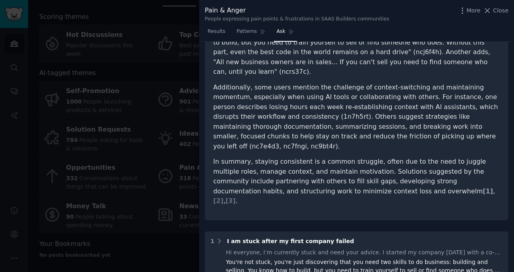
click at [483, 188] on span "[ 1 ]" at bounding box center [488, 192] width 10 height 8
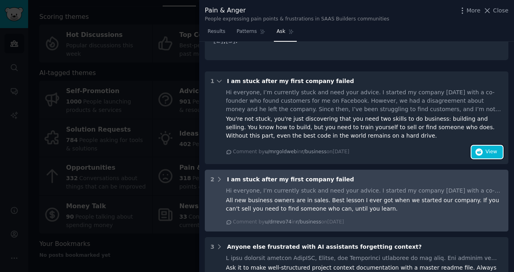
scroll to position [0, 0]
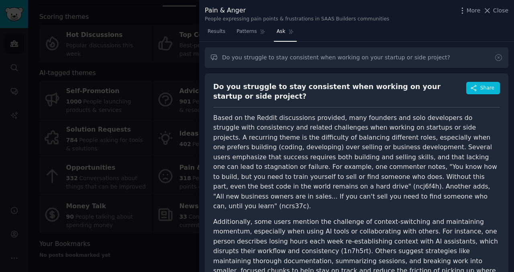
click at [212, 86] on div "Do you struggle to stay consistent when working on your startup or side project…" at bounding box center [357, 214] width 304 height 282
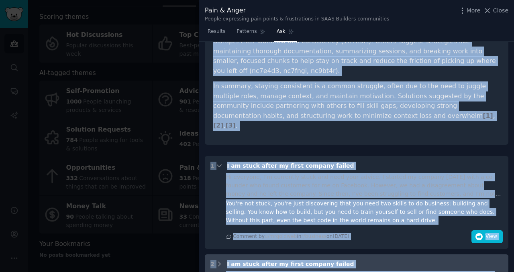
scroll to position [221, 0]
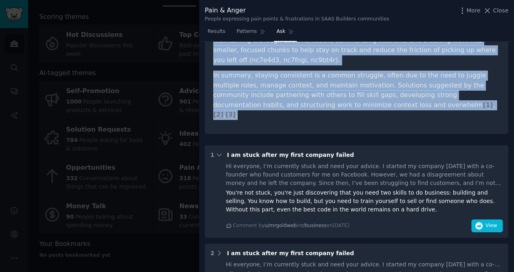
drag, startPoint x: 214, startPoint y: 86, endPoint x: 397, endPoint y: 90, distance: 183.6
copy div "Do you struggle to stay consistent when working on your startup or side project…"
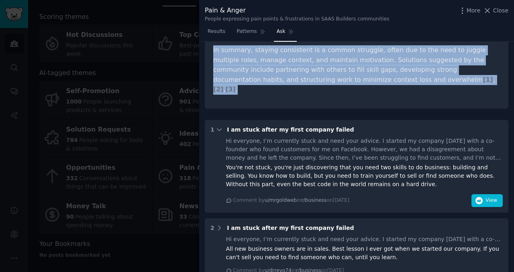
scroll to position [0, 0]
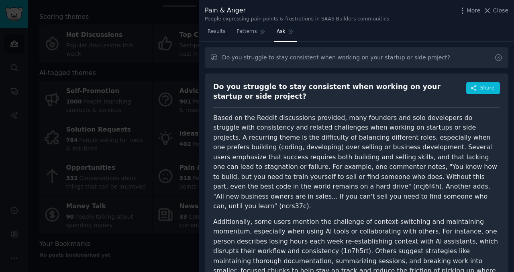
click at [496, 57] on icon at bounding box center [498, 57] width 8 height 8
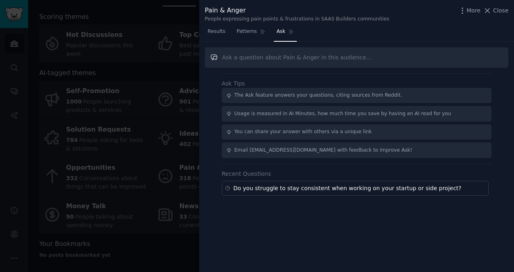
click at [259, 58] on input "text" at bounding box center [357, 57] width 304 height 20
paste input "How often do you find yourself procrastinating instead of building your product"
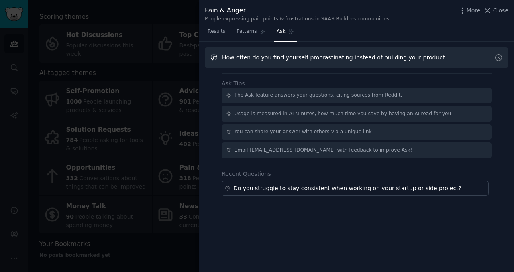
type input "How often do you find yourself procrastinating instead of building your product"
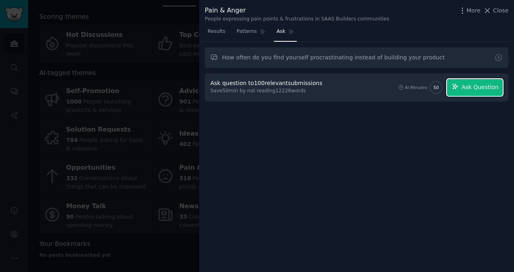
click at [482, 90] on span "Ask Question" at bounding box center [479, 87] width 37 height 8
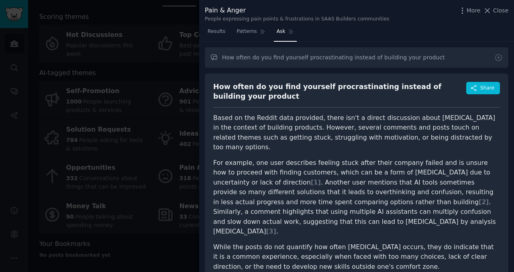
click at [172, 61] on div at bounding box center [257, 136] width 514 height 272
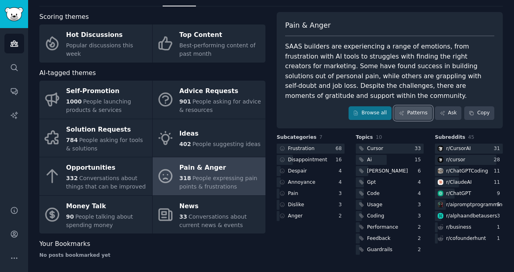
click at [414, 111] on link "Patterns" at bounding box center [413, 113] width 38 height 14
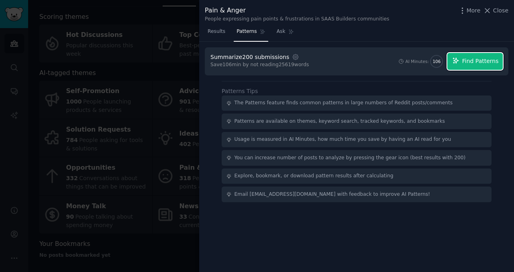
click at [474, 63] on span "Find Patterns" at bounding box center [480, 61] width 37 height 8
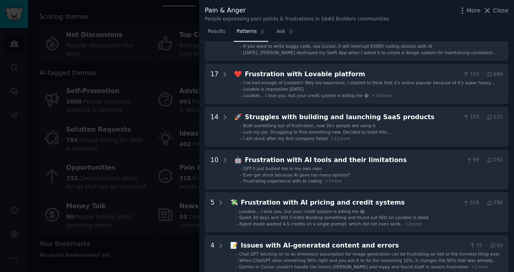
scroll to position [101, 0]
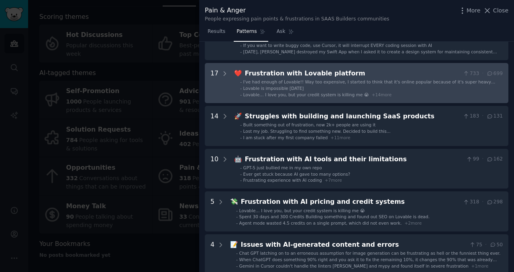
click at [408, 91] on li "- Lovable is impossible today" at bounding box center [371, 89] width 263 height 6
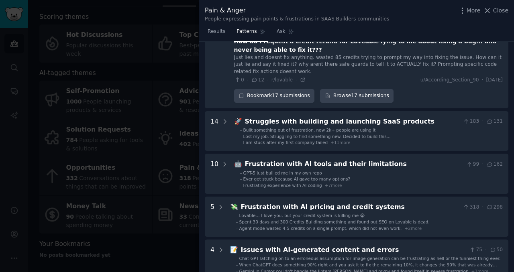
scroll to position [829, 0]
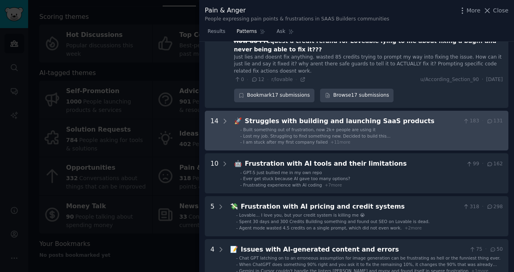
click at [331, 127] on ul "- Built something out of frustration, now 2k+ people are using it - Lost my job…" at bounding box center [369, 136] width 268 height 18
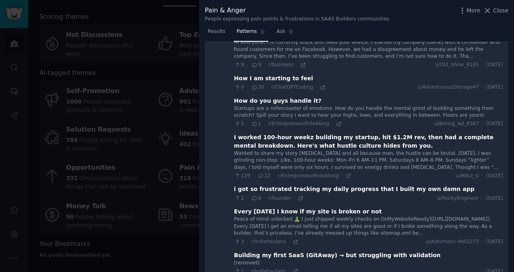
scroll to position [1004, 0]
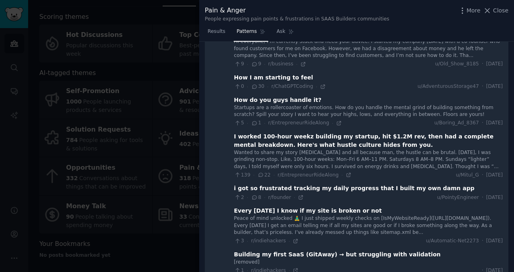
click at [321, 149] on div "Wanted to share my story warts and all because man, the hustle can be brutal. T…" at bounding box center [368, 159] width 269 height 21
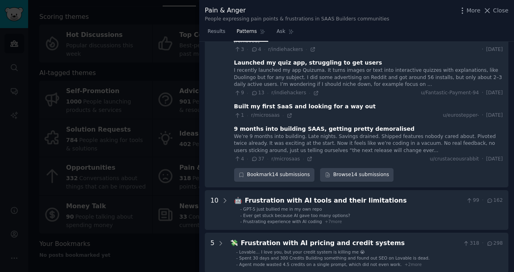
scroll to position [1387, 0]
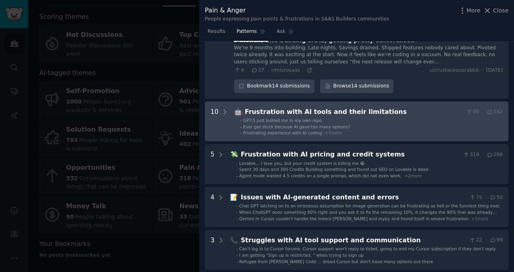
click at [327, 130] on div "Frustrating experience with AI coding + 7 more" at bounding box center [292, 133] width 99 height 6
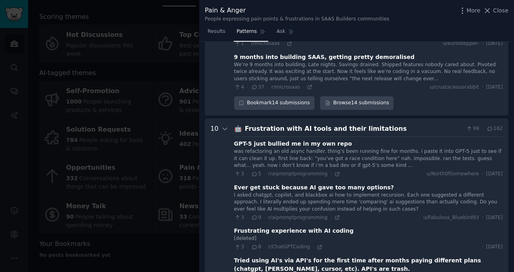
scroll to position [1346, 0]
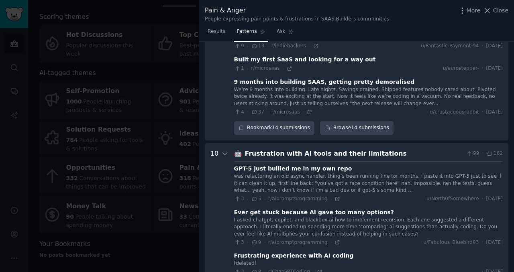
click at [314, 149] on div "Frustration with AI tools and their limitations" at bounding box center [354, 154] width 218 height 10
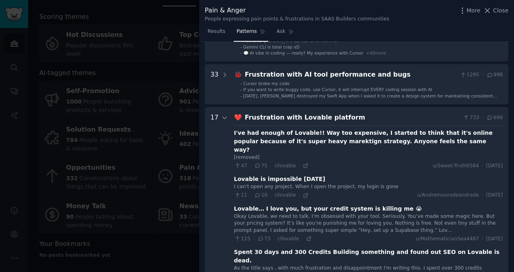
scroll to position [56, 0]
click at [290, 139] on div "I've had enough of Lovable!! Way too expensive, I started to think that it's on…" at bounding box center [368, 141] width 269 height 25
click at [257, 117] on div "Frustration with Lovable platform" at bounding box center [352, 118] width 215 height 10
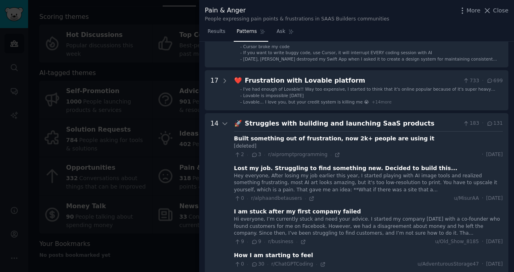
scroll to position [95, 0]
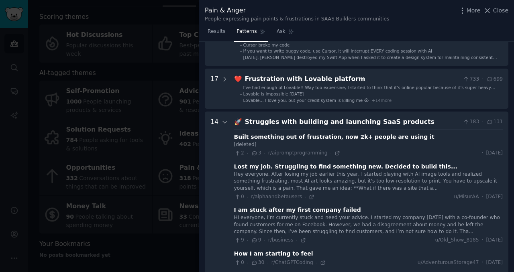
click at [257, 120] on div "Struggles with building and launching SaaS products" at bounding box center [352, 122] width 215 height 10
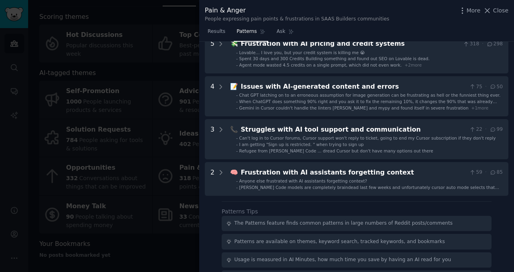
scroll to position [318, 0]
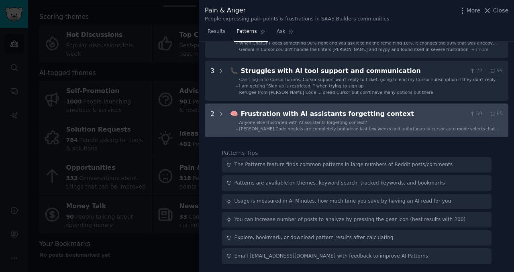
click at [250, 121] on span "Anyone else frustrated with AI assistants forgetting context?" at bounding box center [303, 122] width 128 height 5
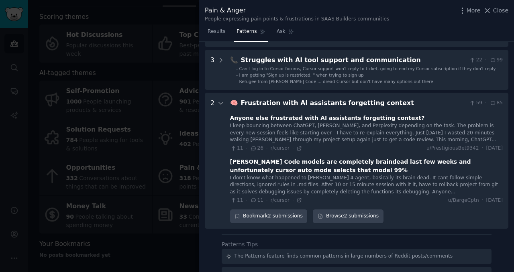
scroll to position [326, 0]
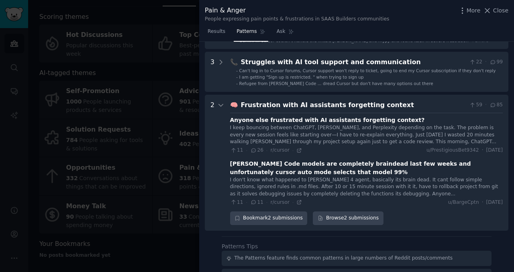
click at [262, 107] on div "Frustration with AI assistants forgetting context" at bounding box center [353, 105] width 225 height 10
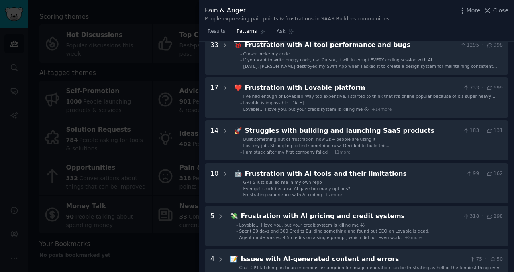
scroll to position [83, 0]
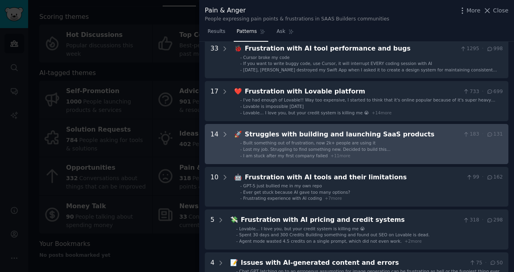
click at [255, 148] on span "Lost my job. Struggling to find something new. Decided to build this..." at bounding box center [316, 149] width 147 height 5
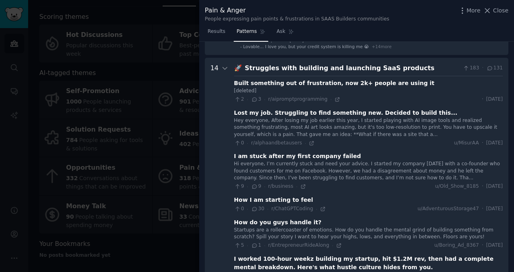
scroll to position [165, 0]
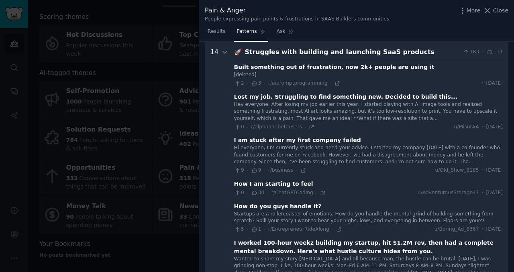
click at [255, 156] on div "Hi everyone, I’m currently stuck and need your advice. I started my company 4 y…" at bounding box center [368, 155] width 269 height 21
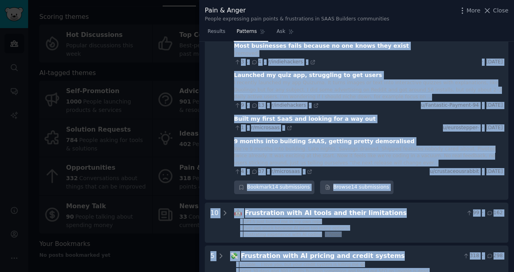
scroll to position [563, 0]
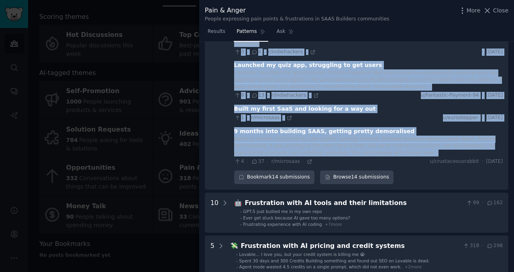
drag, startPoint x: 235, startPoint y: 53, endPoint x: 415, endPoint y: 150, distance: 204.5
copy div "🚀 Struggles with building and launching SaaS products 183 · 131 Built something…"
click at [345, 174] on link "Browse 14 submissions" at bounding box center [356, 178] width 73 height 14
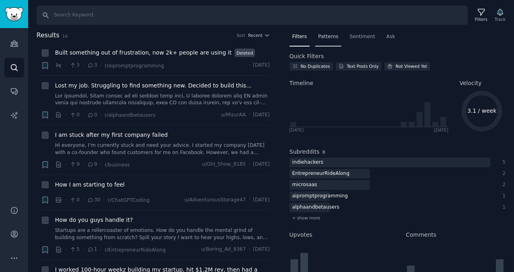
click at [325, 34] on span "Patterns" at bounding box center [328, 36] width 20 height 7
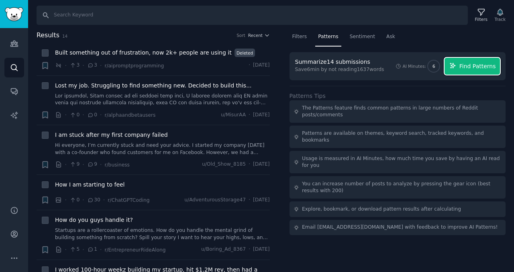
click at [467, 65] on span "Find Patterns" at bounding box center [477, 66] width 37 height 8
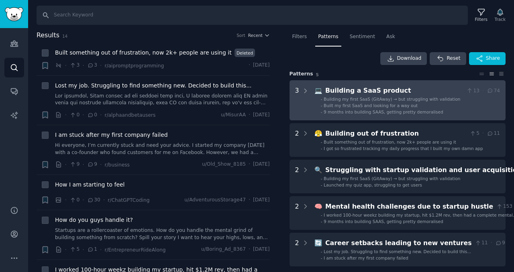
click at [372, 107] on span "Built my first SaaS and looking for a way out" at bounding box center [371, 105] width 94 height 5
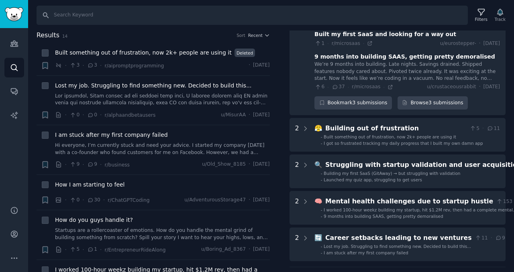
scroll to position [112, 0]
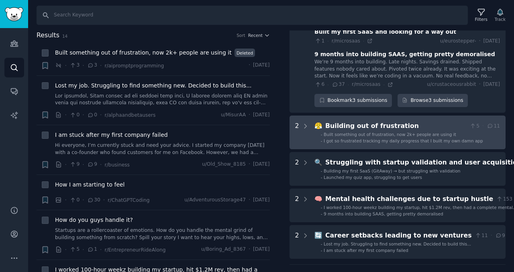
click at [352, 139] on span "I got so frustrated tracking my daily progress that I built my own damn app" at bounding box center [403, 141] width 159 height 5
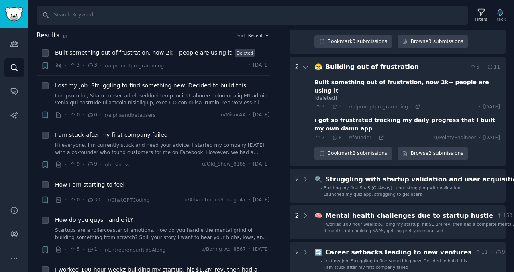
scroll to position [189, 0]
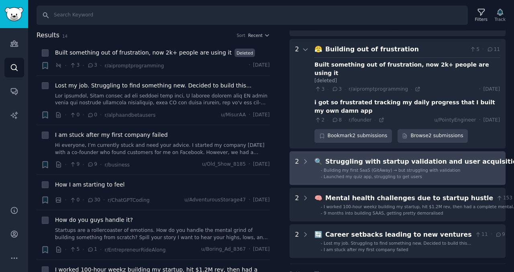
click at [351, 168] on span "Building my first SaaS (GitAway) → but struggling with validation" at bounding box center [392, 170] width 137 height 5
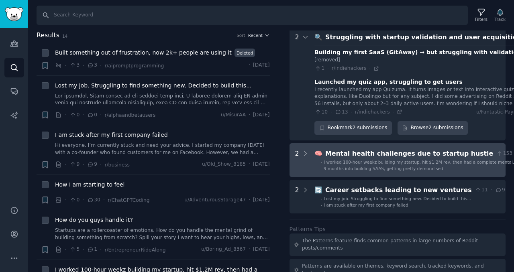
click at [351, 166] on div "9 months into building SAAS, getting pretty demoralised" at bounding box center [384, 169] width 120 height 6
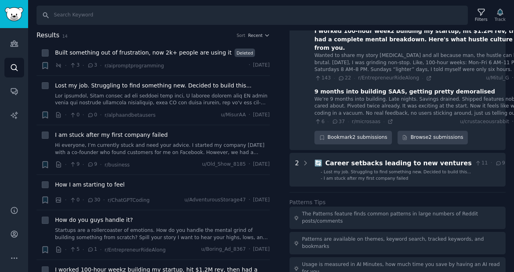
scroll to position [452, 0]
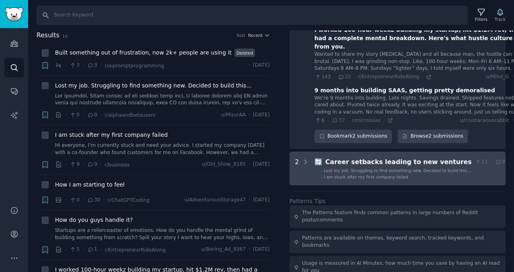
click at [351, 168] on span "Lost my job. Struggling to find something new. Decided to build this..." at bounding box center [397, 170] width 147 height 5
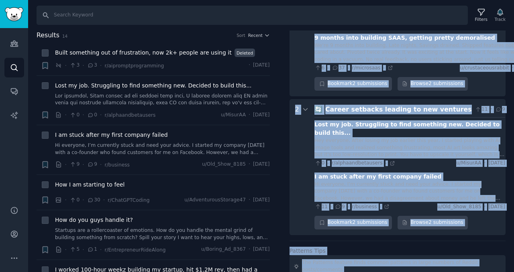
scroll to position [606, 0]
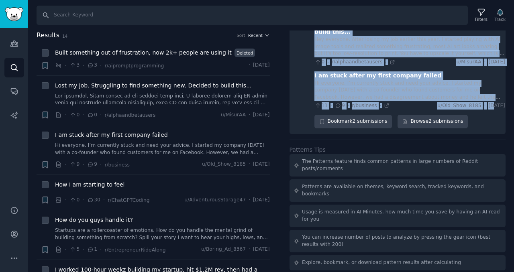
drag, startPoint x: 314, startPoint y: 84, endPoint x: 468, endPoint y: 88, distance: 153.9
copy div "💻 Building a SaaS product 13 · 74 Building my first SaaS (GitAway) → but strugg…"
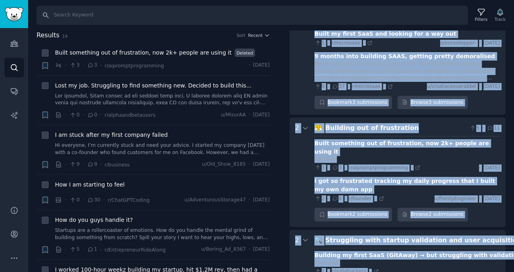
scroll to position [0, 0]
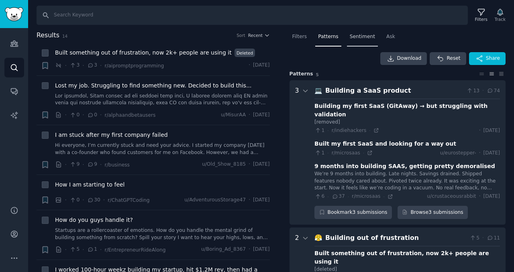
click at [366, 40] on span "Sentiment" at bounding box center [362, 36] width 25 height 7
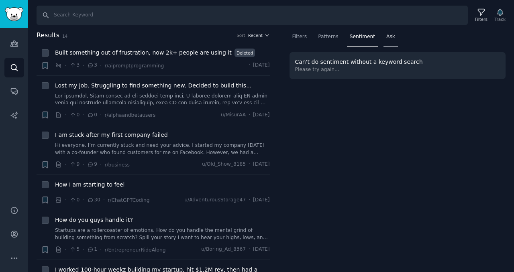
click at [388, 38] on span "Ask" at bounding box center [390, 36] width 9 height 7
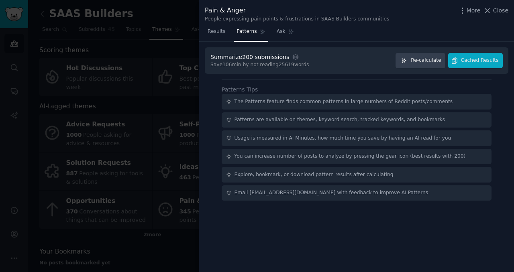
click at [159, 71] on div at bounding box center [257, 136] width 514 height 272
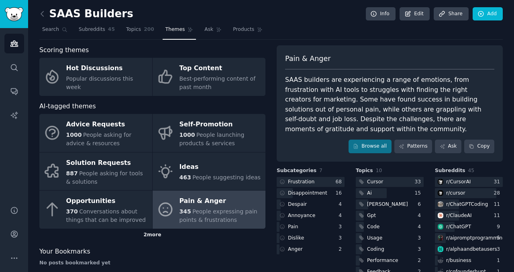
click at [158, 236] on div "2 more" at bounding box center [152, 235] width 226 height 13
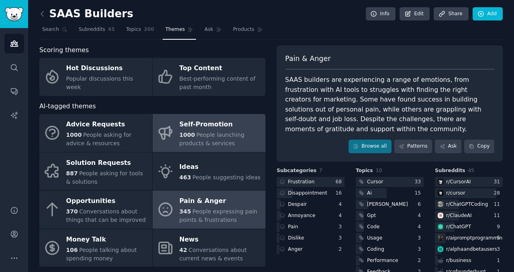
scroll to position [37, 0]
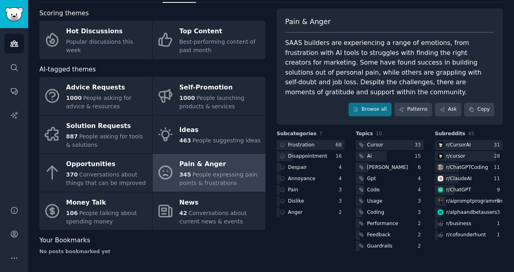
click at [198, 175] on span "People expressing pain points & frustrations" at bounding box center [219, 178] width 78 height 15
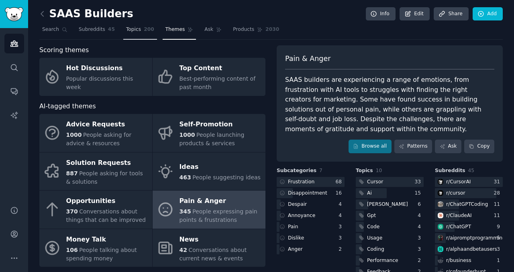
click at [135, 31] on span "Topics" at bounding box center [133, 29] width 15 height 7
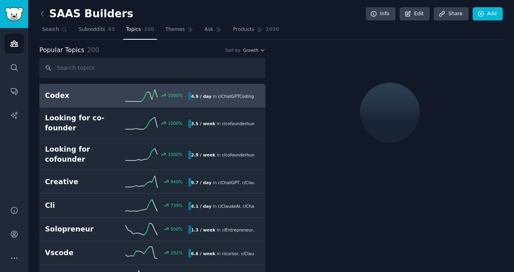
click at [118, 67] on input "text" at bounding box center [152, 68] width 226 height 20
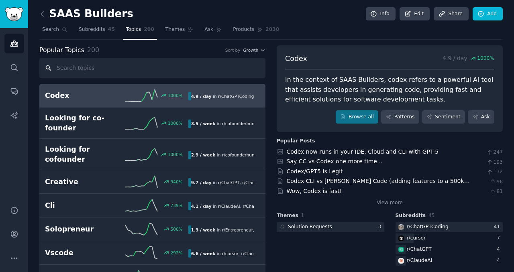
paste input "“Do you wish you had a system that rewards progress and shows you when you’re s…"
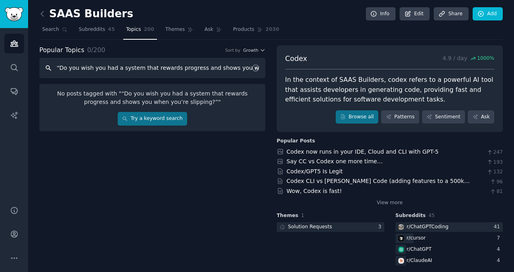
scroll to position [0, 37]
type input "“Do you wish you had a system that rewards progress and shows you when you’re s…"
click at [98, 31] on span "Subreddits" at bounding box center [92, 29] width 27 height 7
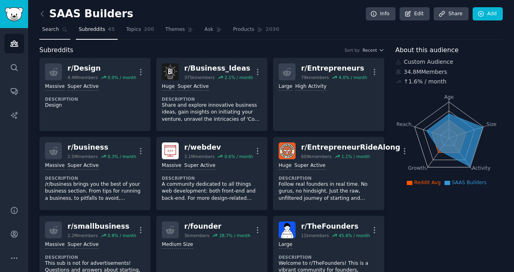
click at [53, 30] on span "Search" at bounding box center [50, 29] width 17 height 7
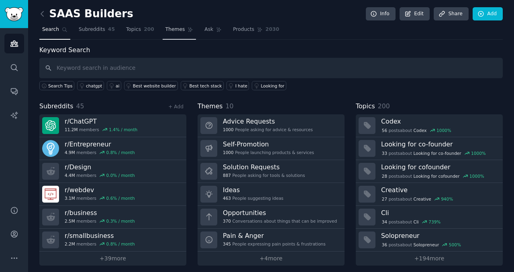
click at [182, 33] on span "Themes" at bounding box center [175, 29] width 20 height 7
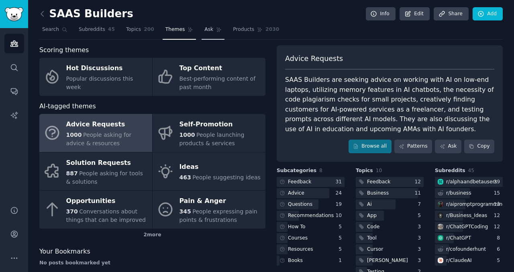
click at [208, 31] on span "Ask" at bounding box center [208, 29] width 9 height 7
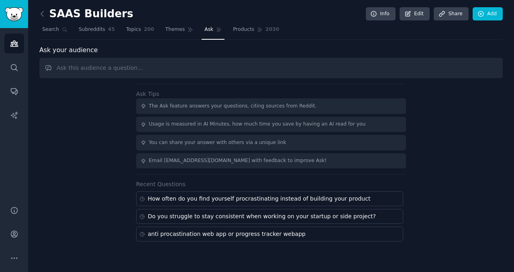
click at [204, 66] on input "text" at bounding box center [270, 68] width 463 height 20
type input "“Do you wish you had a system that rewards progress and shows you when you’re s…"
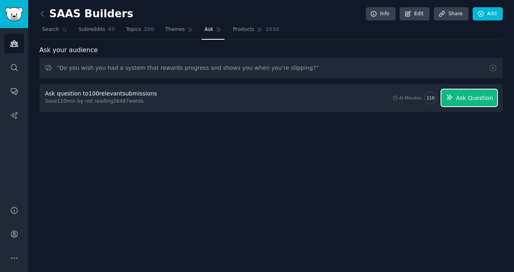
click at [476, 97] on span "Ask Question" at bounding box center [474, 98] width 37 height 8
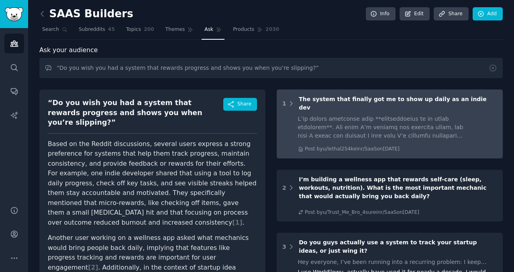
click at [331, 115] on div at bounding box center [381, 127] width 166 height 25
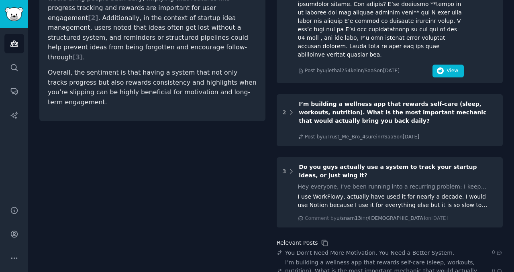
scroll to position [253, 0]
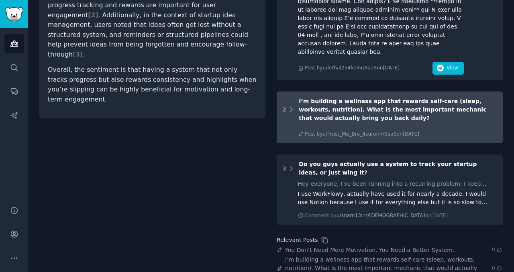
click at [337, 98] on span "I’m building a wellness app that rewards self-care (sleep, workouts, nutrition)…" at bounding box center [393, 109] width 188 height 23
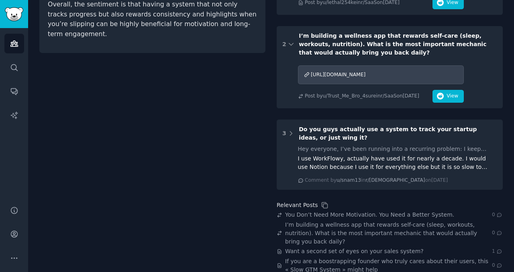
scroll to position [382, 0]
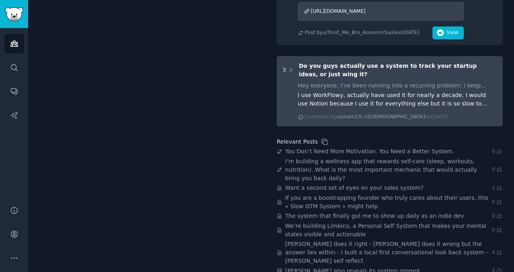
click at [326, 91] on div "I use WorkFlowy, actually have used it for nearly a decade. I would use Notion …" at bounding box center [398, 99] width 200 height 17
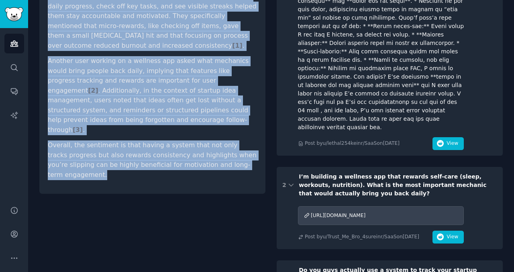
scroll to position [189, 0]
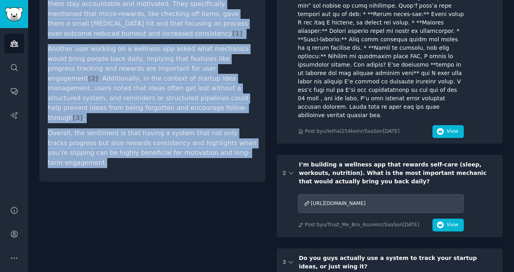
drag, startPoint x: 51, startPoint y: 101, endPoint x: 120, endPoint y: 165, distance: 94.3
click at [120, 165] on div "“Do you wish you had a system that rewards progress and shows you when you’re s…" at bounding box center [152, 215] width 226 height 641
copy div "Do you wish you had a system that rewards progress and shows you when you’re sl…"
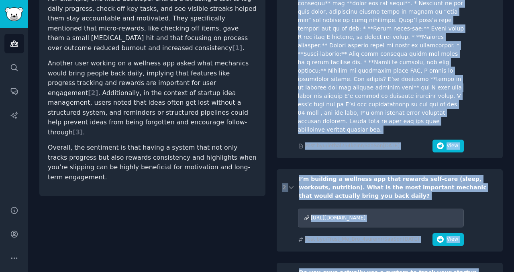
scroll to position [193, 0]
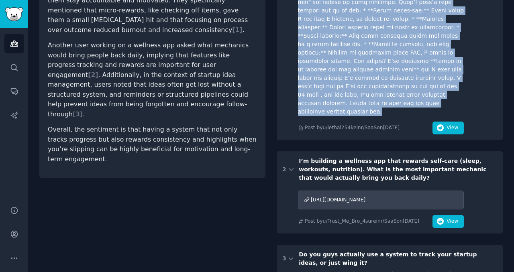
drag, startPoint x: 296, startPoint y: 98, endPoint x: 428, endPoint y: 85, distance: 132.4
click at [428, 85] on div "1 The system that finally got me to show up daily as an indie dev Post by u/let…" at bounding box center [390, 18] width 226 height 243
copy div "The system that finally got me to show up daily as an indie dev I’ve always str…"
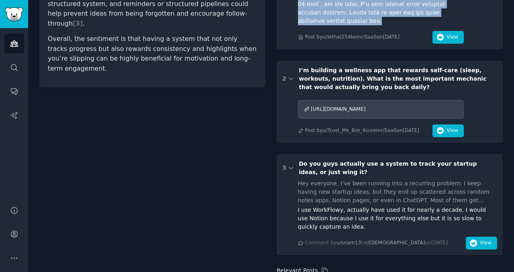
scroll to position [291, 0]
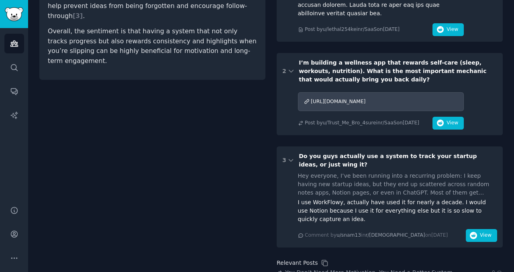
click at [339, 178] on div "Hey everyone, I’ve been running into a recurring problem: I keep having new sta…" at bounding box center [398, 184] width 200 height 25
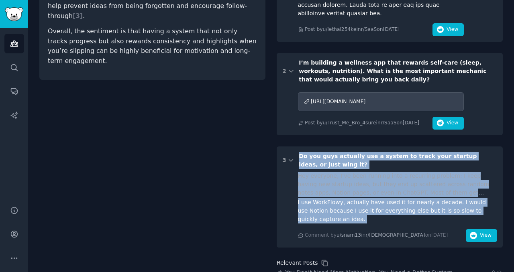
drag, startPoint x: 297, startPoint y: 137, endPoint x: 343, endPoint y: 211, distance: 86.6
click at [343, 211] on div "3 Do you guys actually use a system to track your startup ideas, or just wing i…" at bounding box center [390, 197] width 226 height 101
copy div "Do you guys actually use a system to track your startup ideas, or just wing it?…"
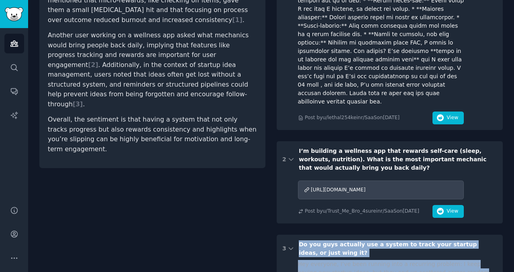
scroll to position [0, 0]
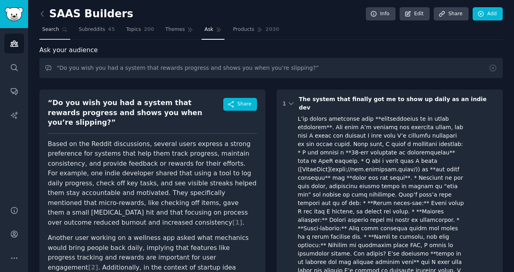
click at [49, 33] on link "Search" at bounding box center [54, 31] width 31 height 16
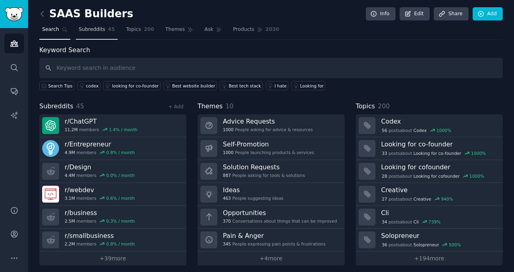
click at [93, 32] on span "Subreddits" at bounding box center [92, 29] width 27 height 7
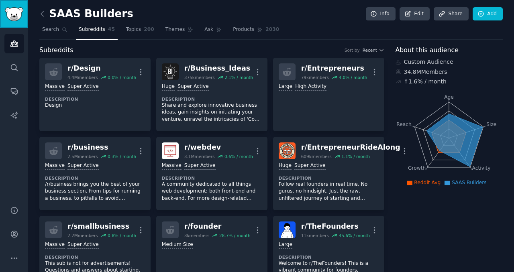
click at [15, 13] on img "Sidebar" at bounding box center [14, 14] width 18 height 14
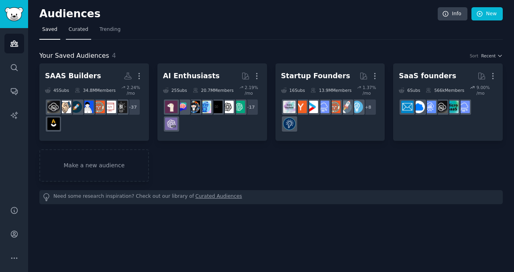
click at [82, 31] on span "Curated" at bounding box center [79, 29] width 20 height 7
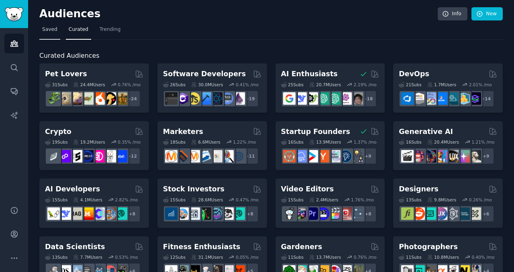
click at [51, 29] on span "Saved" at bounding box center [49, 29] width 15 height 7
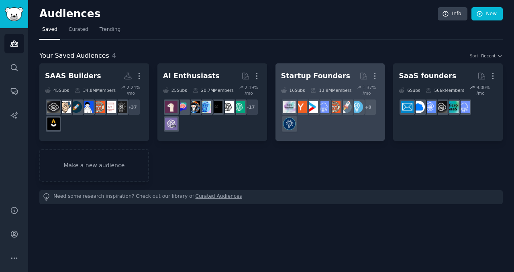
click at [315, 90] on div "13.9M Members" at bounding box center [330, 90] width 41 height 11
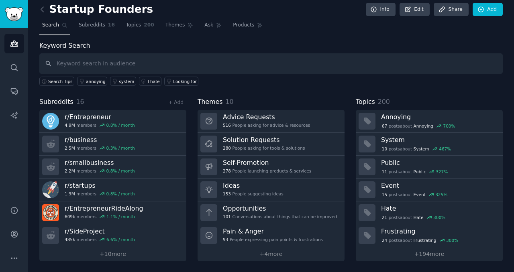
scroll to position [4, 0]
click at [118, 254] on link "+ 10 more" at bounding box center [112, 255] width 147 height 14
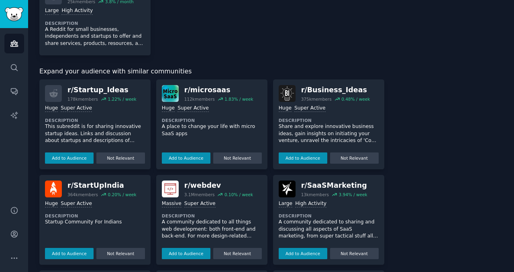
scroll to position [471, 0]
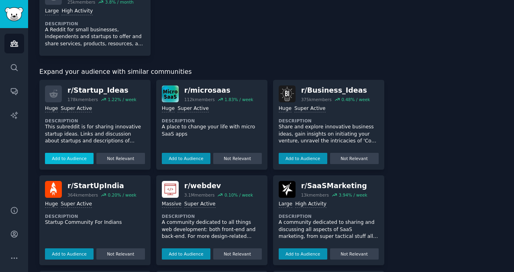
click at [59, 162] on button "Add to Audience" at bounding box center [69, 158] width 49 height 11
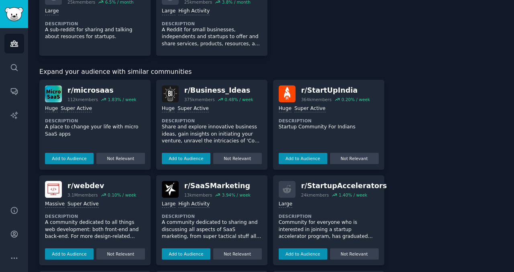
scroll to position [0, 0]
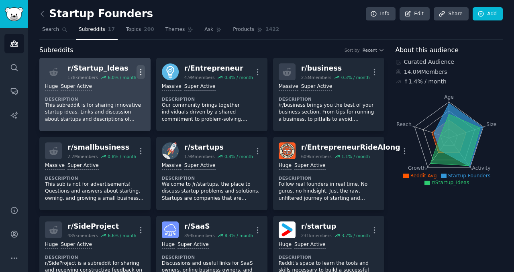
click at [140, 70] on icon "button" at bounding box center [141, 72] width 8 height 8
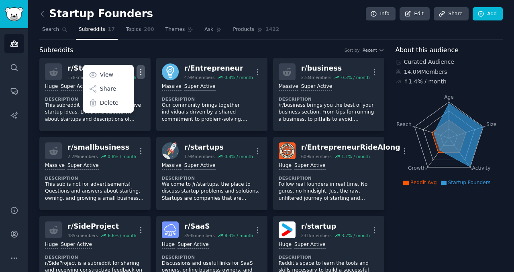
click at [121, 52] on div "Subreddits Sort by Recent" at bounding box center [211, 50] width 345 height 10
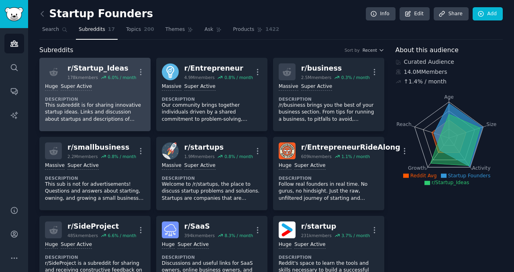
click at [86, 68] on div "r/ Startup_Ideas" at bounding box center [101, 68] width 69 height 10
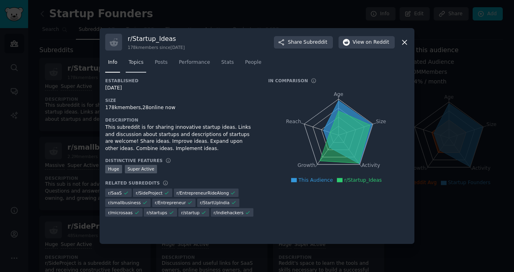
click at [139, 63] on span "Topics" at bounding box center [136, 62] width 15 height 7
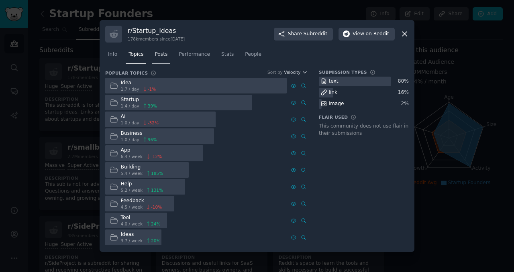
click at [167, 63] on link "Posts" at bounding box center [161, 56] width 18 height 16
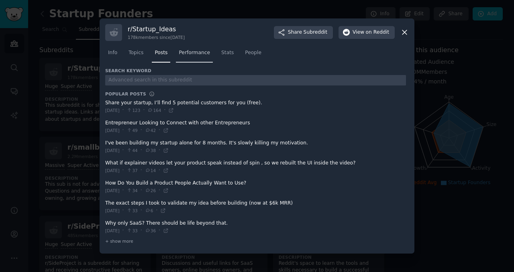
click at [193, 56] on span "Performance" at bounding box center [194, 52] width 31 height 7
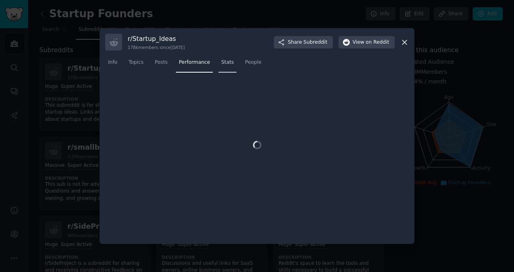
click at [227, 63] on span "Stats" at bounding box center [227, 62] width 12 height 7
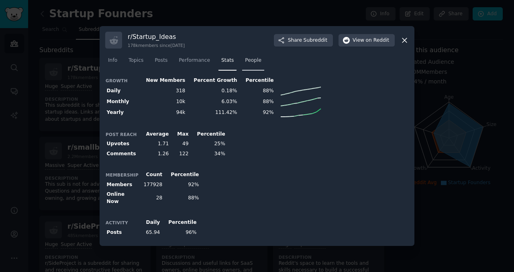
click at [253, 64] on span "People" at bounding box center [253, 60] width 16 height 7
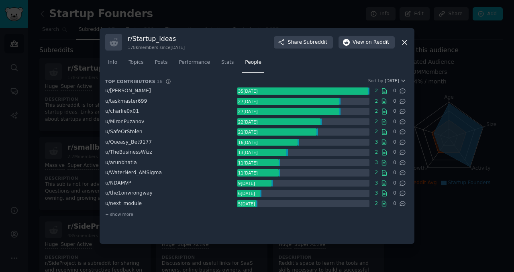
click at [406, 43] on icon at bounding box center [404, 42] width 8 height 8
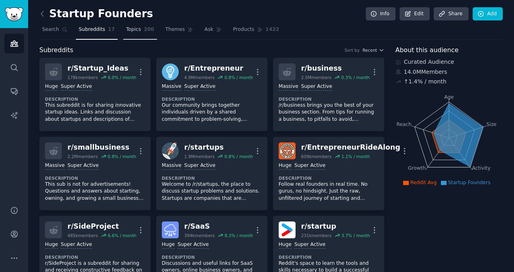
click at [135, 32] on span "Topics" at bounding box center [133, 29] width 15 height 7
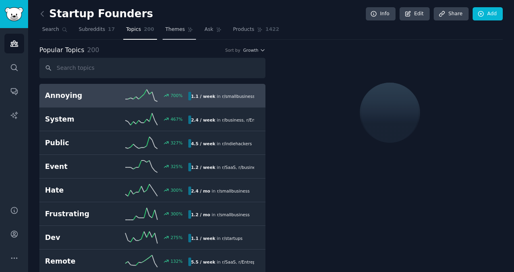
click at [180, 27] on span "Themes" at bounding box center [175, 29] width 20 height 7
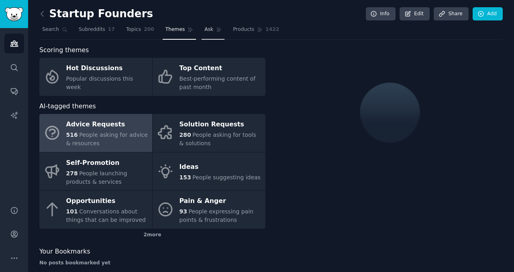
click at [209, 31] on span "Ask" at bounding box center [208, 29] width 9 height 7
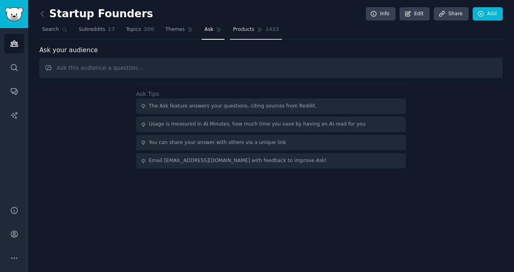
click at [234, 36] on link "Products 1422" at bounding box center [256, 31] width 52 height 16
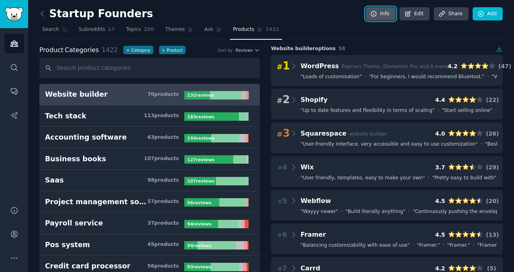
click at [380, 15] on link "Info" at bounding box center [381, 14] width 30 height 14
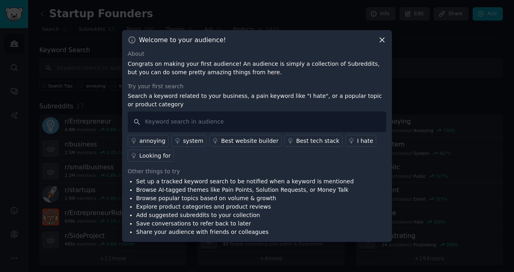
click at [456, 128] on div at bounding box center [257, 136] width 514 height 272
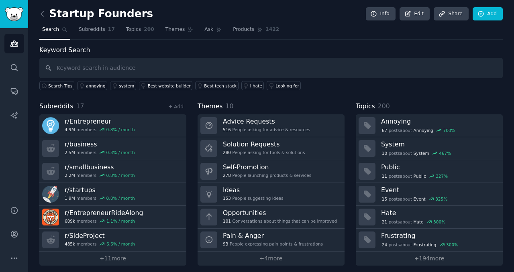
click at [51, 31] on span "Search" at bounding box center [50, 29] width 17 height 7
